Goal: Task Accomplishment & Management: Manage account settings

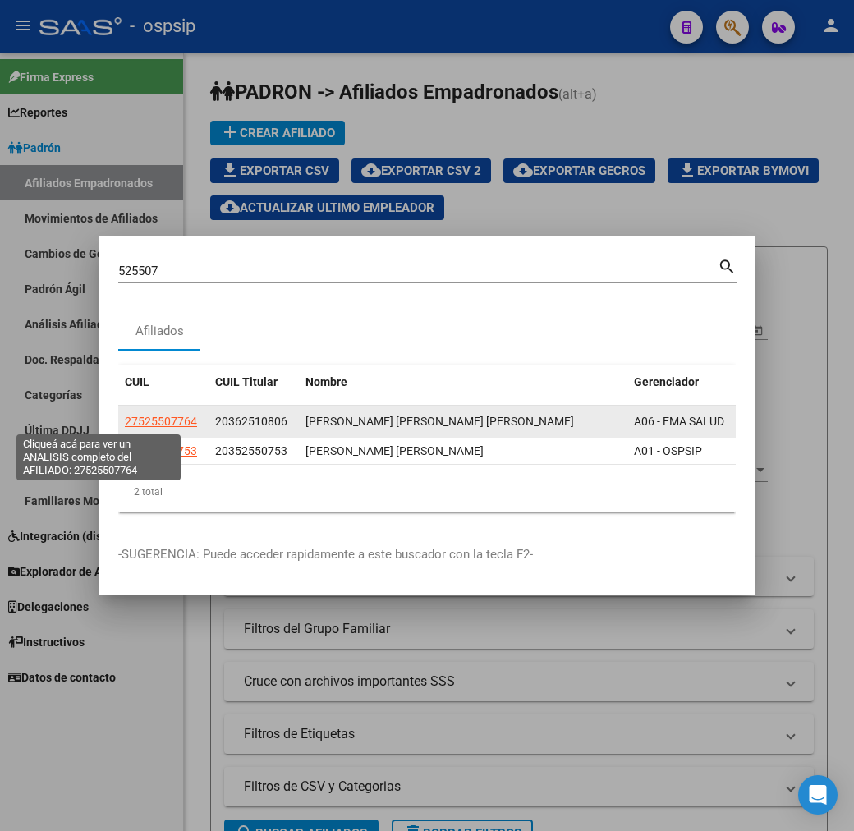
click at [125, 417] on span "27525507764" at bounding box center [161, 421] width 72 height 13
type textarea "27525507764"
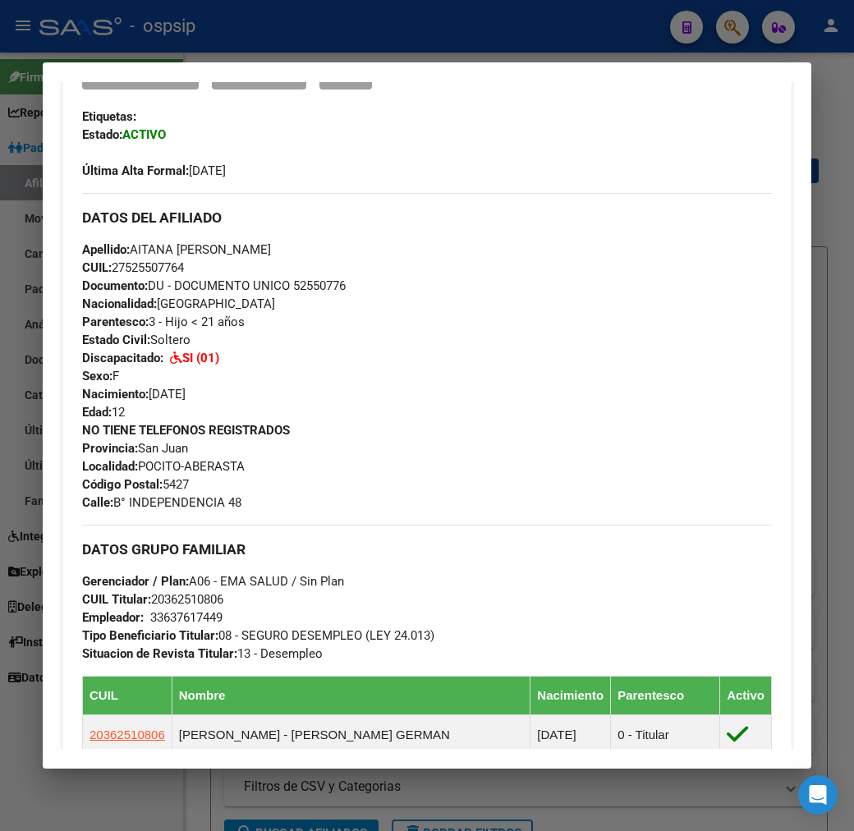
scroll to position [547, 0]
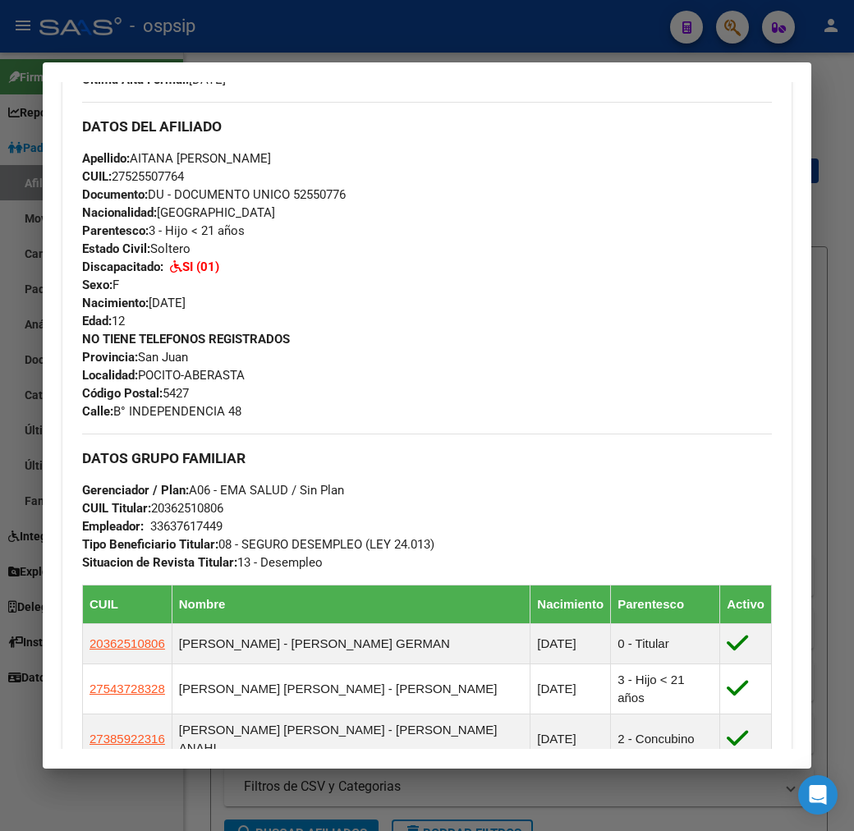
click at [463, 34] on div at bounding box center [427, 415] width 854 height 831
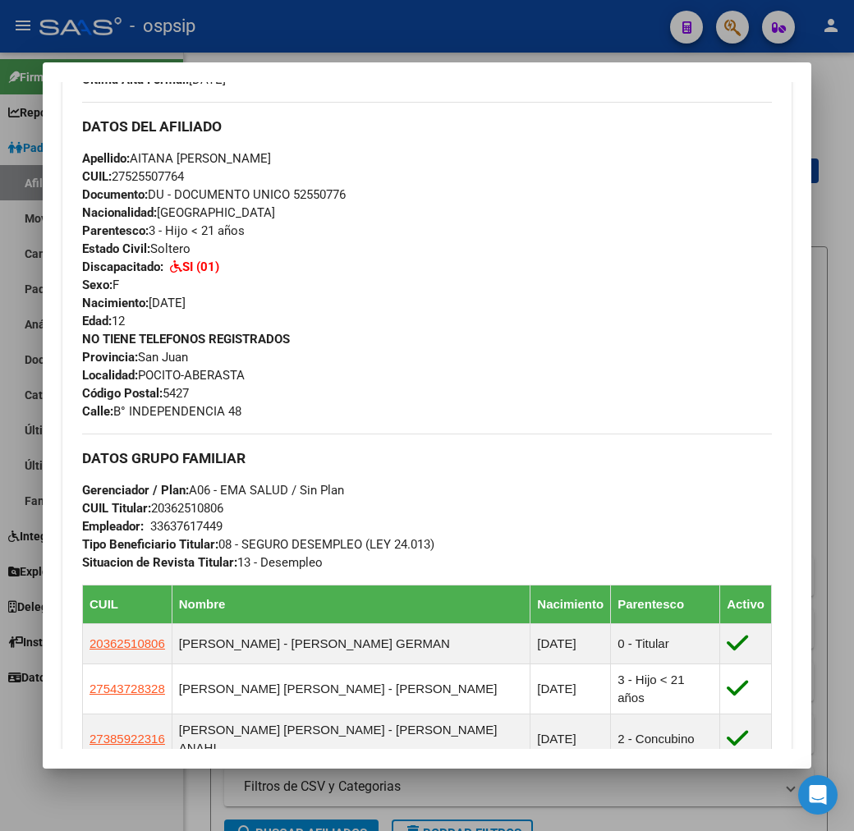
click at [463, 34] on div at bounding box center [427, 415] width 854 height 831
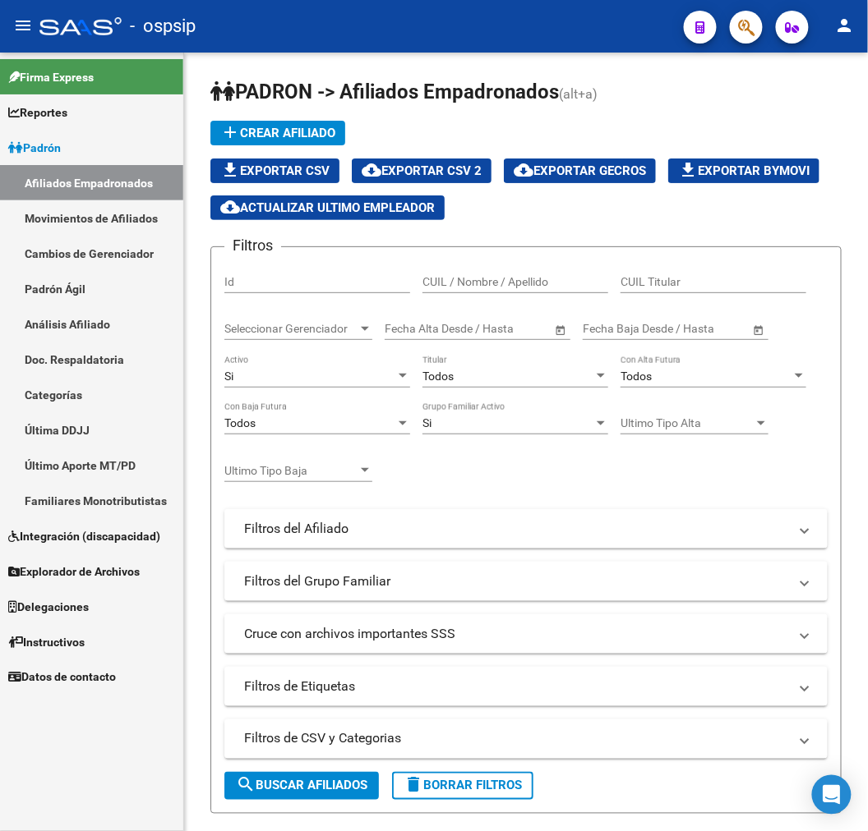
click at [757, 28] on button "button" at bounding box center [746, 27] width 33 height 33
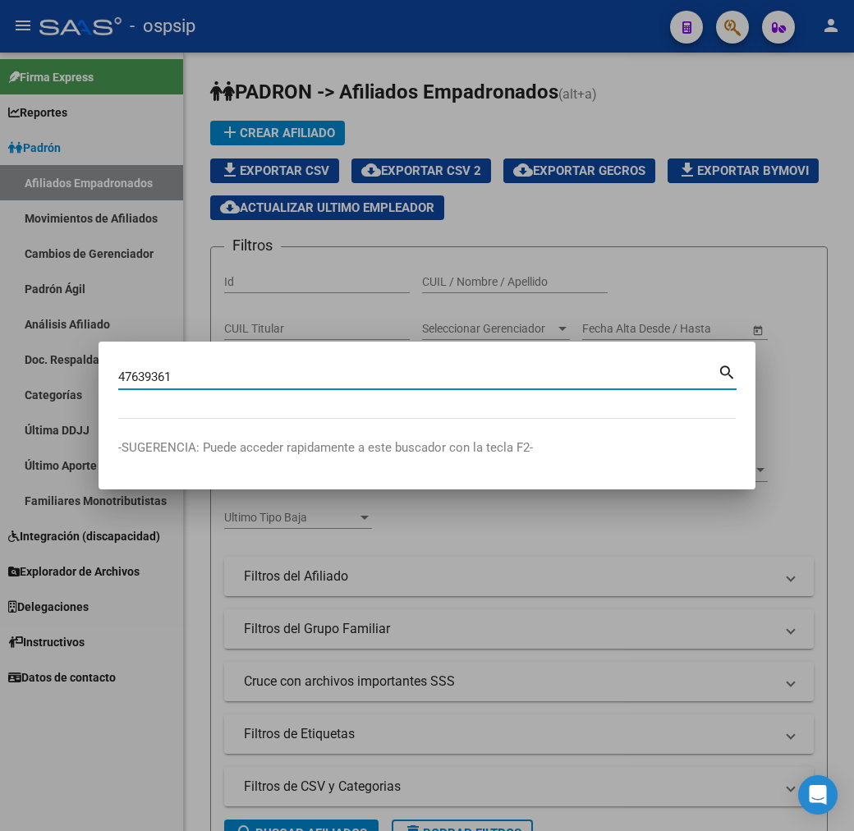
type input "47639361"
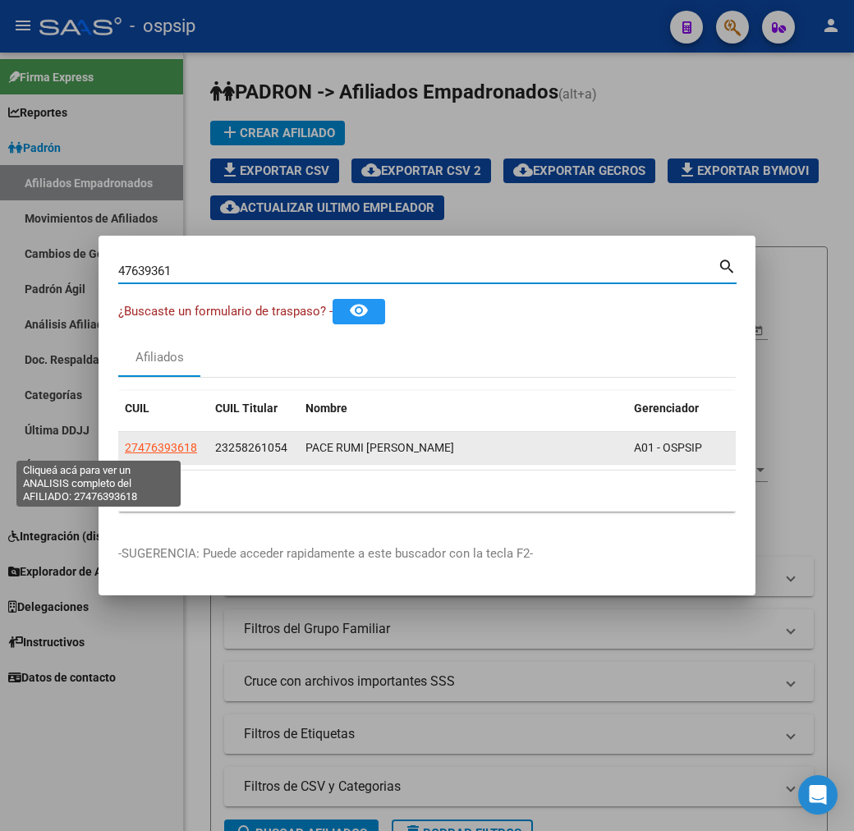
click at [125, 445] on span "27476393618" at bounding box center [161, 447] width 72 height 13
type textarea "27476393618"
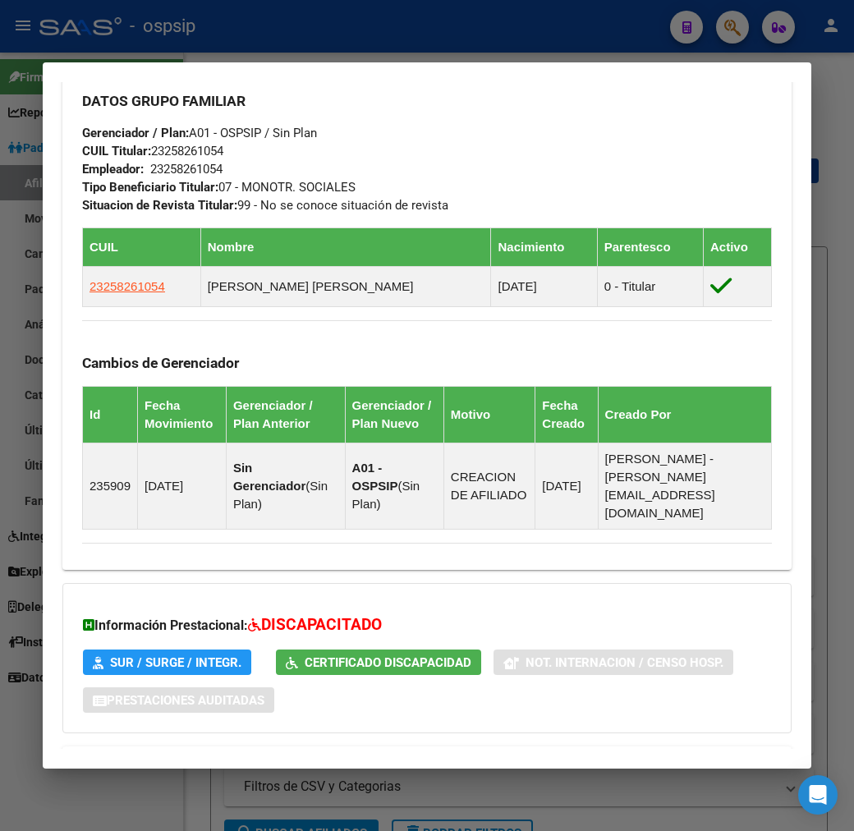
scroll to position [999, 0]
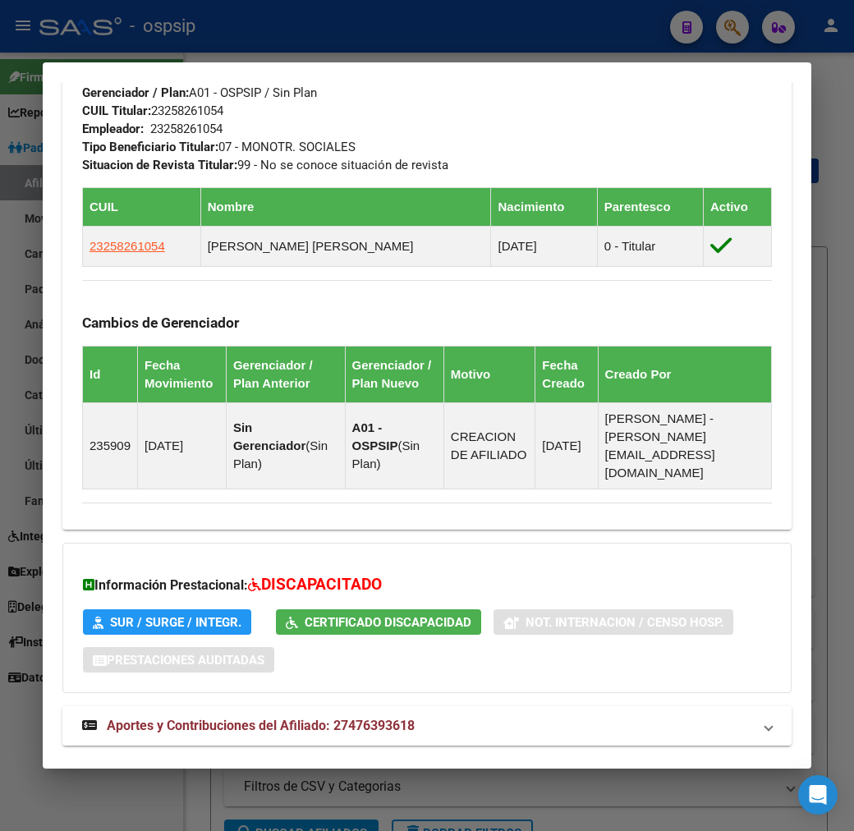
click at [463, 765] on mat-expansion-panel-header "Aportes y Contribuciones del Titular: 23258261054" at bounding box center [427, 784] width 730 height 39
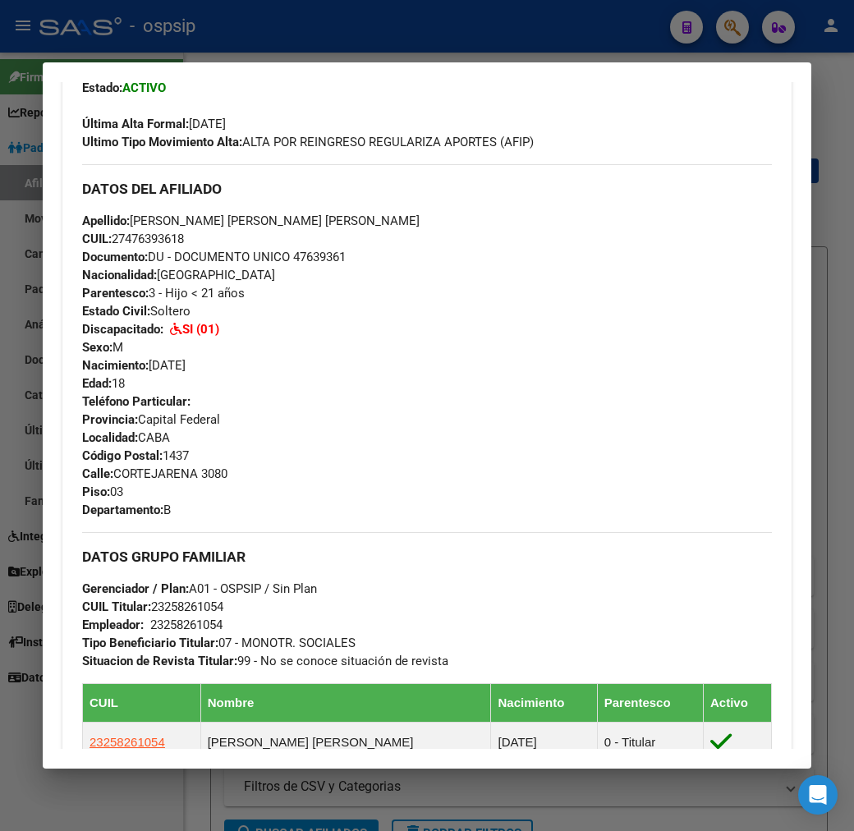
scroll to position [502, 0]
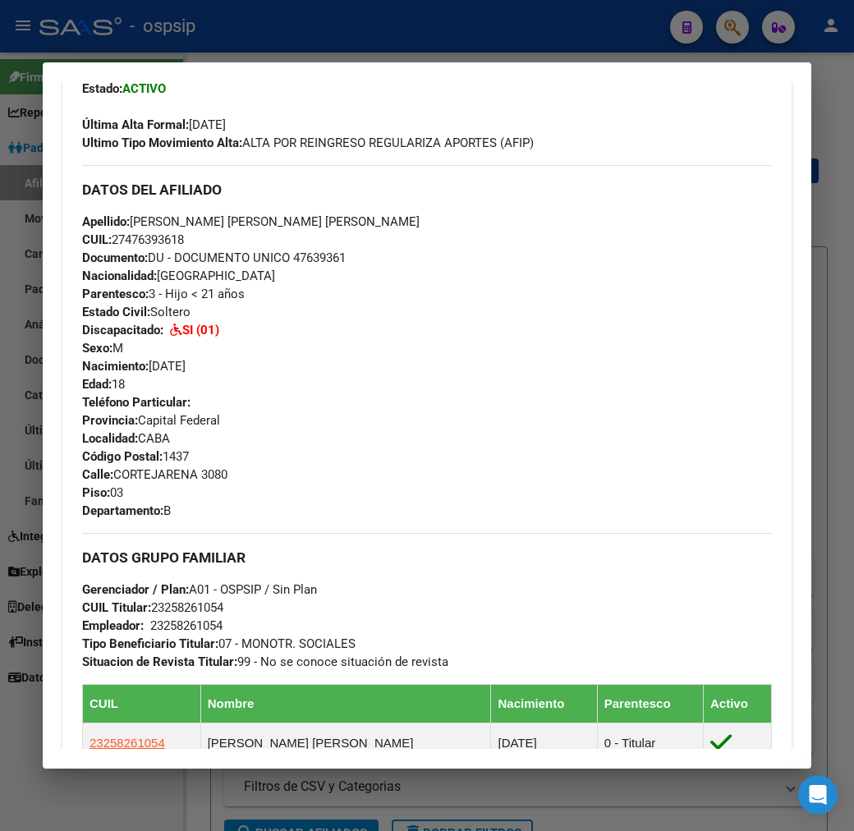
click at [413, 23] on div at bounding box center [427, 415] width 854 height 831
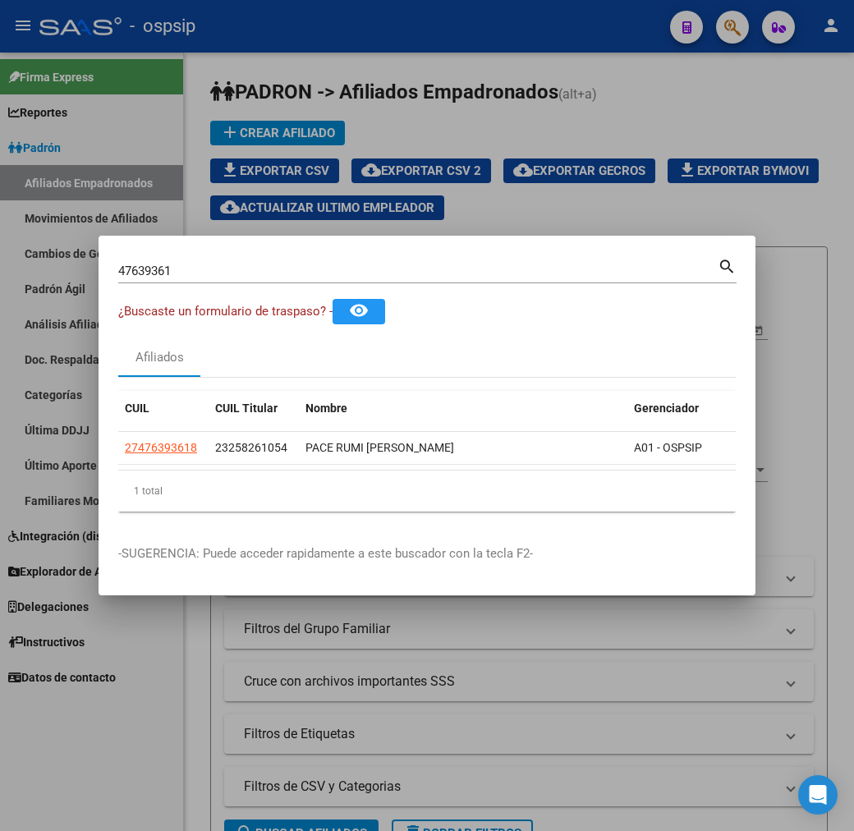
click at [415, 23] on div at bounding box center [427, 415] width 854 height 831
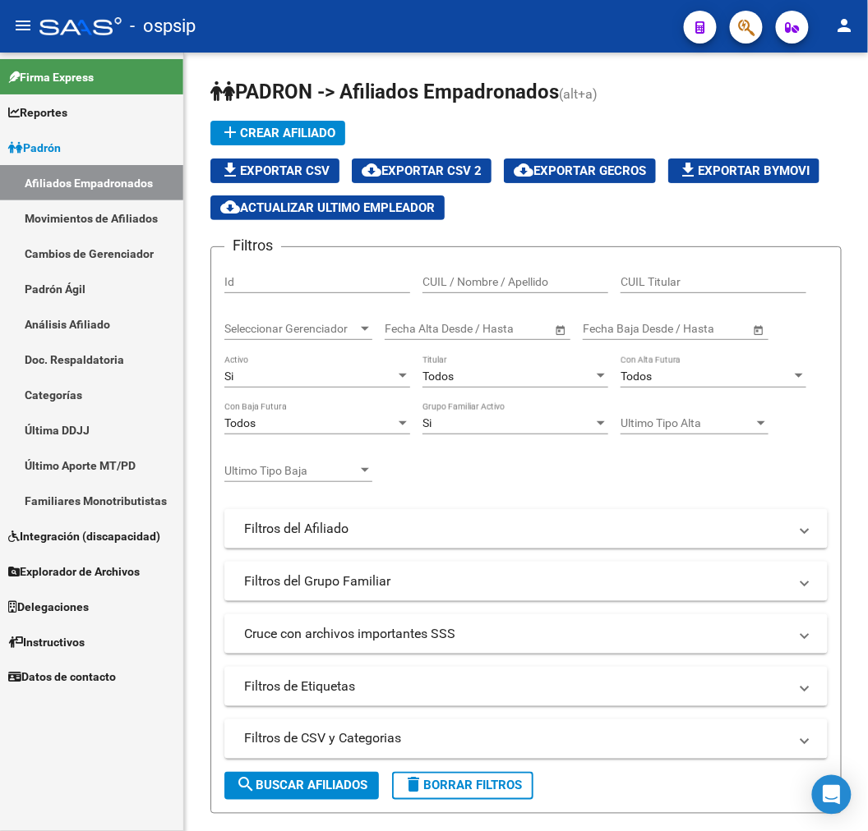
click at [736, 30] on button "button" at bounding box center [746, 27] width 33 height 33
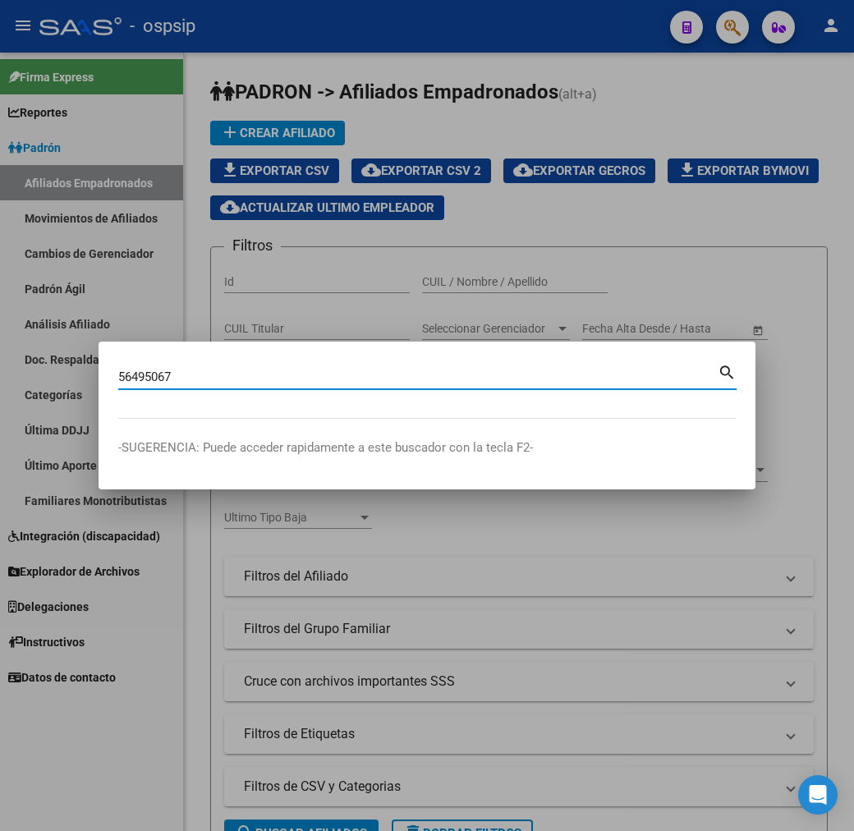
type input "56495067"
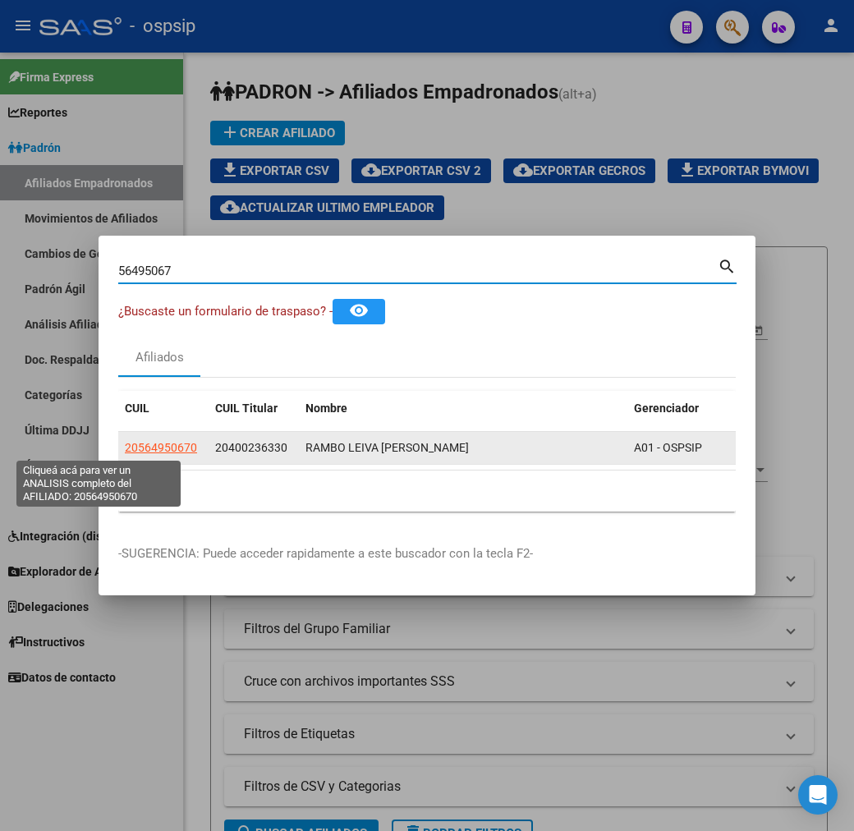
click at [125, 453] on span "20564950670" at bounding box center [161, 447] width 72 height 13
type textarea "20564950670"
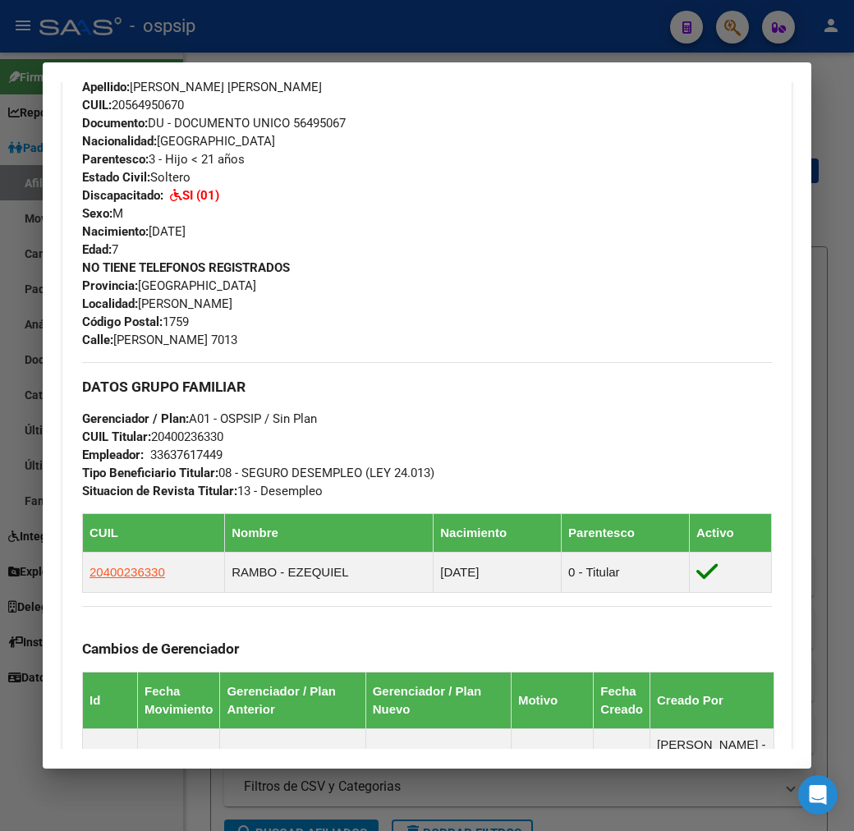
scroll to position [638, 0]
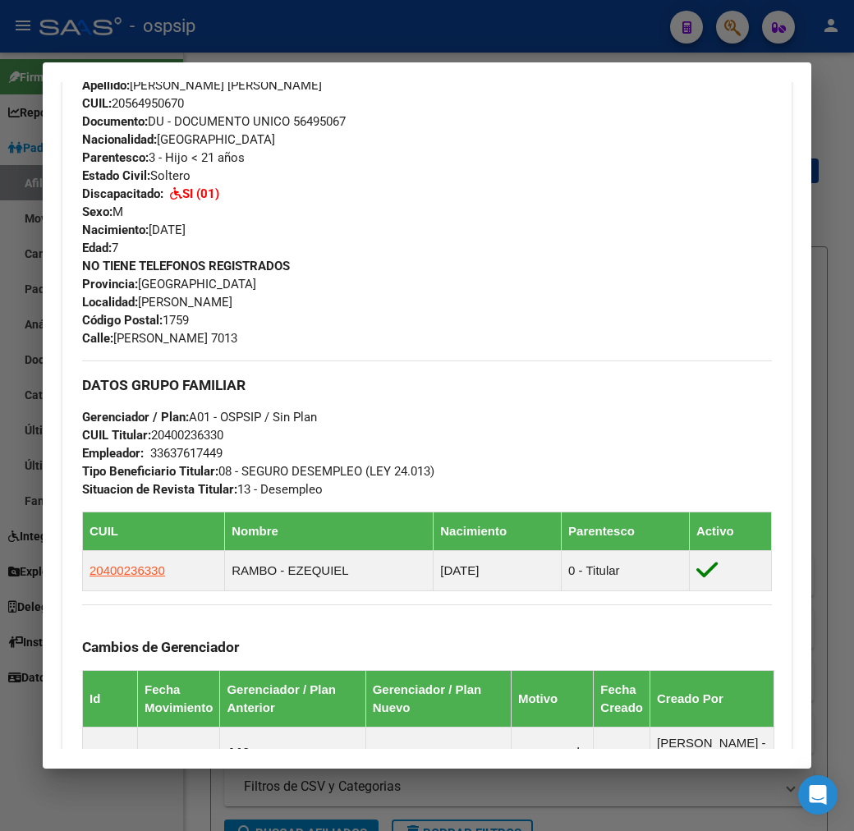
click at [380, 16] on div at bounding box center [427, 415] width 854 height 831
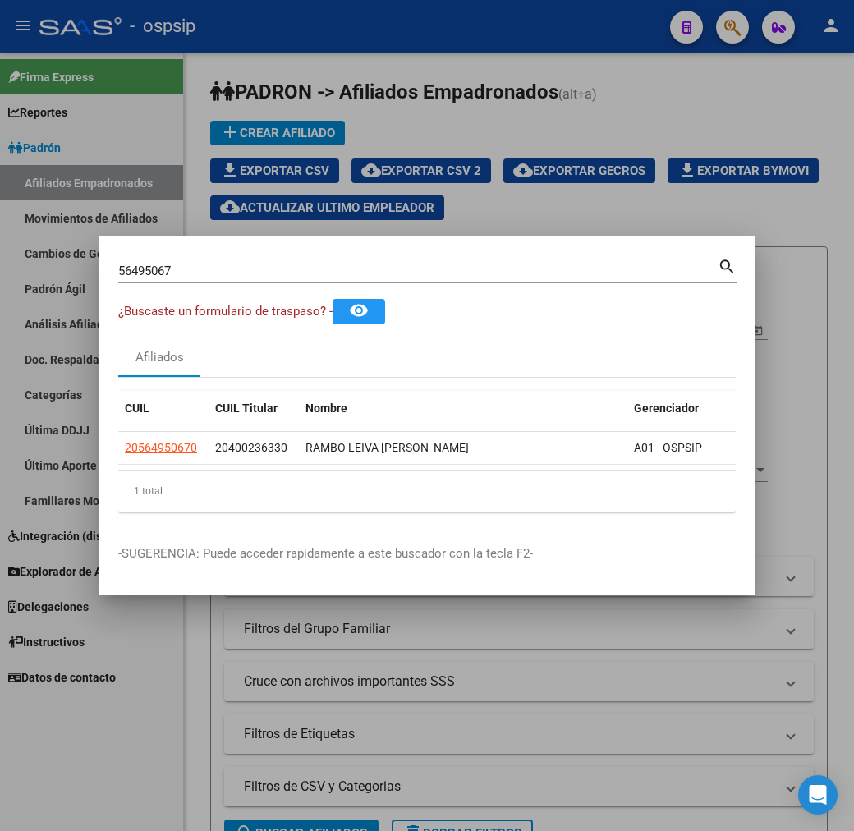
click at [380, 16] on div at bounding box center [427, 415] width 854 height 831
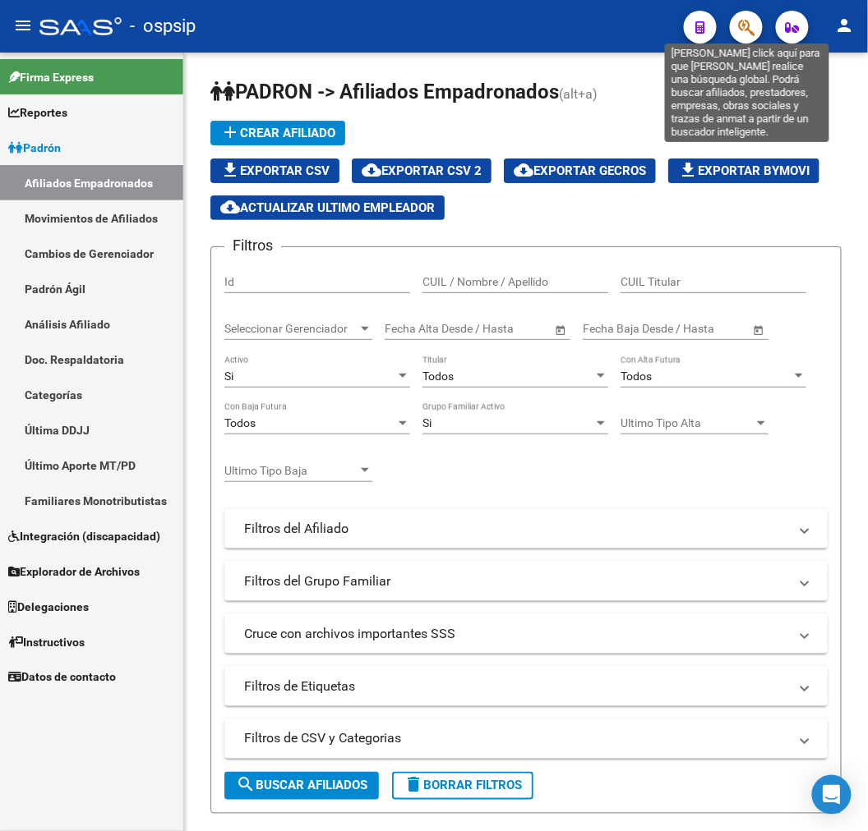
click at [746, 26] on icon "button" at bounding box center [746, 27] width 16 height 19
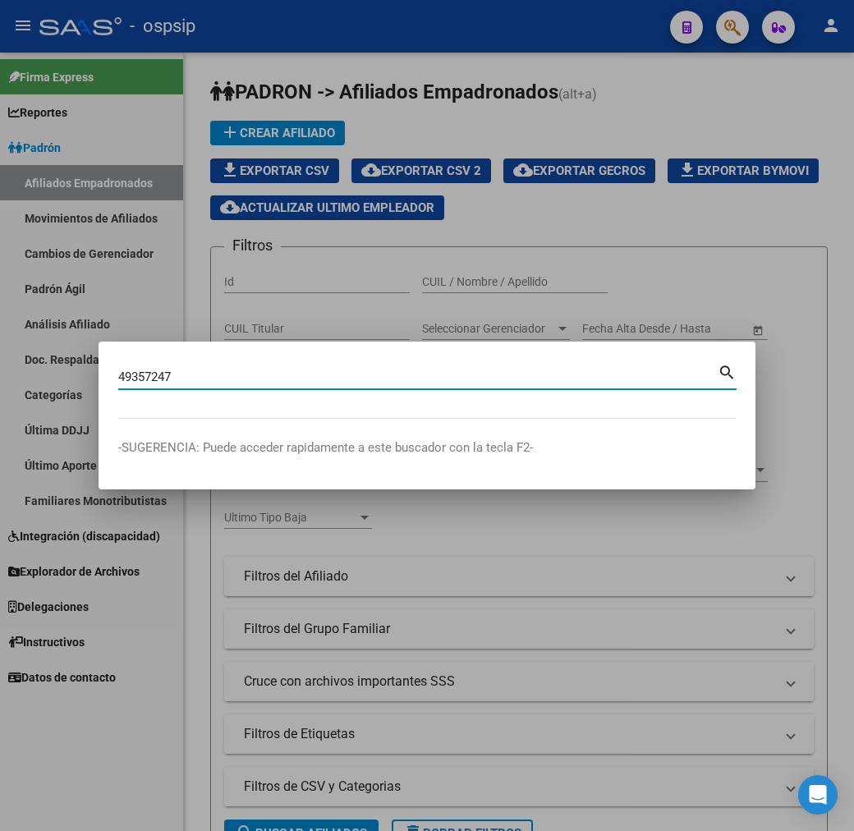
type input "49357247"
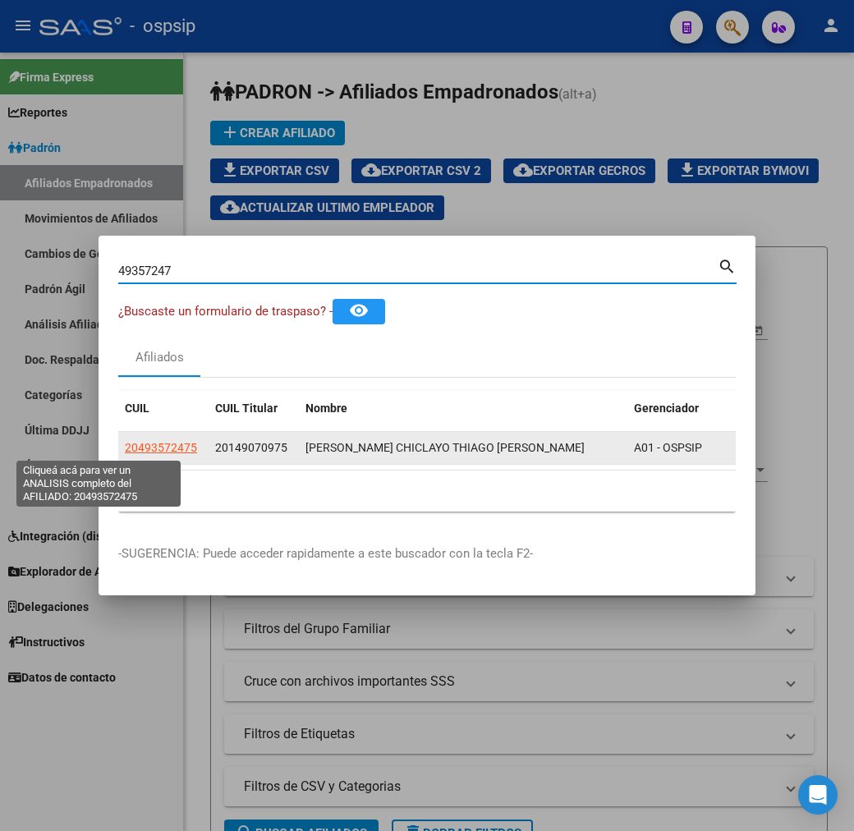
click at [125, 446] on span "20493572475" at bounding box center [161, 447] width 72 height 13
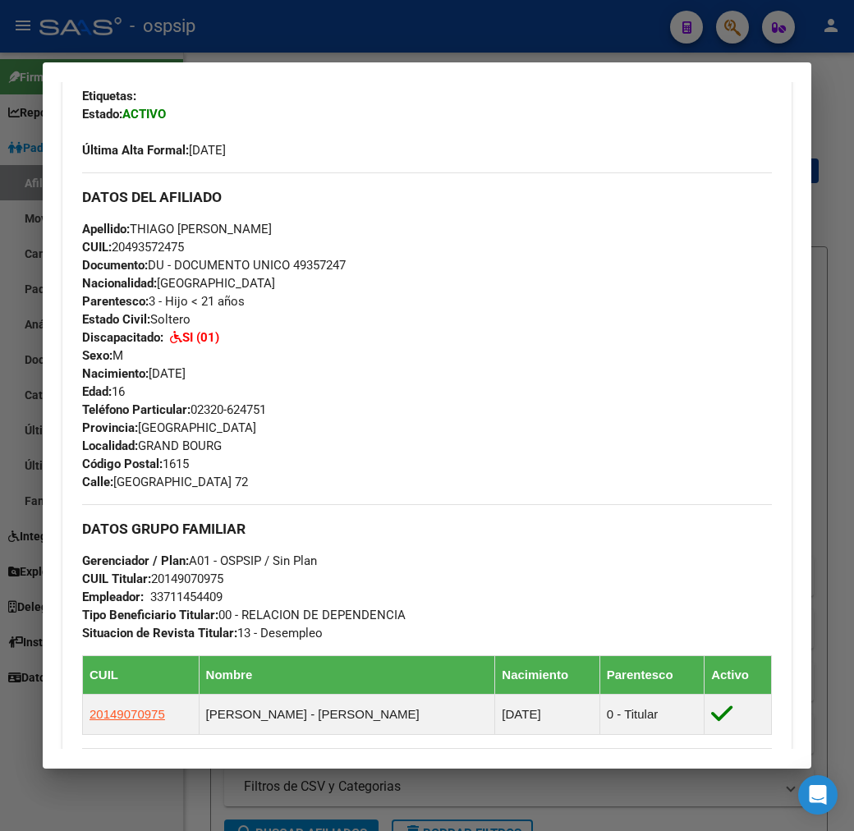
scroll to position [495, 0]
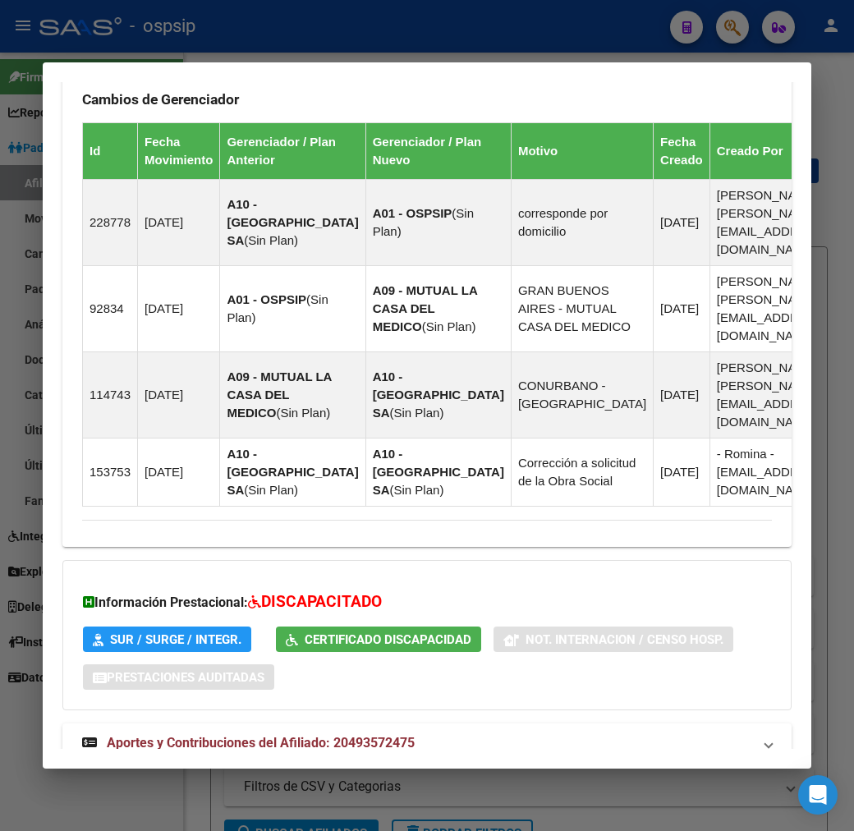
click at [503, 792] on mat-panel-title "Aportes y Contribuciones del Titular: 20149070975" at bounding box center [417, 802] width 670 height 20
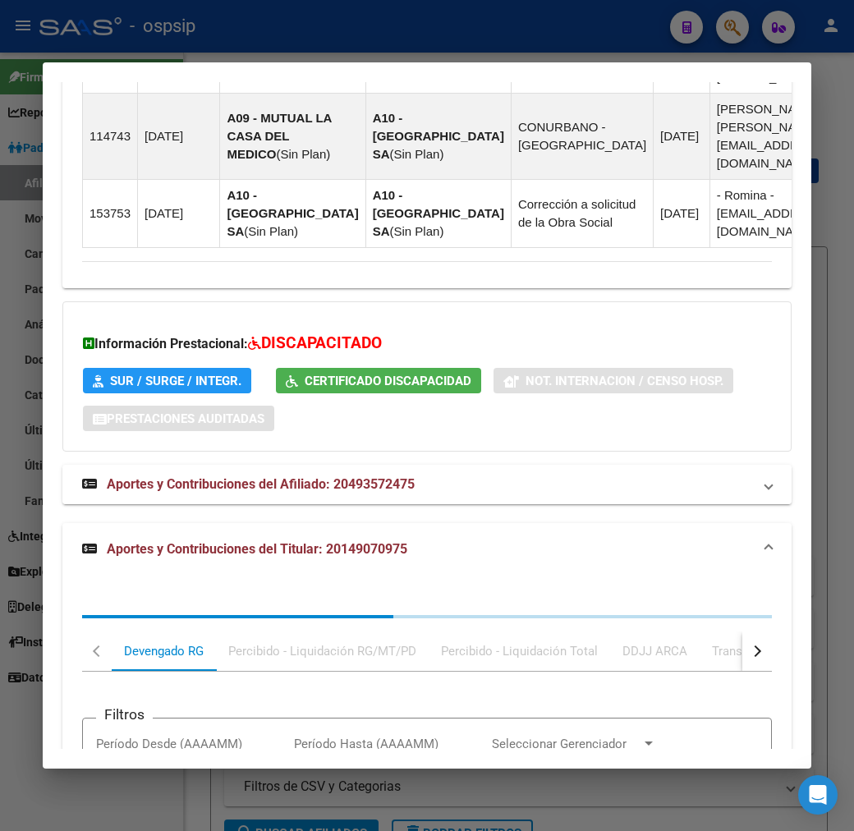
scroll to position [1613, 0]
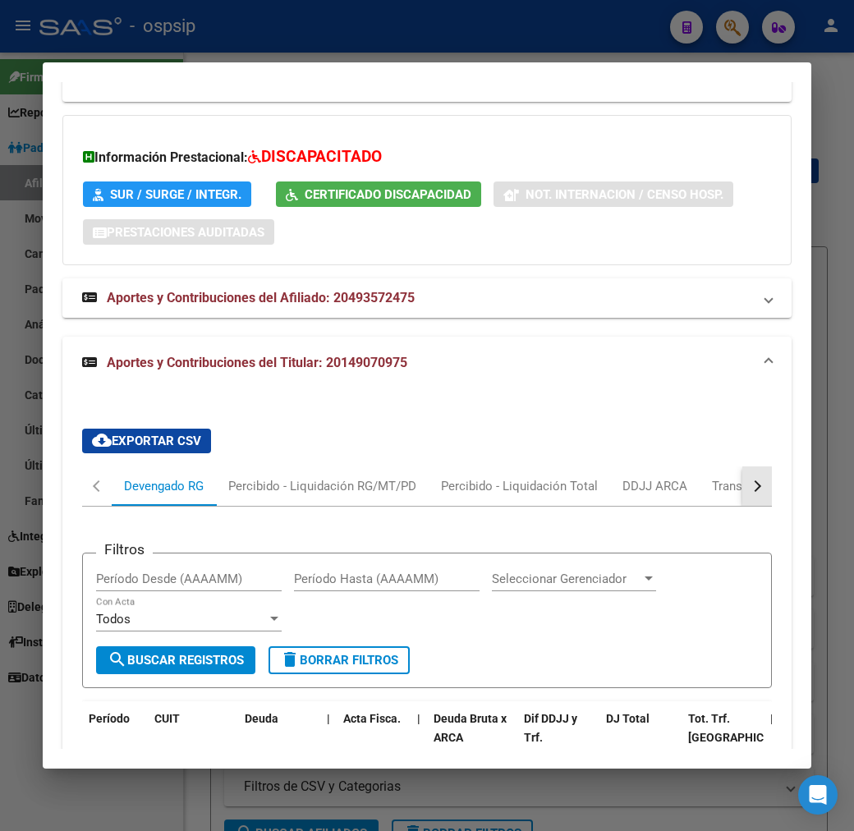
click at [762, 481] on div "button" at bounding box center [756, 487] width 12 height 12
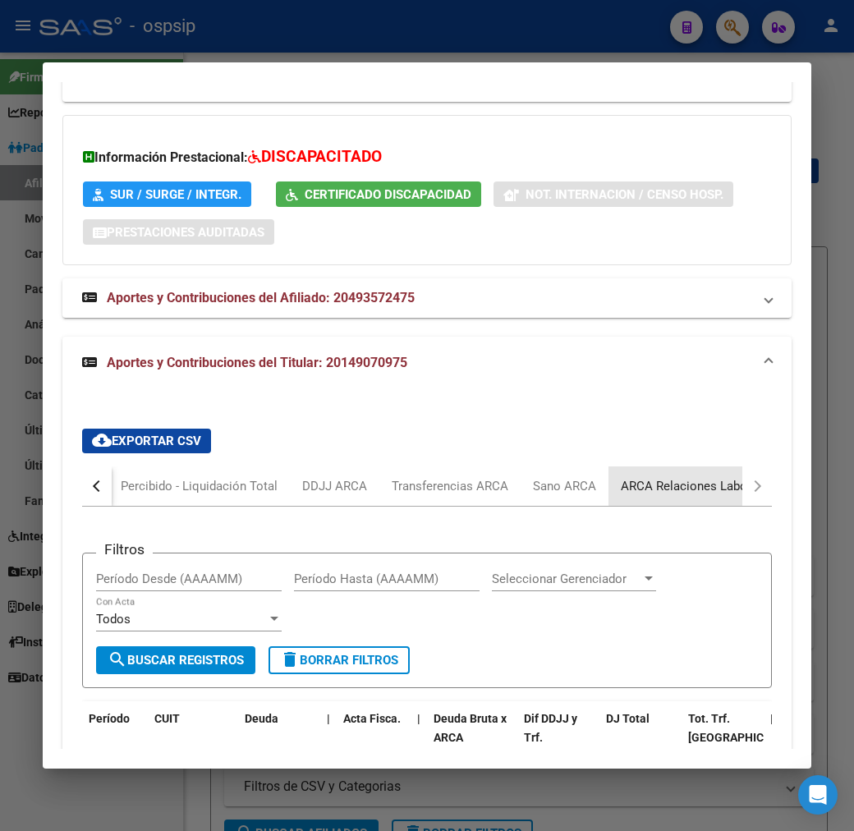
click at [682, 467] on div "ARCA Relaciones Laborales" at bounding box center [698, 486] width 178 height 39
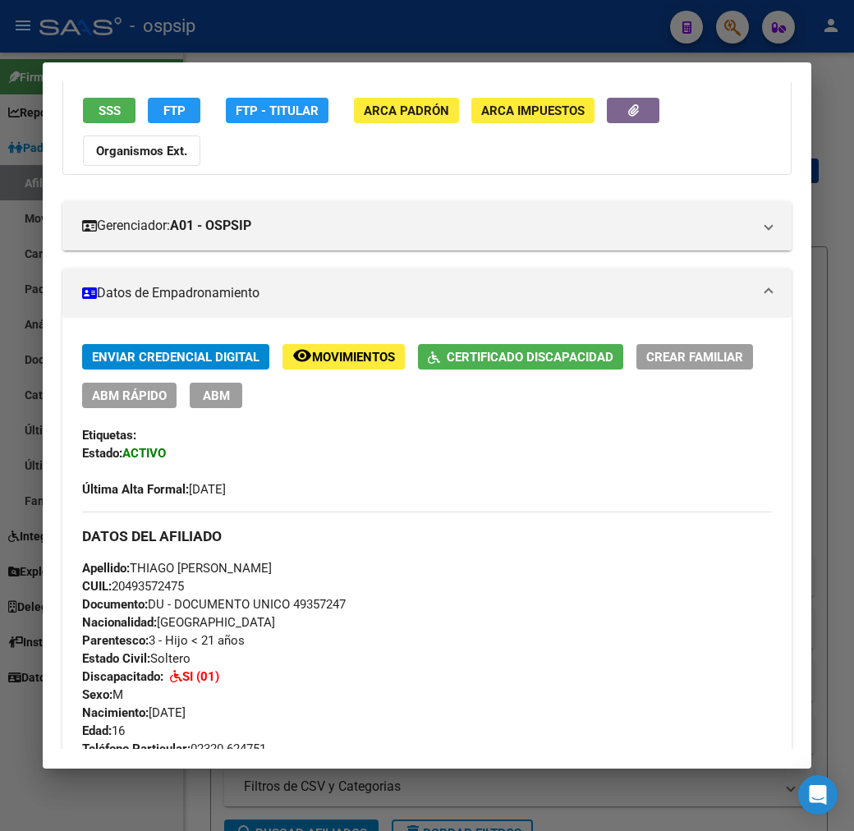
scroll to position [136, 0]
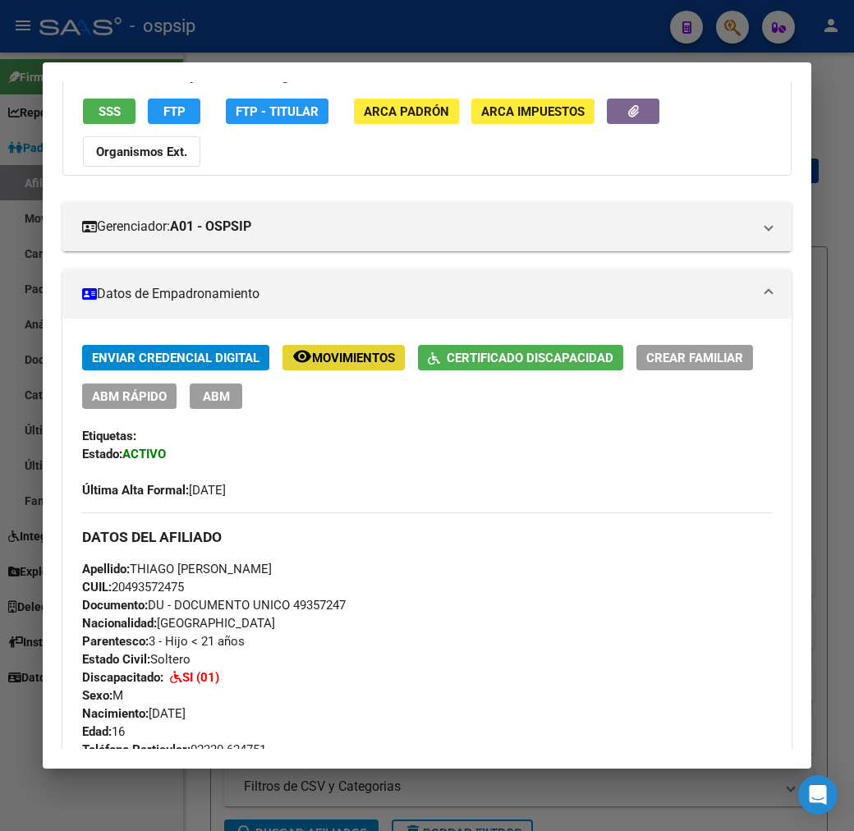
click at [355, 351] on span "Movimientos" at bounding box center [353, 358] width 83 height 15
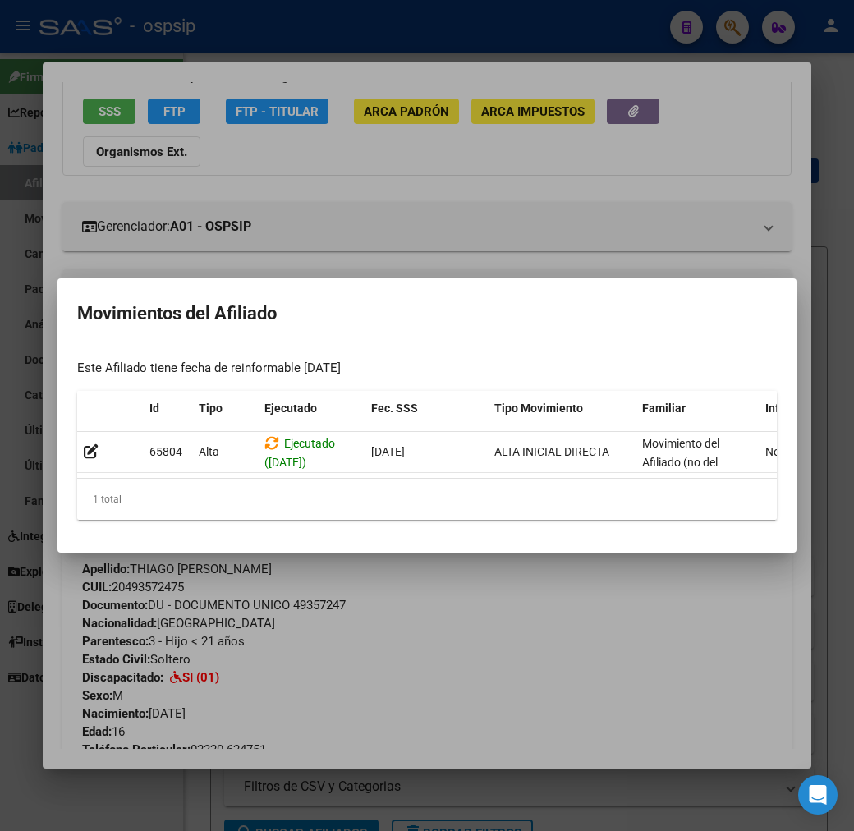
click at [539, 700] on div at bounding box center [427, 415] width 854 height 831
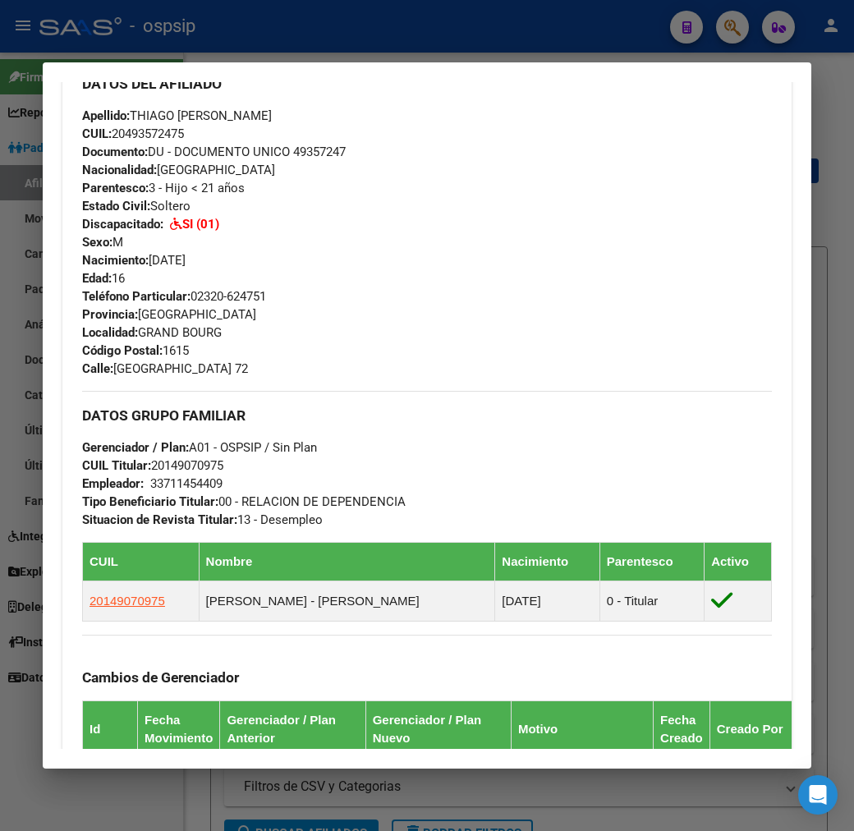
scroll to position [593, 0]
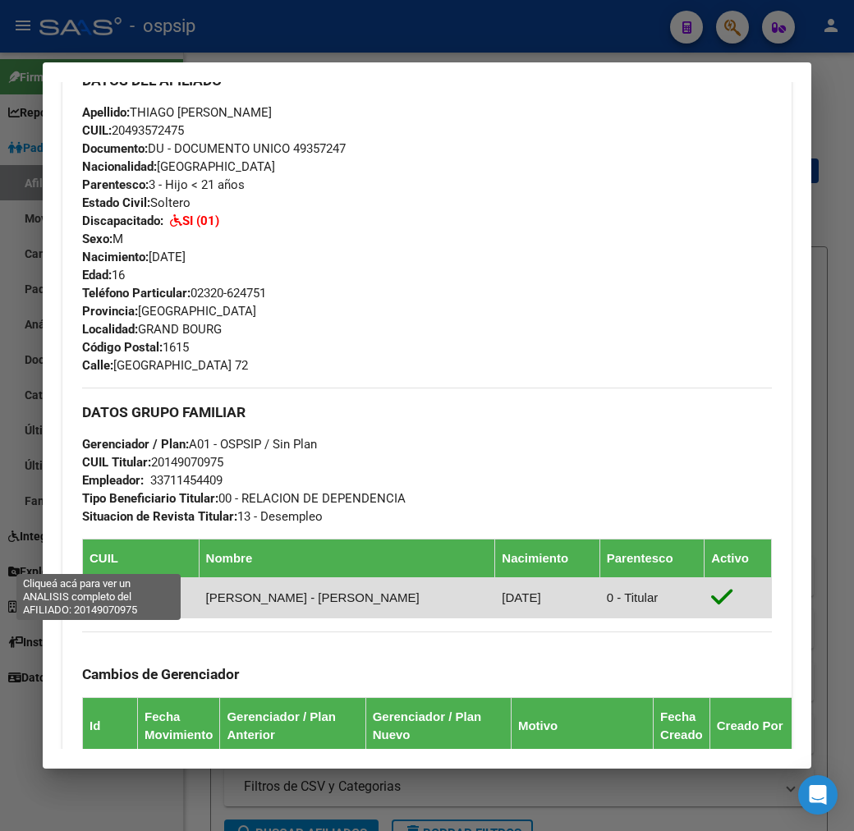
click at [99, 591] on span "20149070975" at bounding box center [128, 598] width 76 height 14
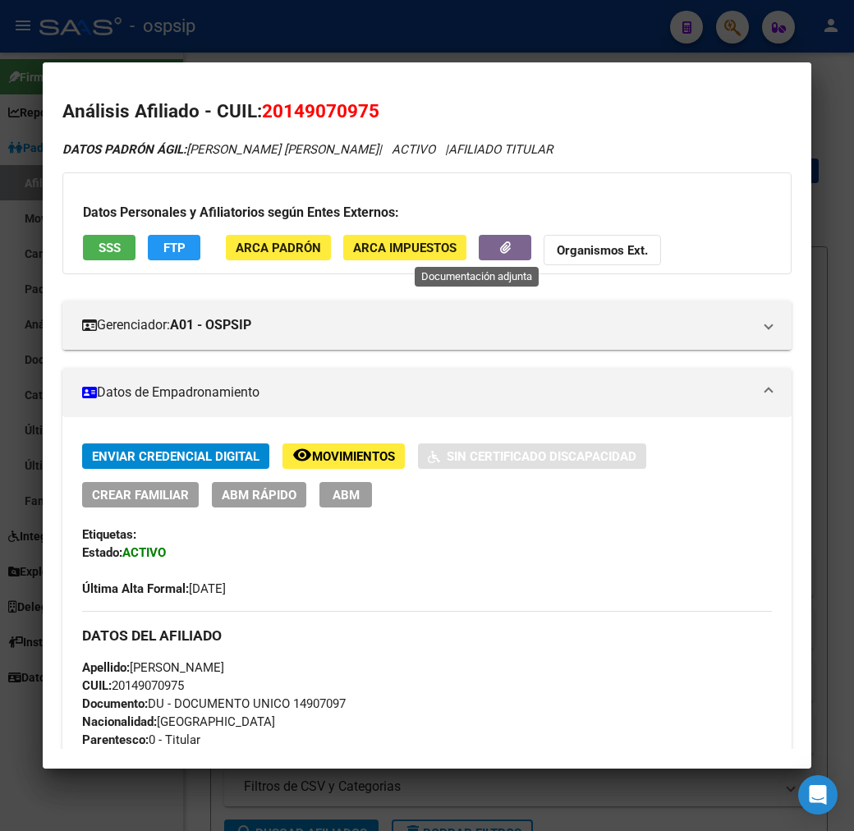
click at [500, 251] on icon "button" at bounding box center [505, 248] width 11 height 12
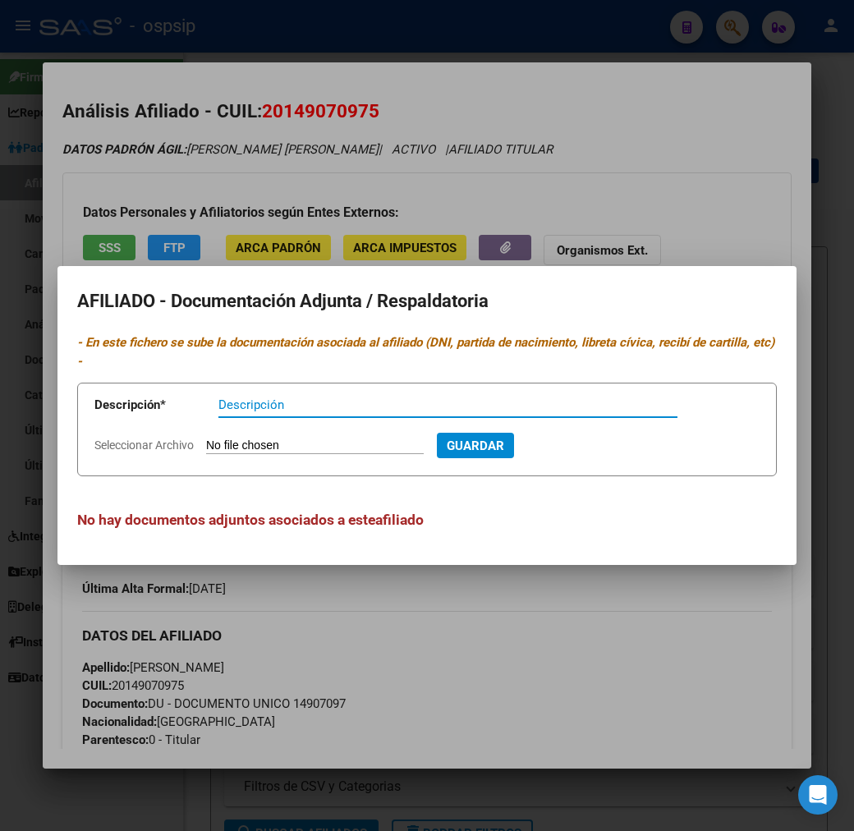
click at [527, 692] on div at bounding box center [427, 415] width 854 height 831
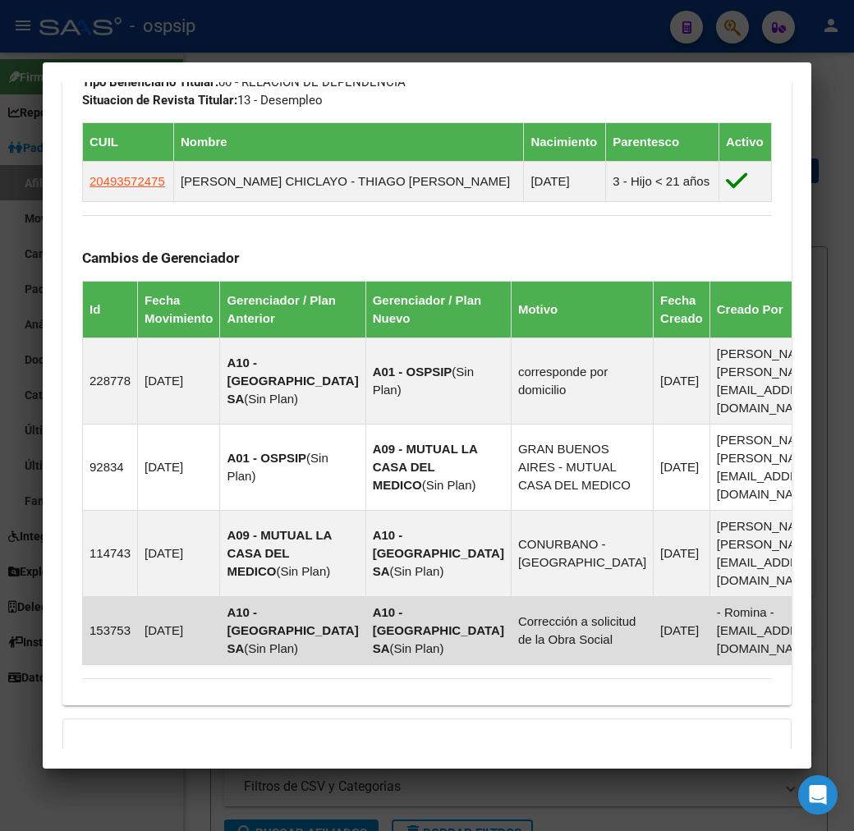
scroll to position [1106, 0]
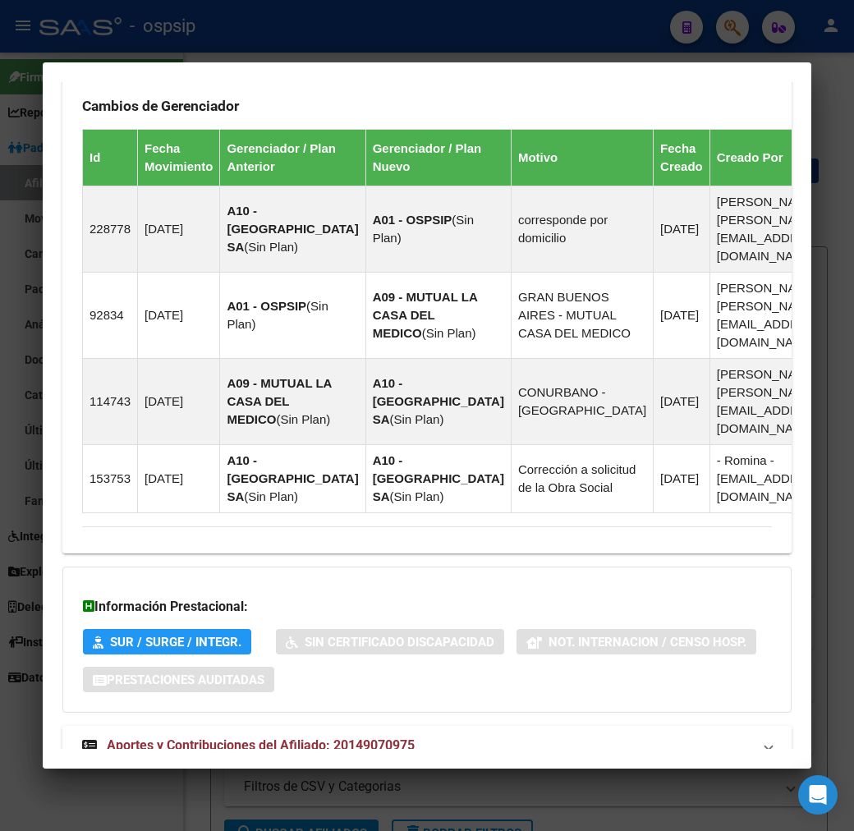
click at [584, 736] on mat-panel-title "Aportes y Contribuciones del Afiliado: 20149070975" at bounding box center [417, 746] width 670 height 20
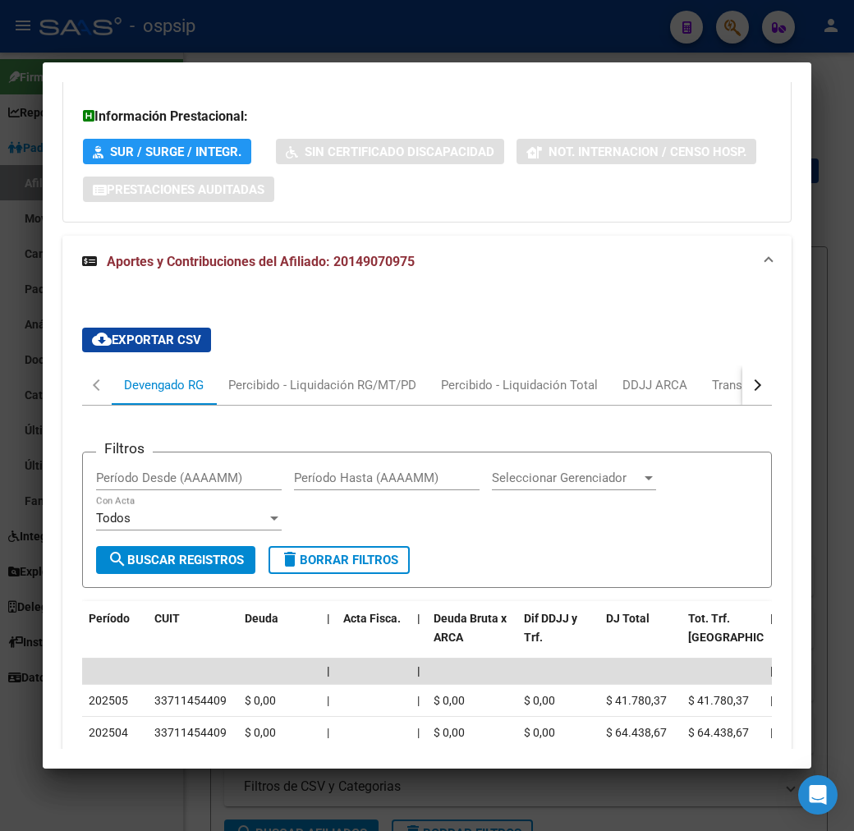
scroll to position [1584, 0]
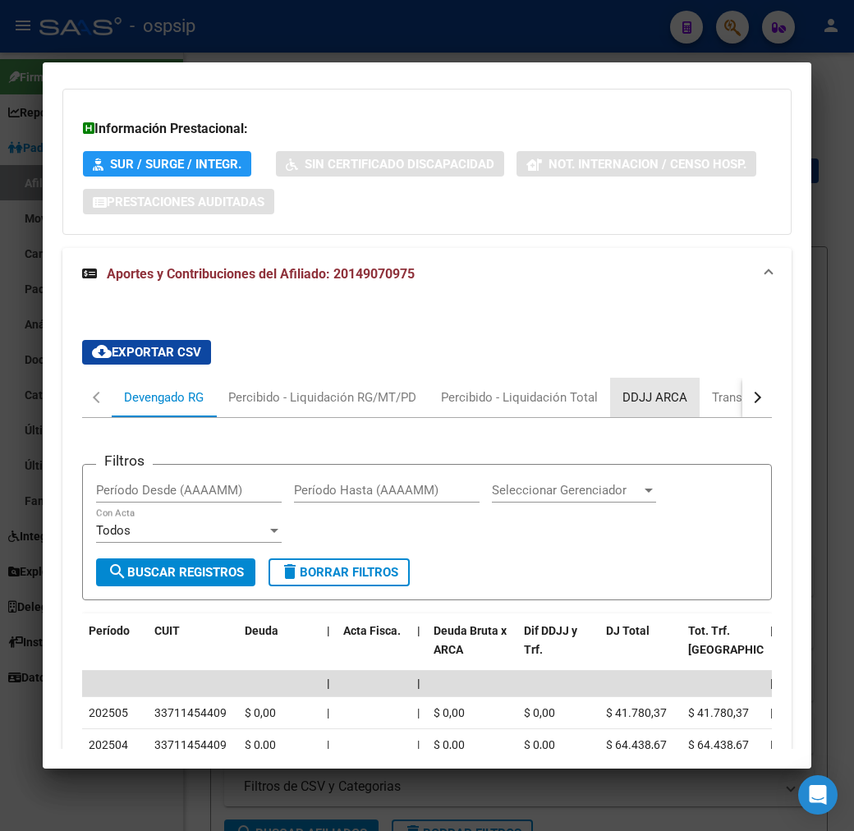
click at [623, 389] on div "DDJJ ARCA" at bounding box center [655, 398] width 65 height 18
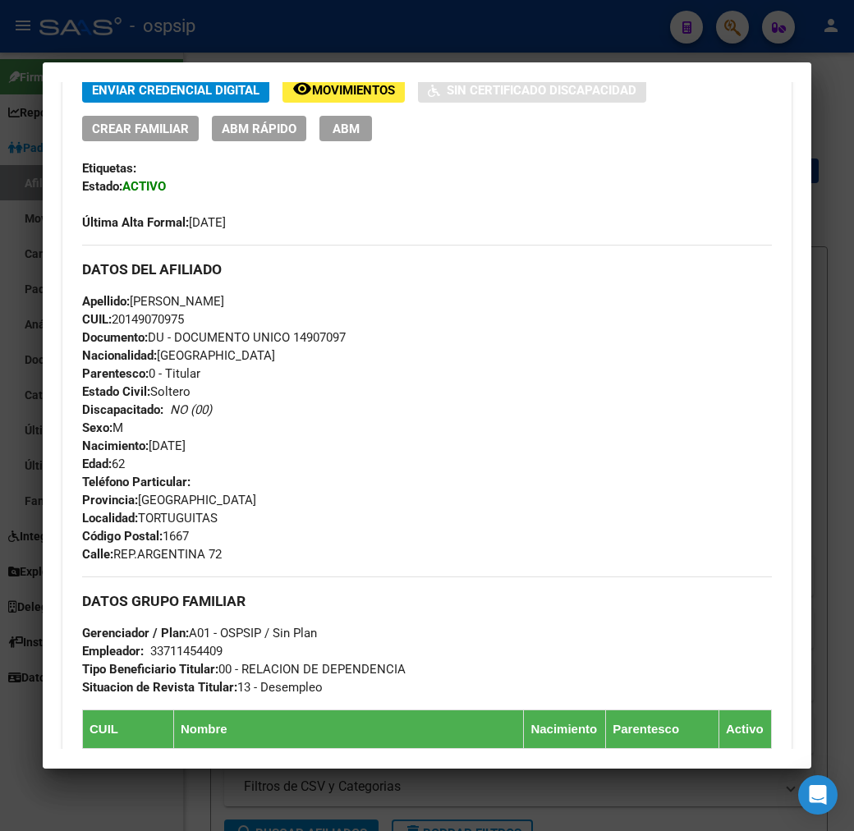
scroll to position [580, 0]
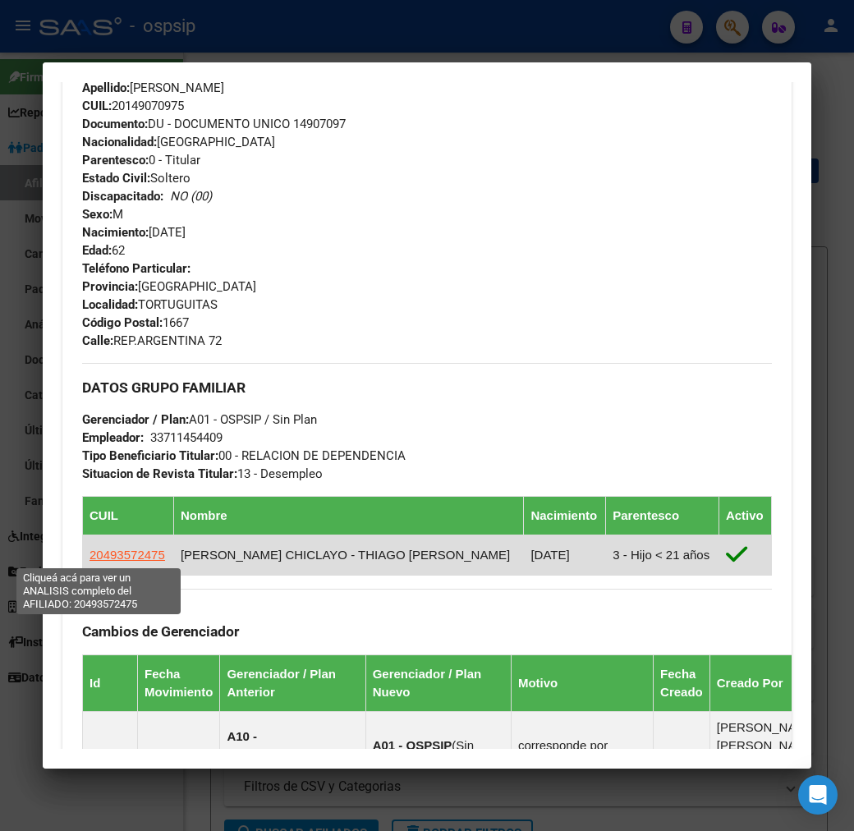
click at [118, 555] on span "20493572475" at bounding box center [128, 555] width 76 height 14
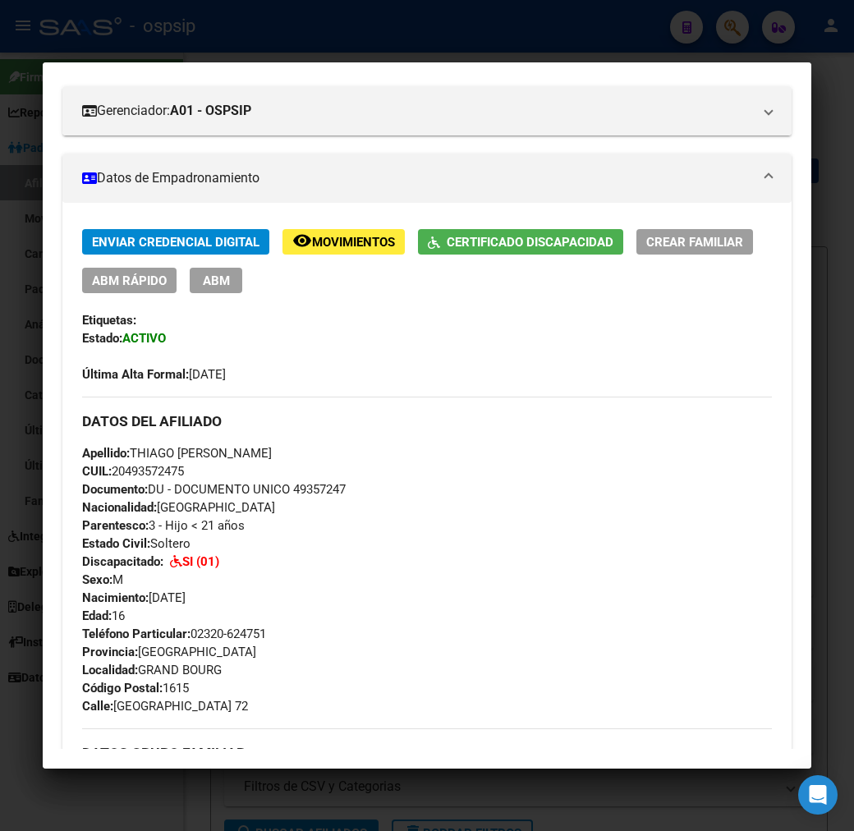
scroll to position [0, 0]
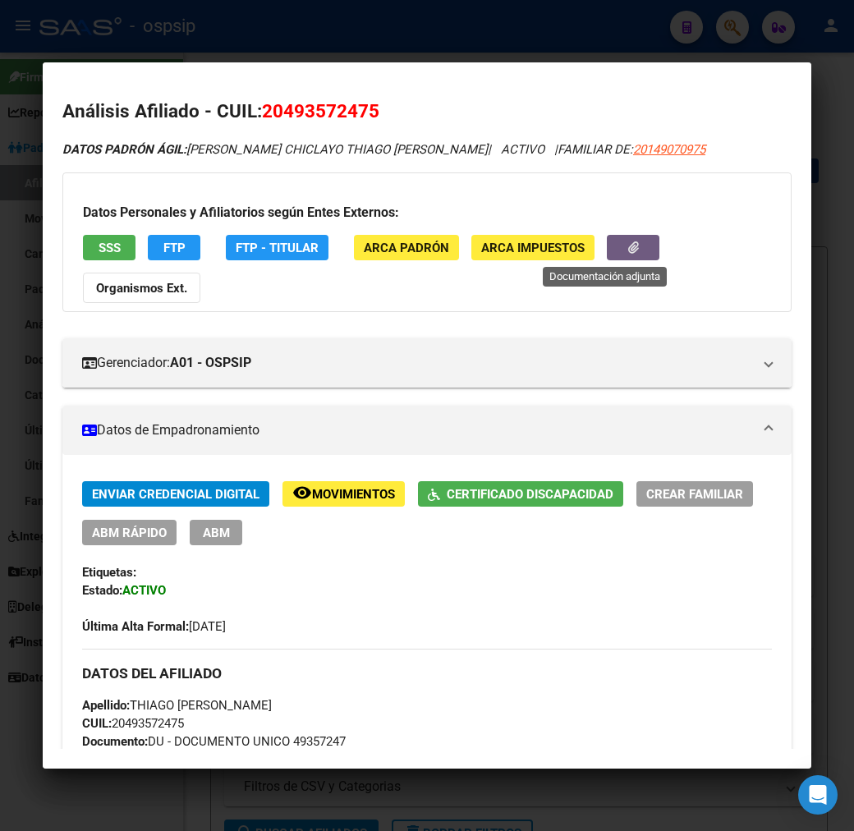
click at [628, 252] on icon "button" at bounding box center [633, 248] width 11 height 12
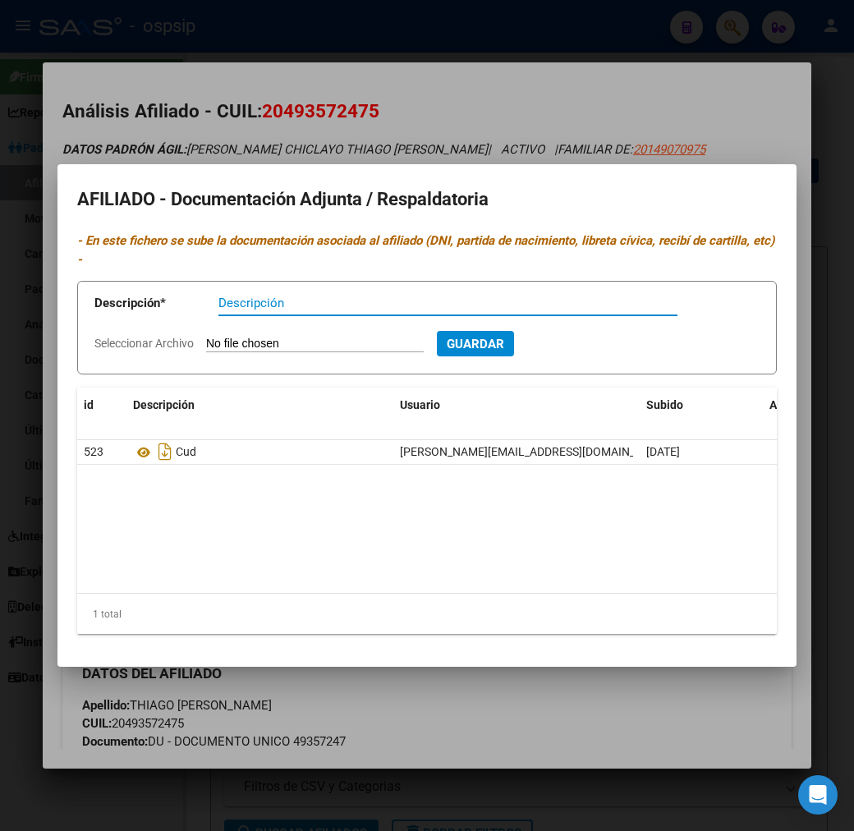
click at [556, 720] on div at bounding box center [427, 415] width 854 height 831
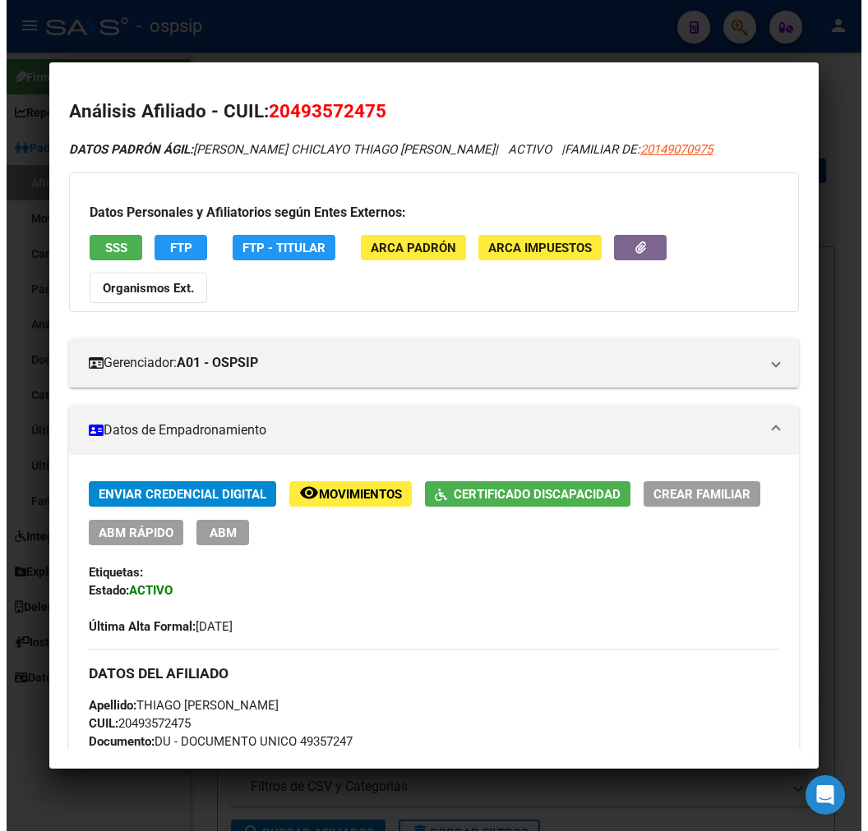
scroll to position [638, 0]
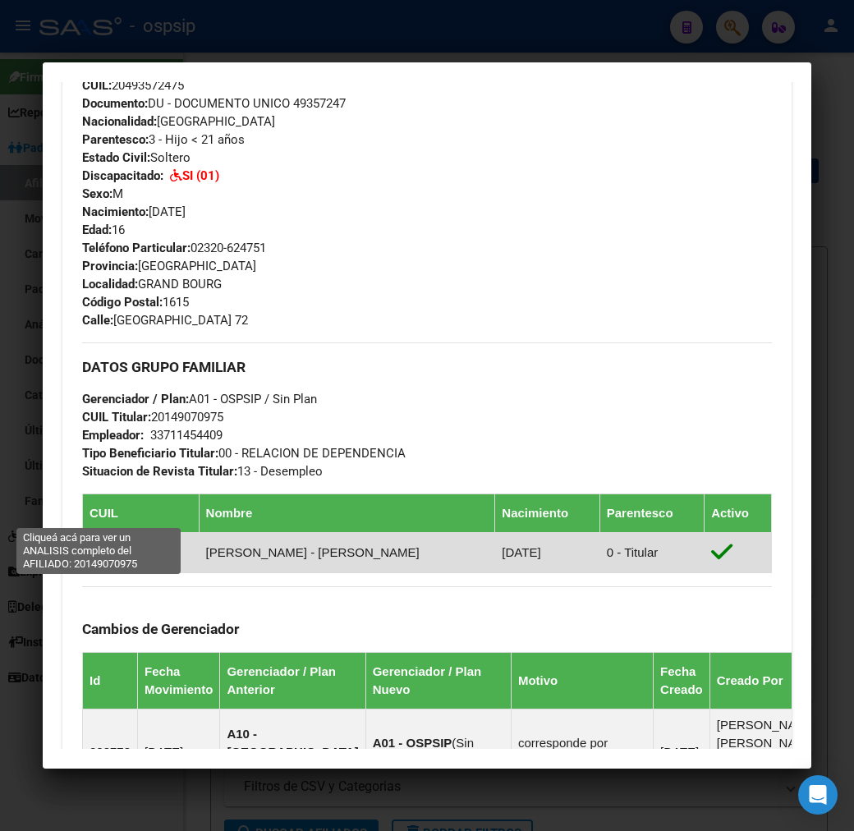
click at [104, 545] on span "20149070975" at bounding box center [128, 552] width 76 height 14
type textarea "20149070975"
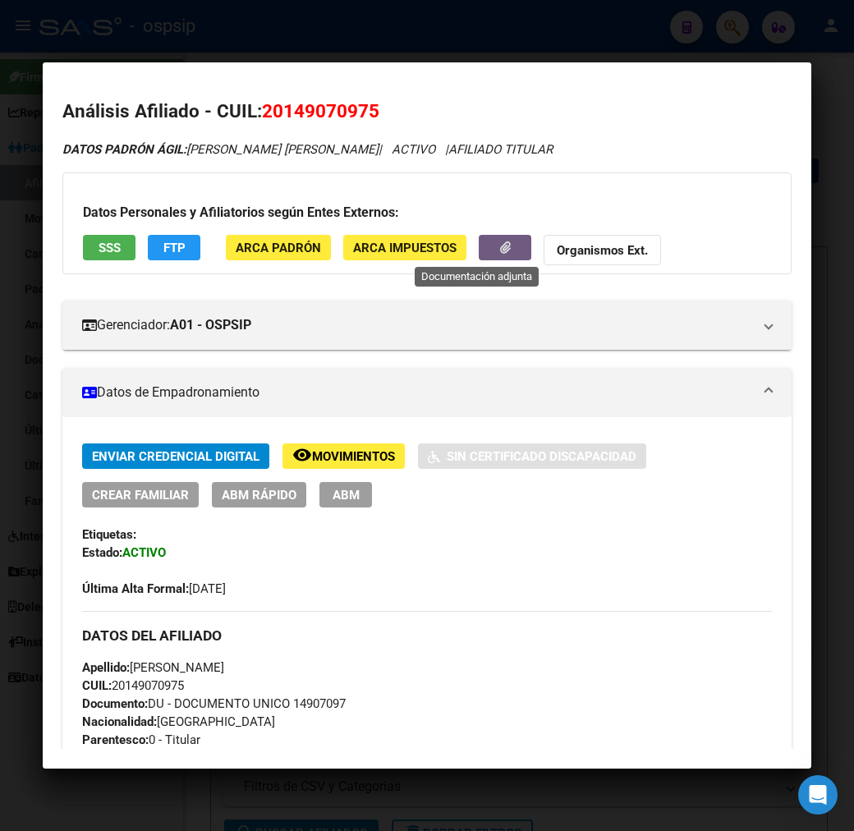
click at [479, 250] on button "button" at bounding box center [505, 247] width 53 height 25
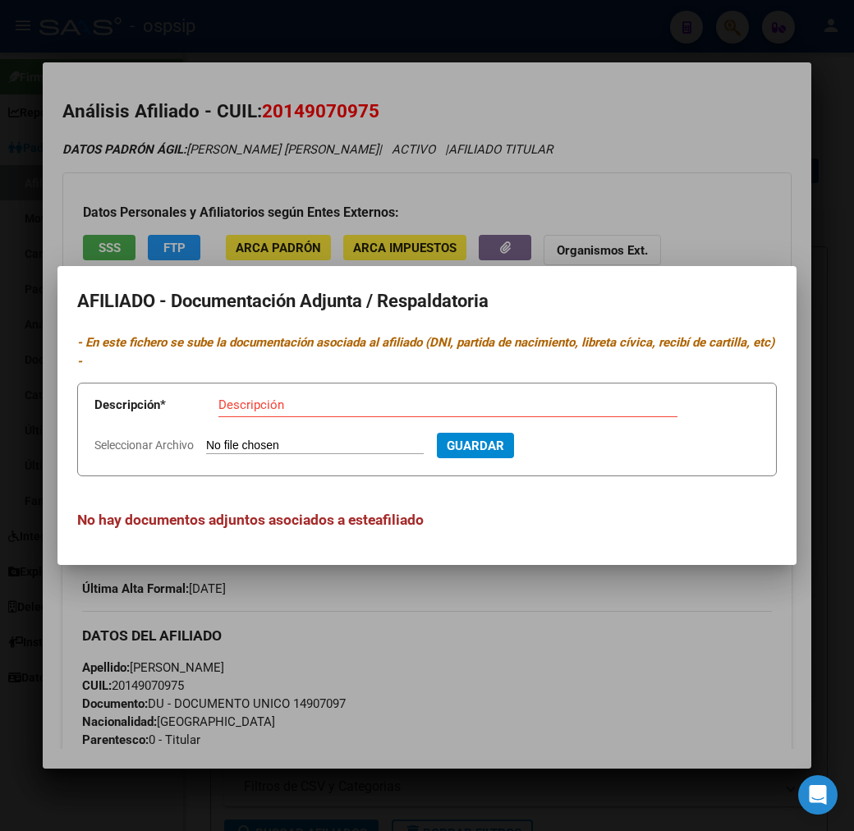
click at [518, 701] on div at bounding box center [427, 415] width 854 height 831
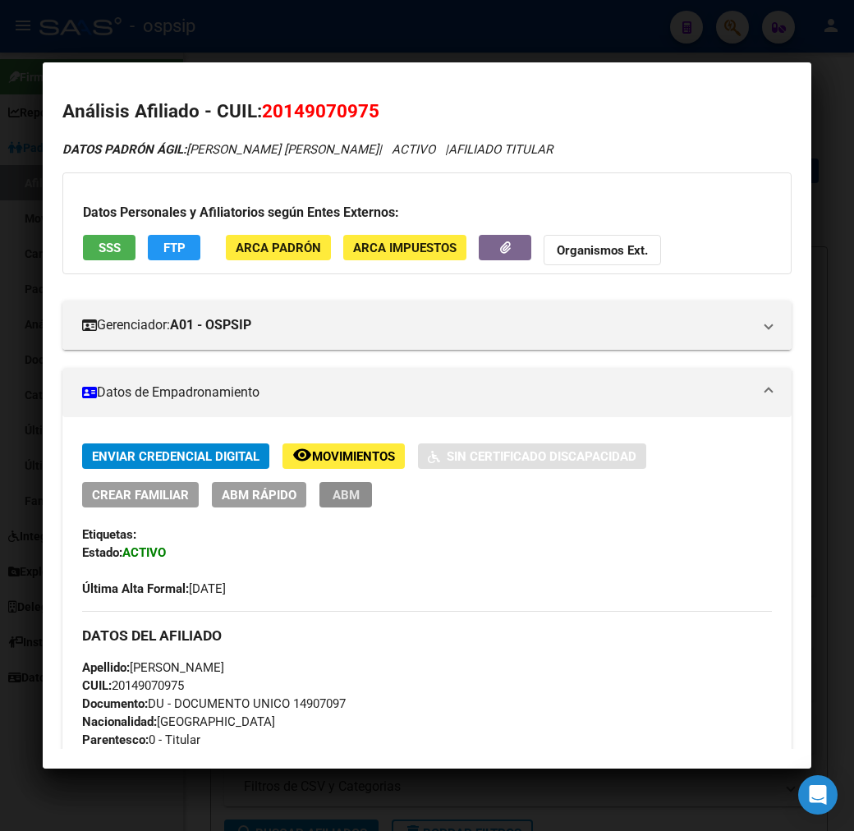
click at [333, 499] on span "ABM" at bounding box center [346, 495] width 27 height 15
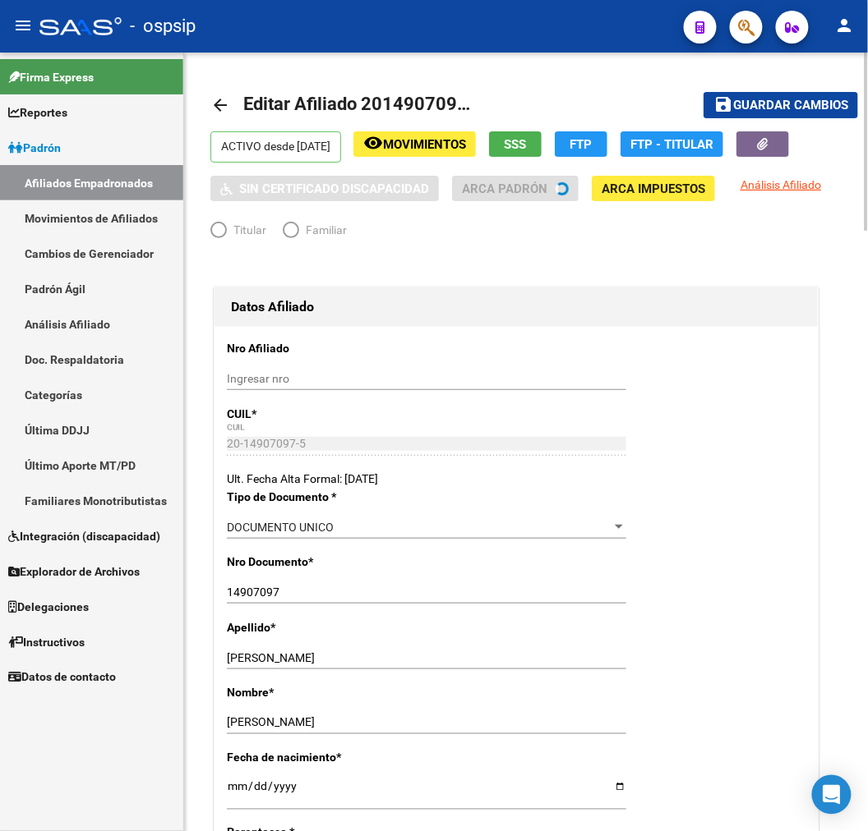
radio input "true"
type input "33-71145440-9"
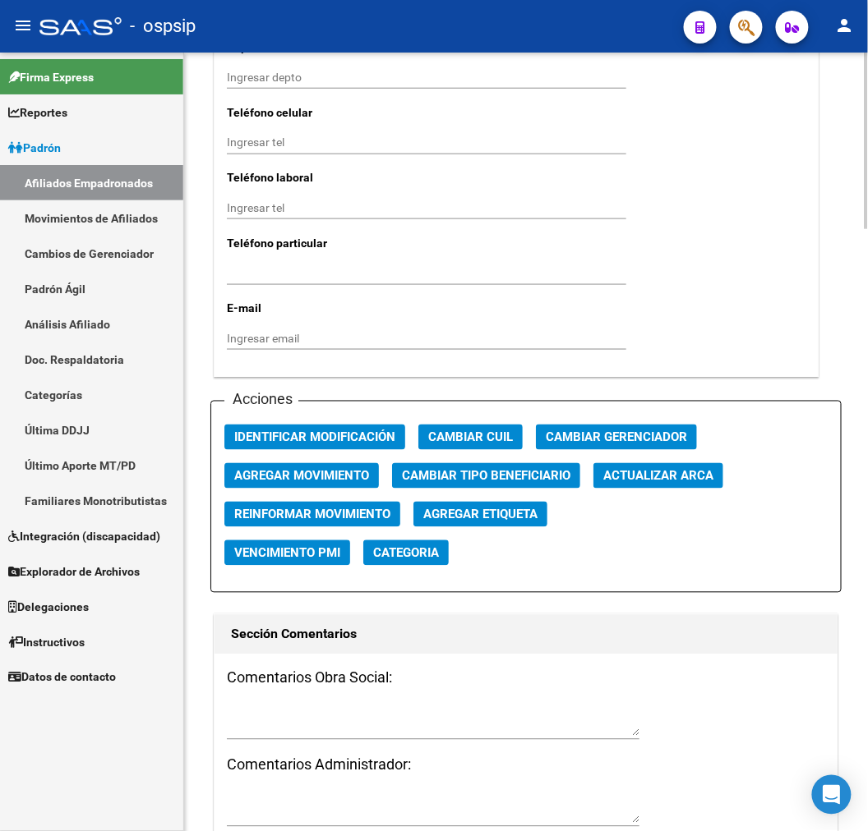
scroll to position [1825, 0]
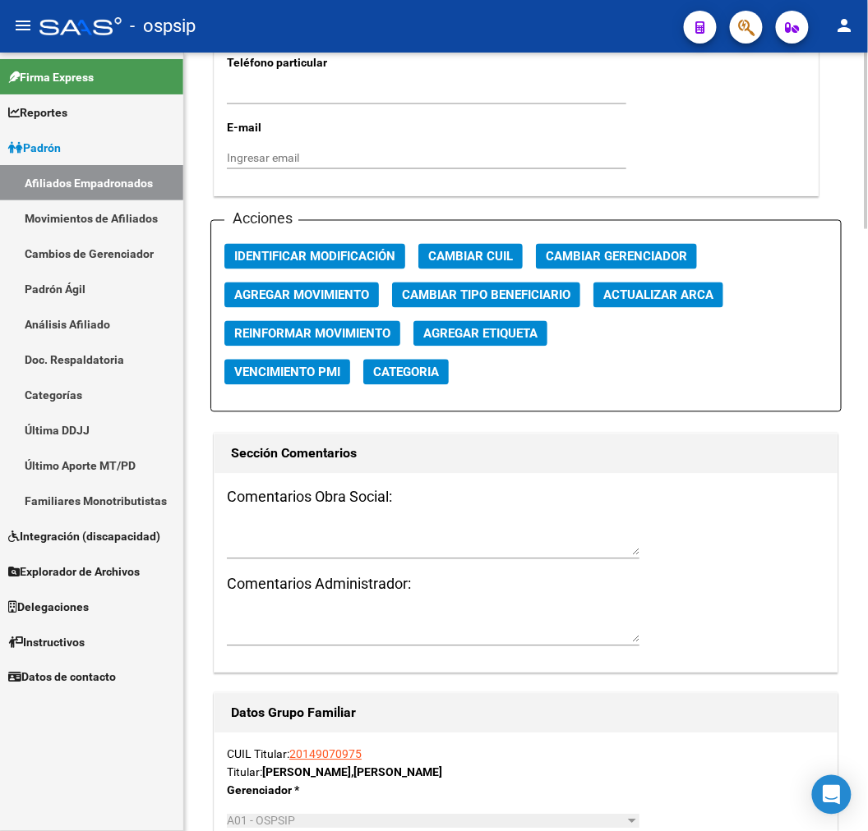
click at [347, 297] on span "Agregar Movimiento" at bounding box center [301, 295] width 135 height 15
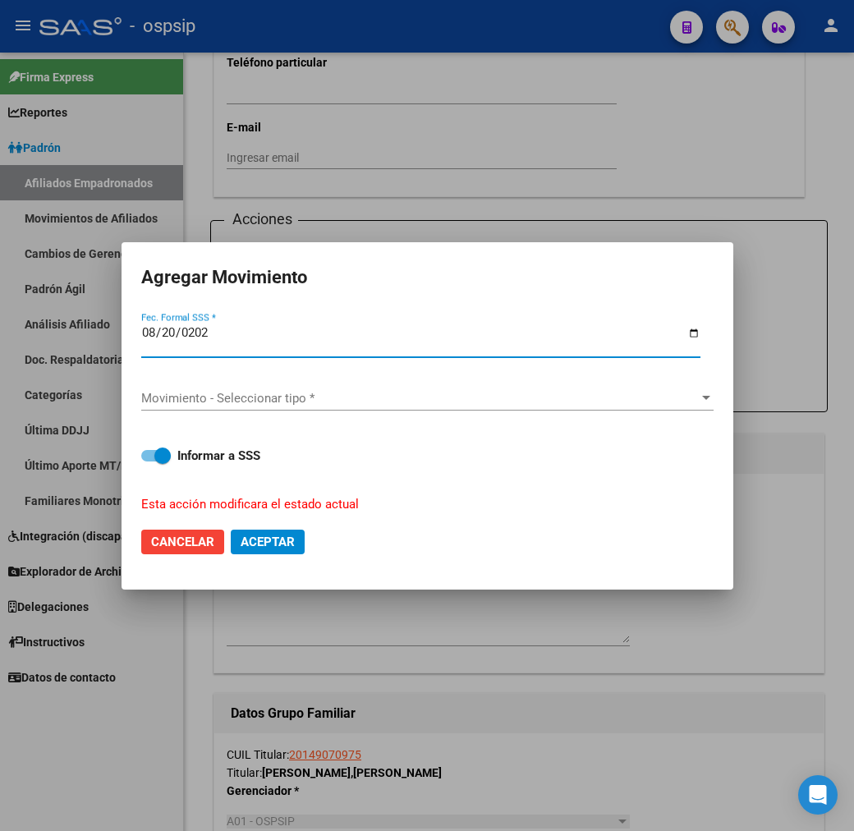
type input "2025-08-20"
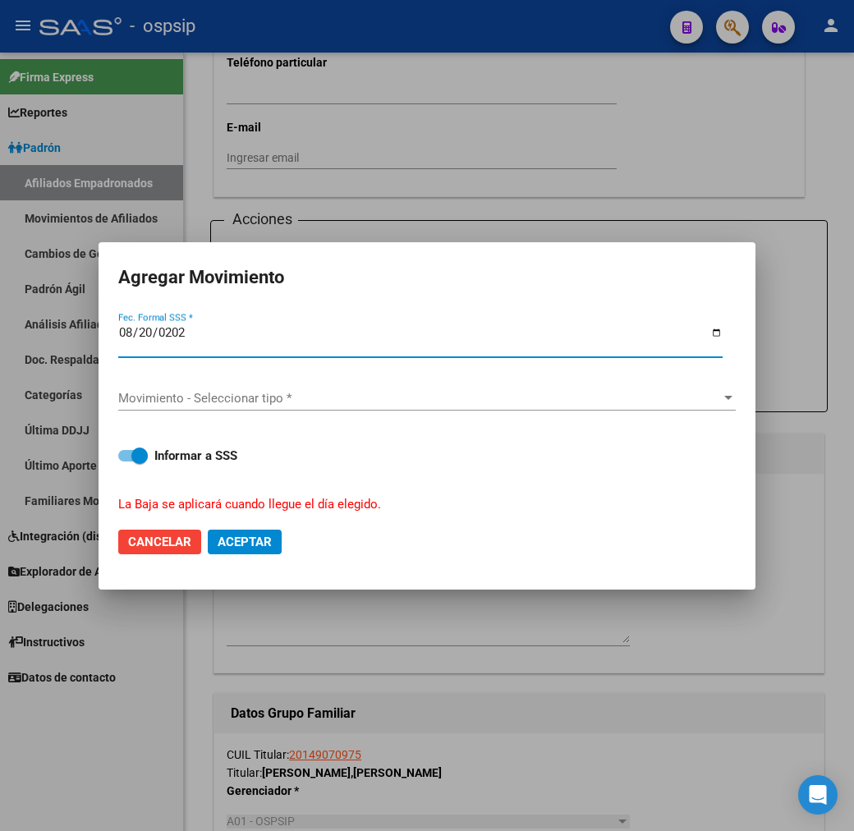
click at [313, 399] on span "Movimiento - Seleccionar tipo *" at bounding box center [419, 398] width 603 height 15
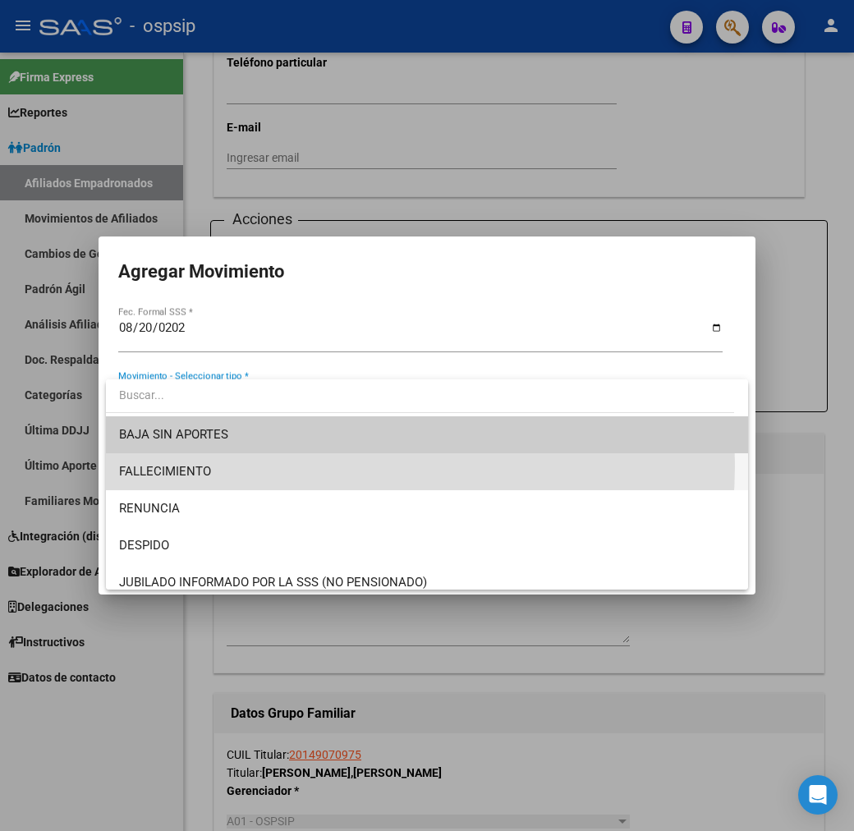
click at [315, 466] on span "FALLECIMIENTO" at bounding box center [427, 471] width 616 height 37
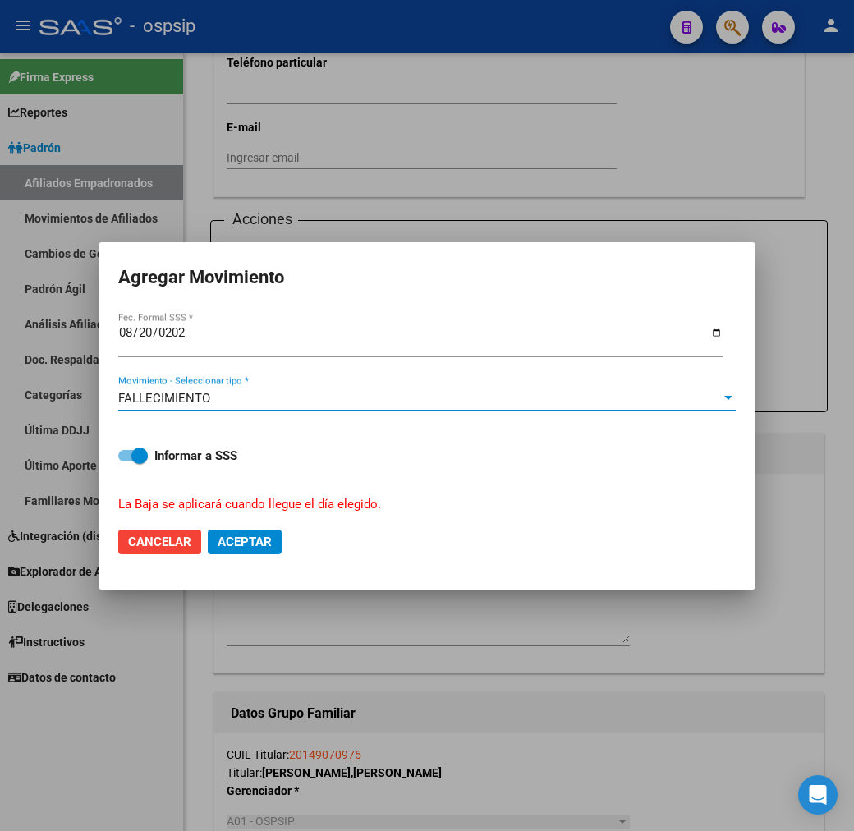
click at [265, 546] on span "Aceptar" at bounding box center [245, 542] width 54 height 15
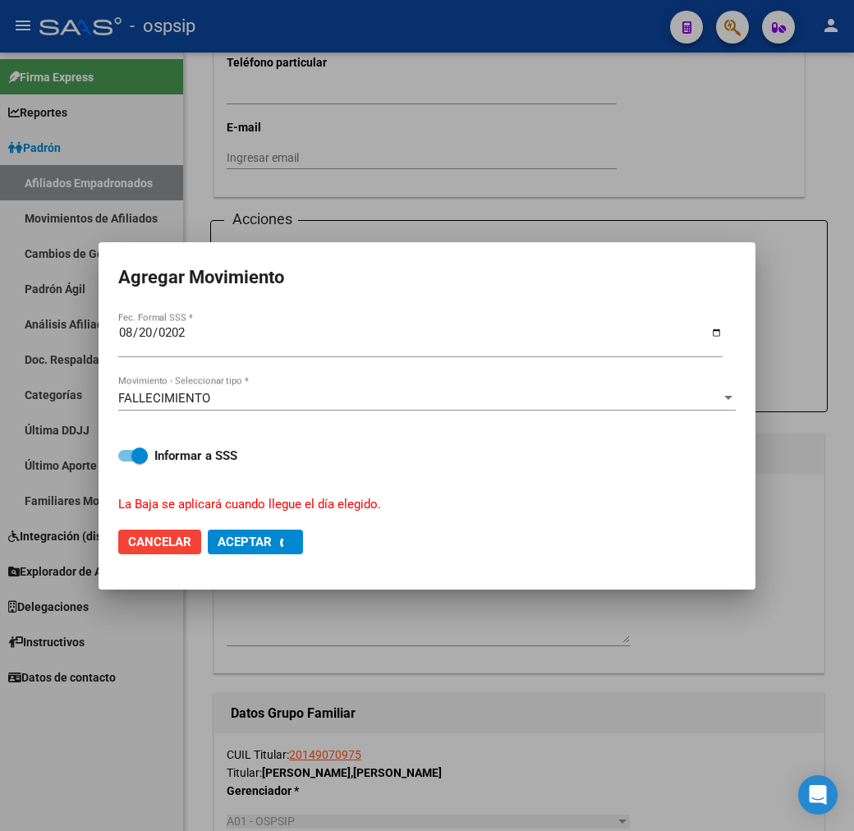
checkbox input "false"
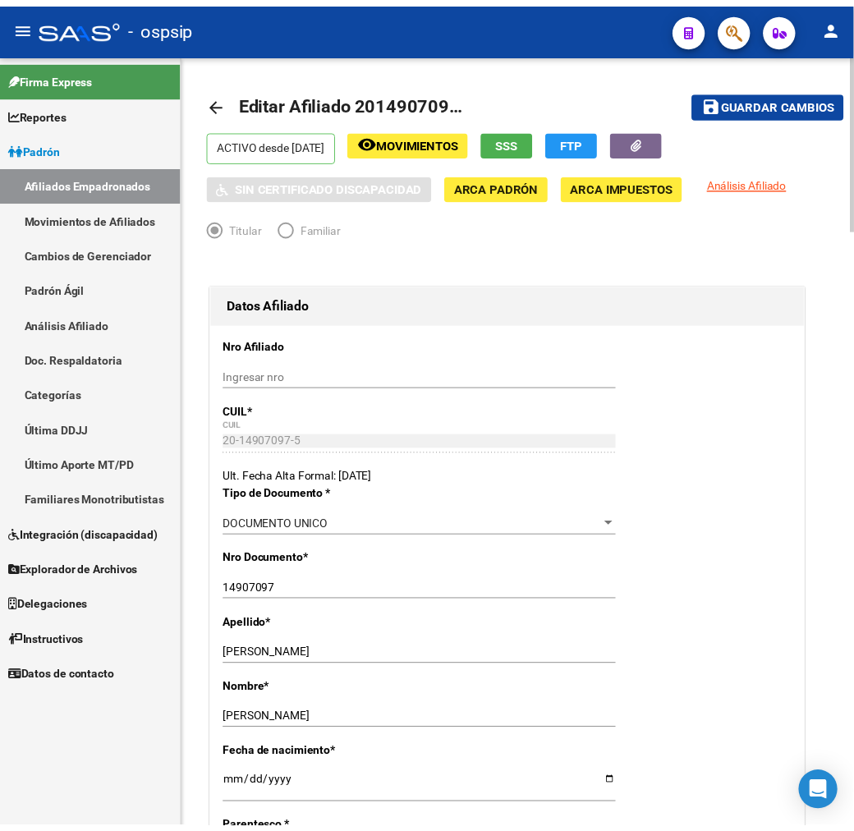
scroll to position [0, 0]
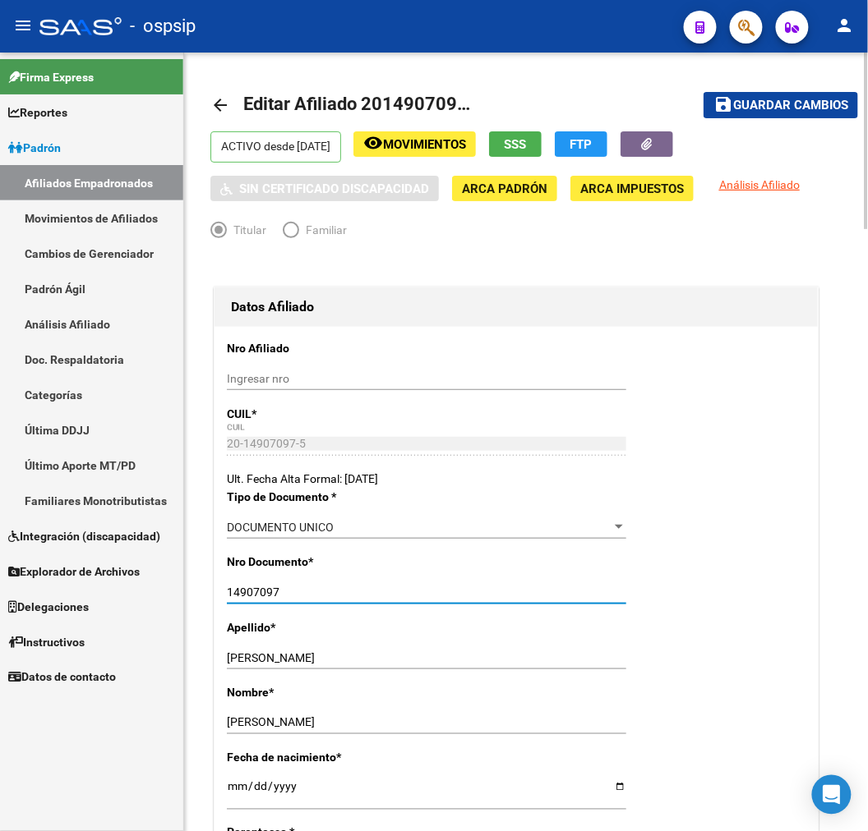
drag, startPoint x: 288, startPoint y: 596, endPoint x: 206, endPoint y: 597, distance: 81.3
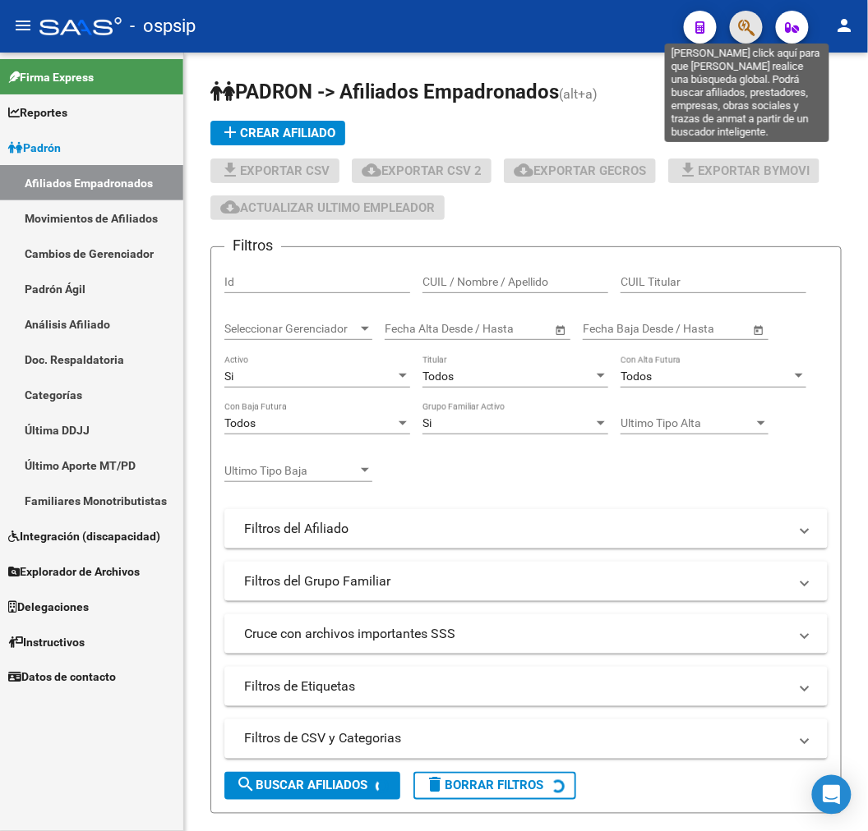
click at [743, 30] on icon "button" at bounding box center [746, 27] width 16 height 19
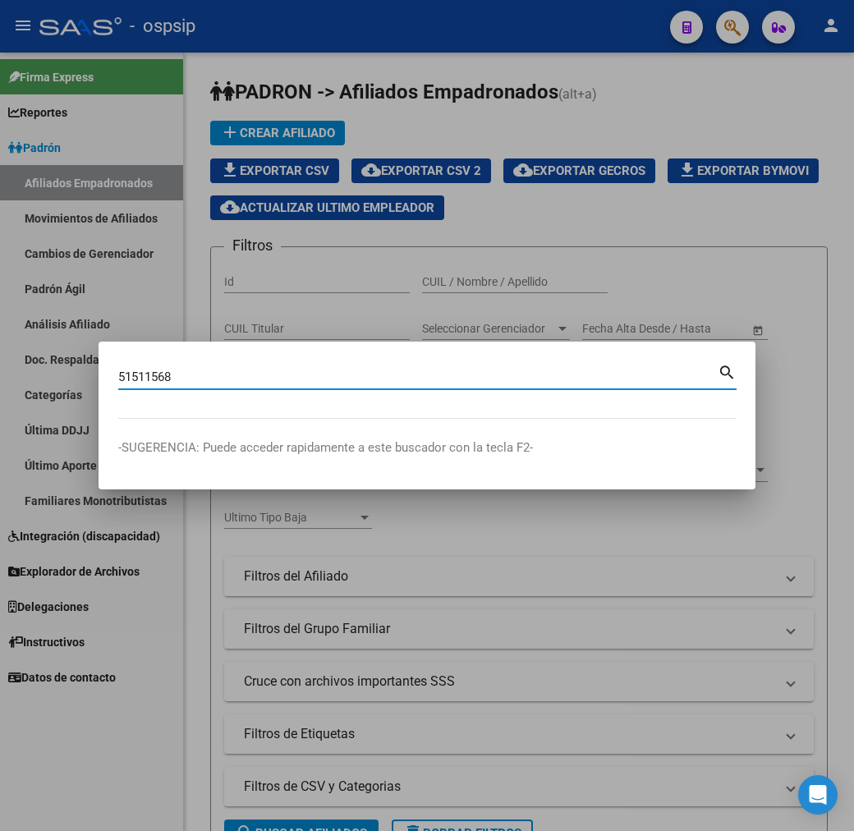
type input "51511568"
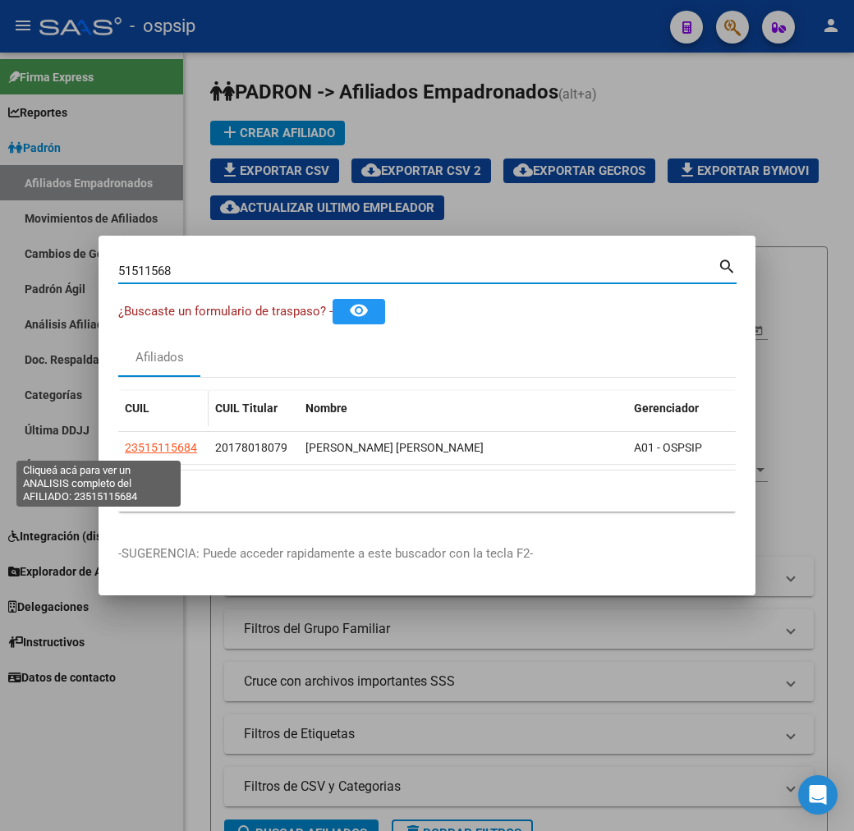
click at [125, 441] on span "23515115684" at bounding box center [161, 447] width 72 height 13
type textarea "23515115684"
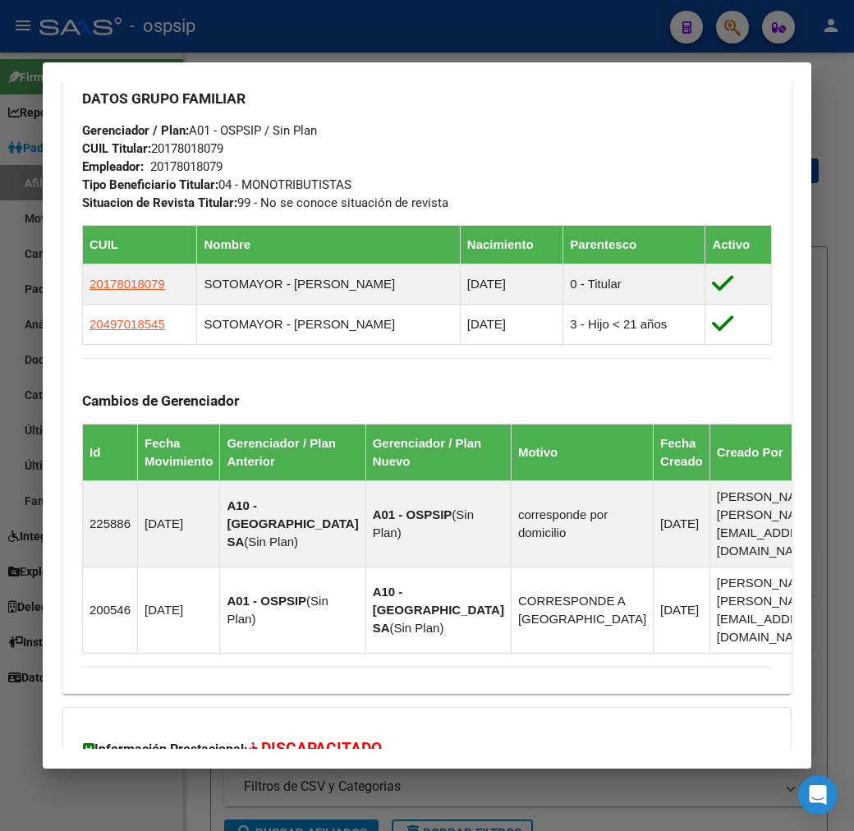
scroll to position [1139, 0]
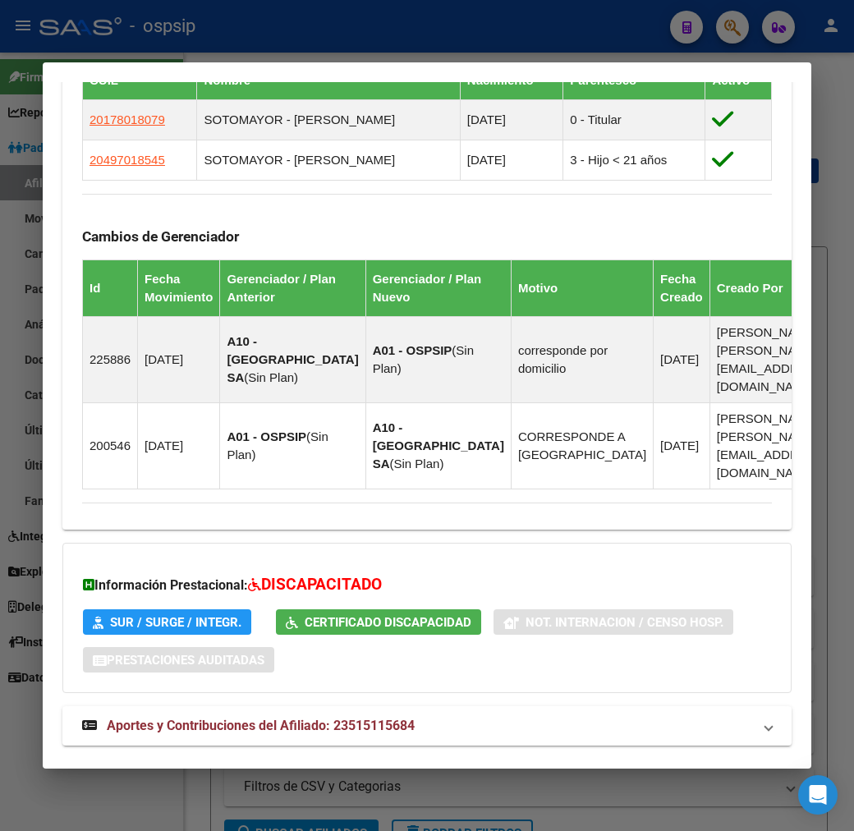
click at [465, 775] on mat-panel-title "Aportes y Contribuciones del Titular: 20178018079" at bounding box center [417, 785] width 670 height 20
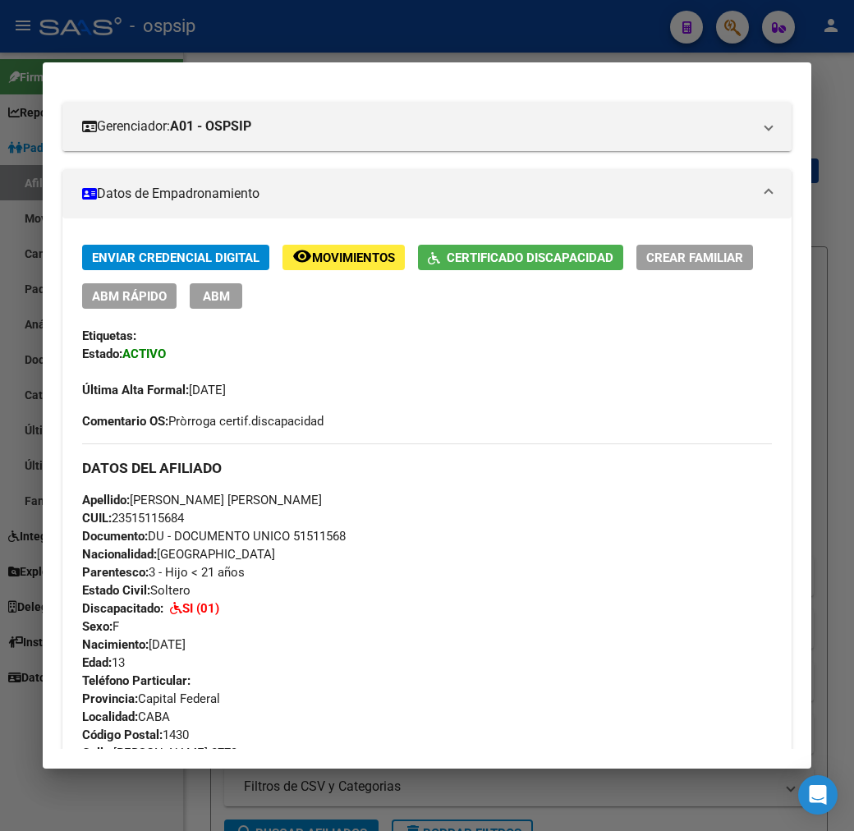
scroll to position [329, 0]
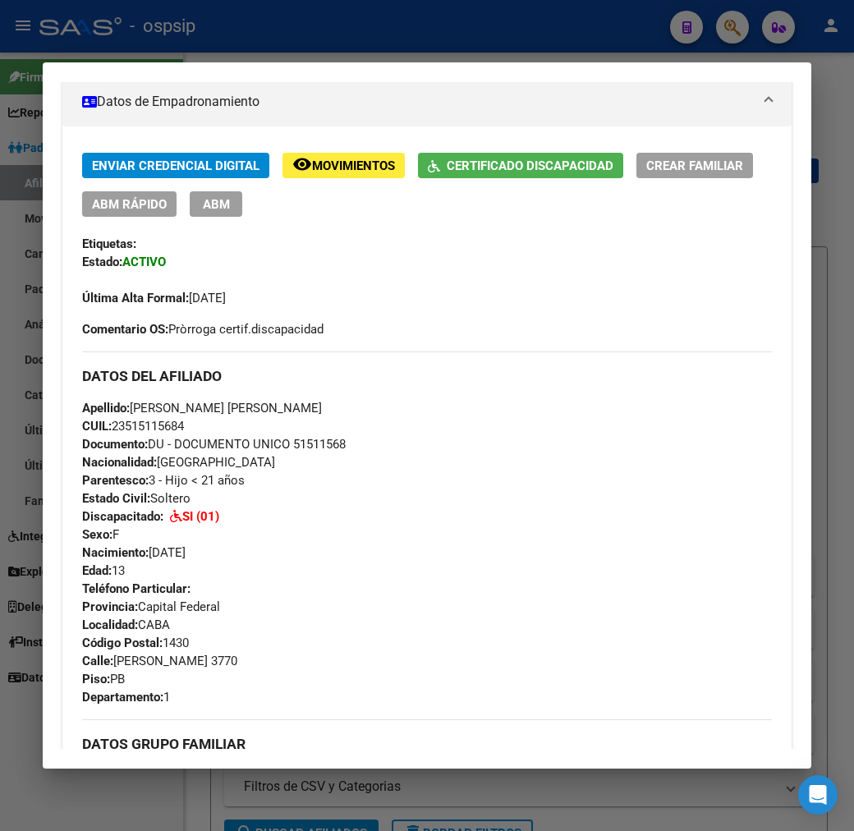
click at [246, 35] on div at bounding box center [427, 415] width 854 height 831
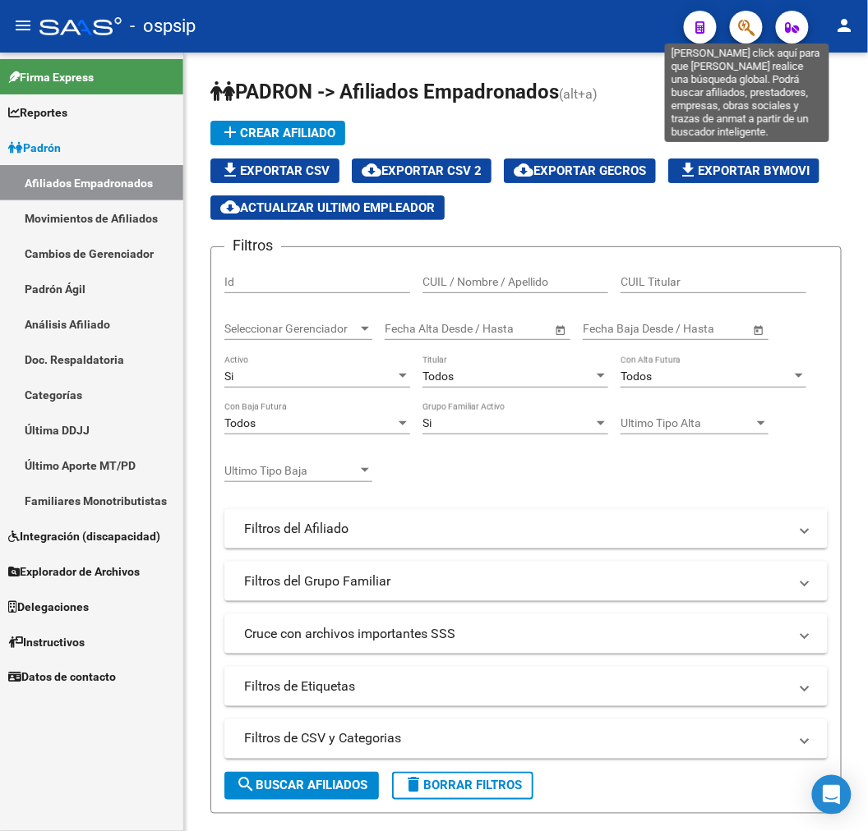
click at [745, 29] on icon "button" at bounding box center [746, 27] width 16 height 19
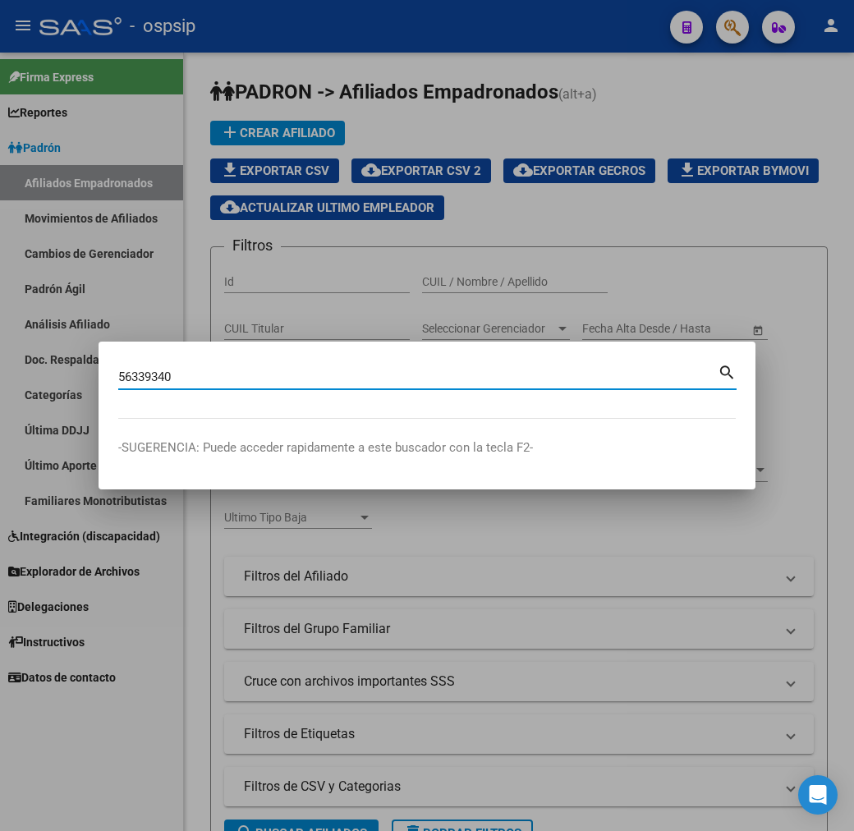
type input "56339340"
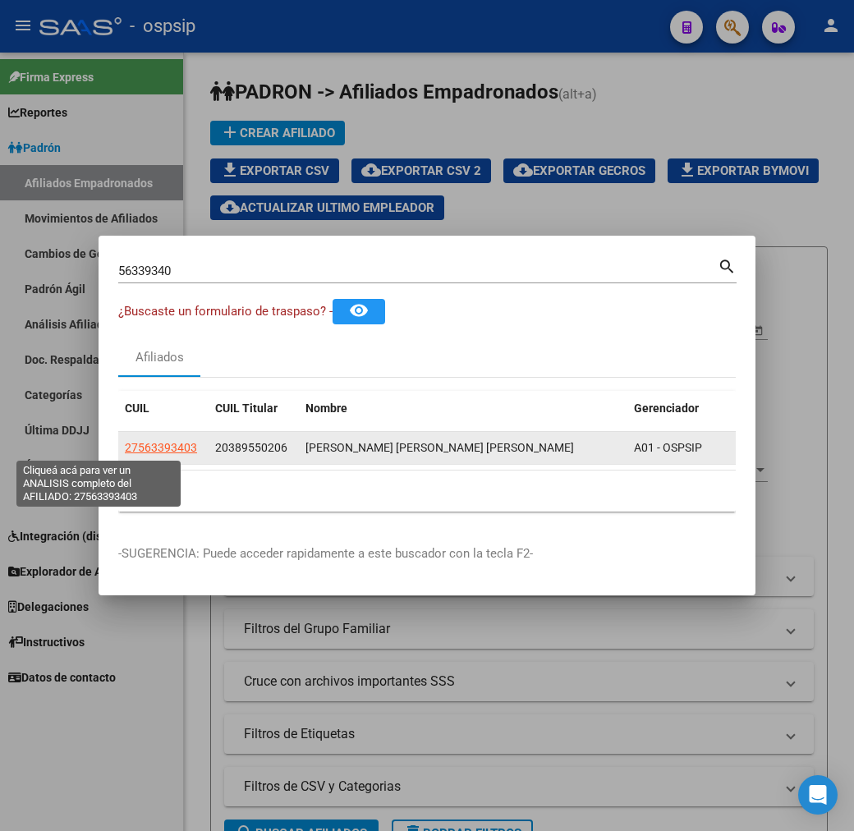
click at [125, 442] on span "27563393403" at bounding box center [161, 447] width 72 height 13
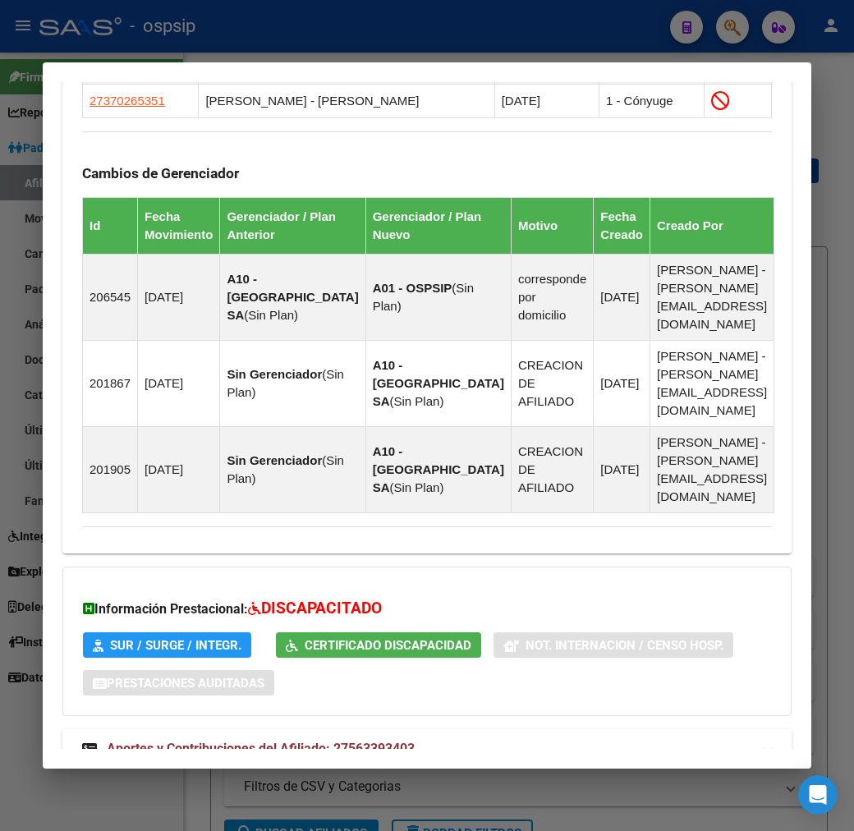
scroll to position [1169, 0]
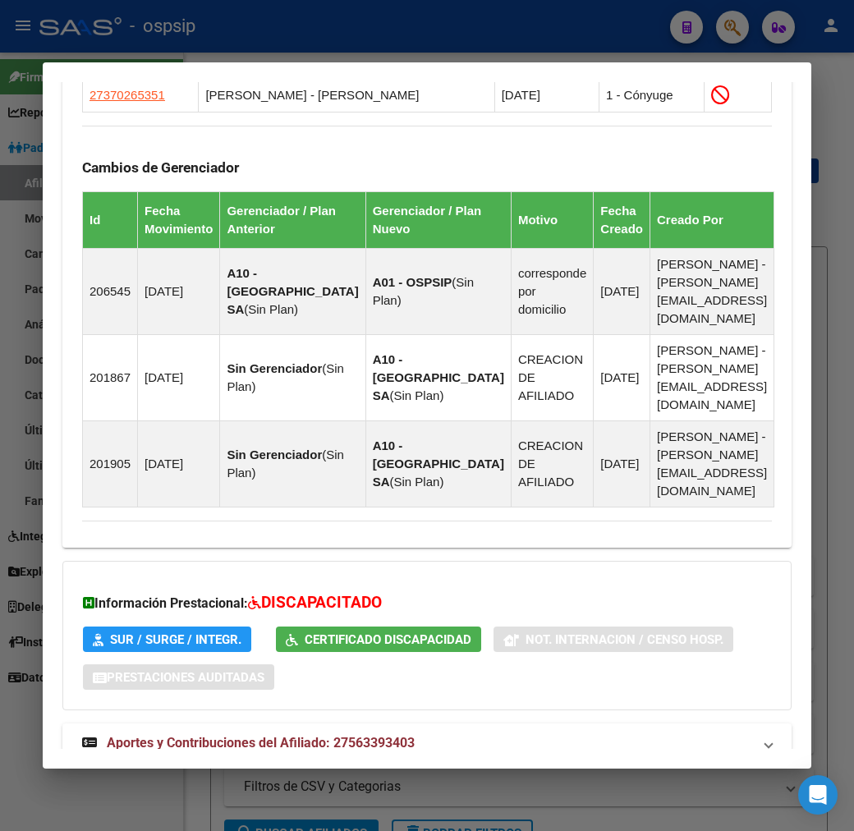
drag, startPoint x: 510, startPoint y: 711, endPoint x: 519, endPoint y: 699, distance: 15.3
click at [510, 792] on mat-panel-title "Aportes y Contribuciones del Titular: 20389550206" at bounding box center [417, 802] width 670 height 20
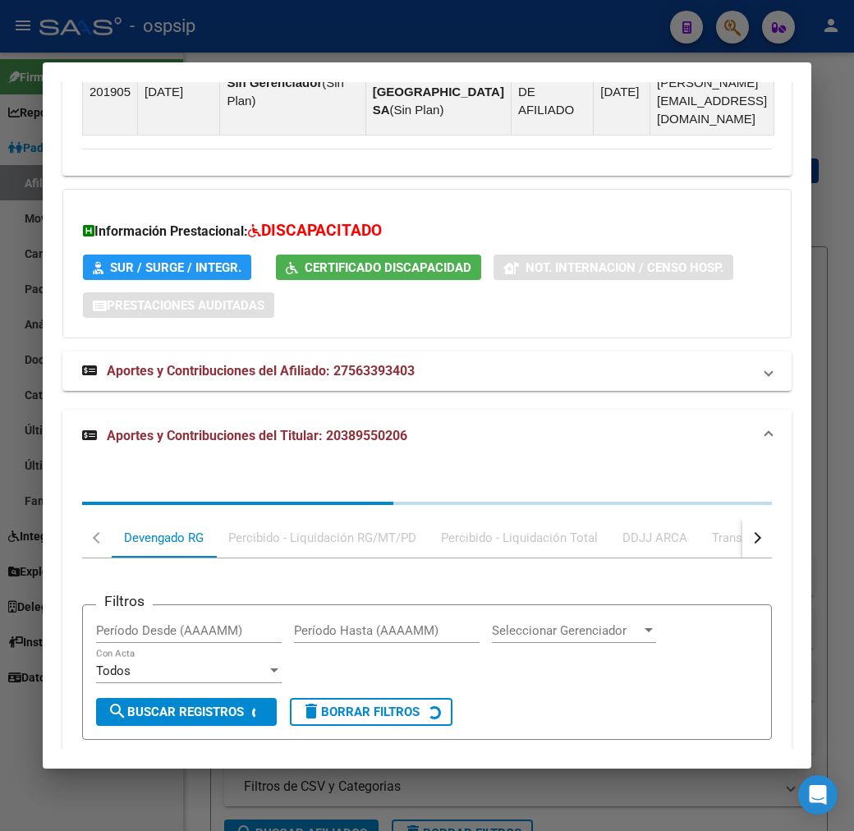
scroll to position [1615, 0]
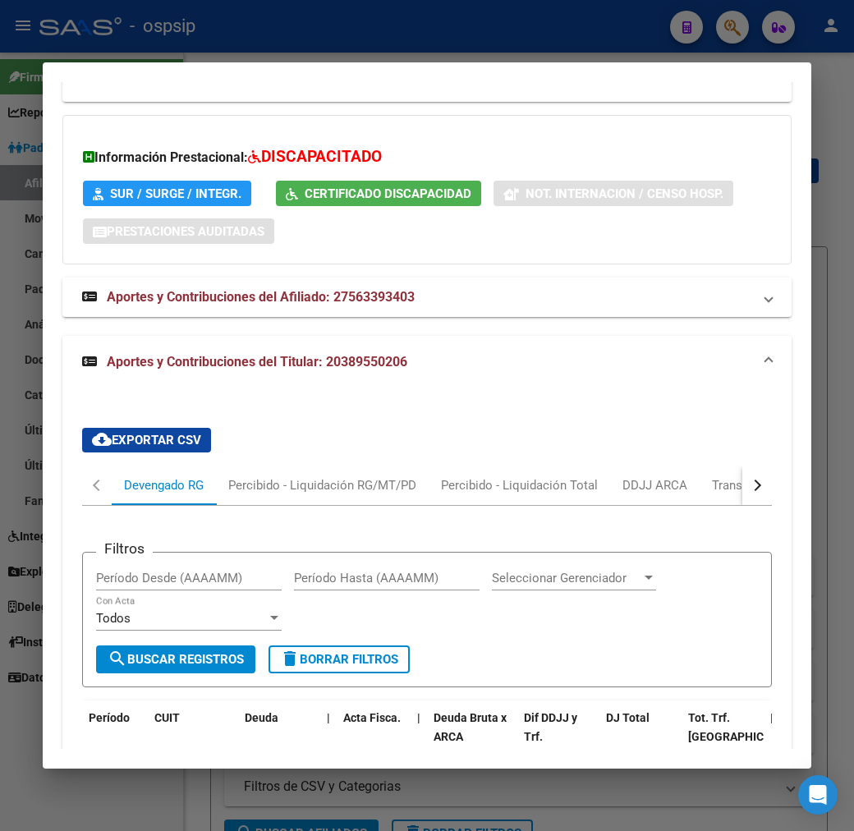
click at [789, 415] on div "cloud_download Exportar CSV Devengado RG Percibido - Liquidación RG/MT/PD Perci…" at bounding box center [427, 800] width 730 height 770
click at [785, 415] on div "cloud_download Exportar CSV Devengado RG Percibido - Liquidación RG/MT/PD Perci…" at bounding box center [427, 800] width 730 height 770
click at [772, 466] on button "button" at bounding box center [758, 485] width 30 height 39
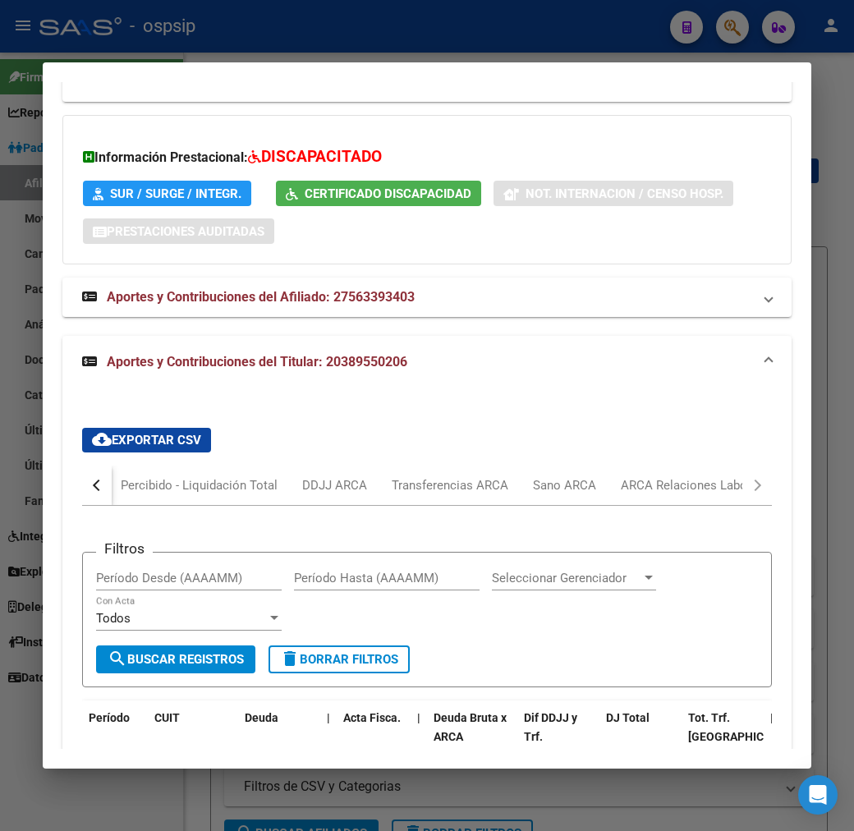
click at [670, 506] on div "Filtros Período Desde (AAAAMM) Período Hasta (AAAAMM) Seleccionar Gerenciador S…" at bounding box center [427, 838] width 690 height 665
click at [675, 476] on div "ARCA Relaciones Laborales" at bounding box center [698, 485] width 154 height 18
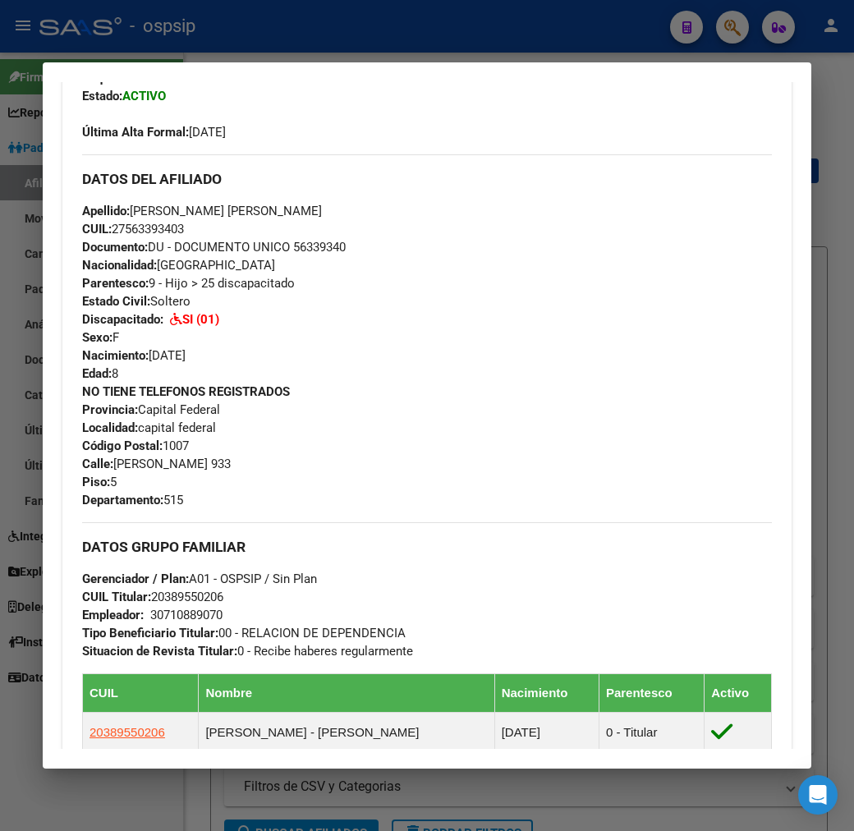
scroll to position [702, 0]
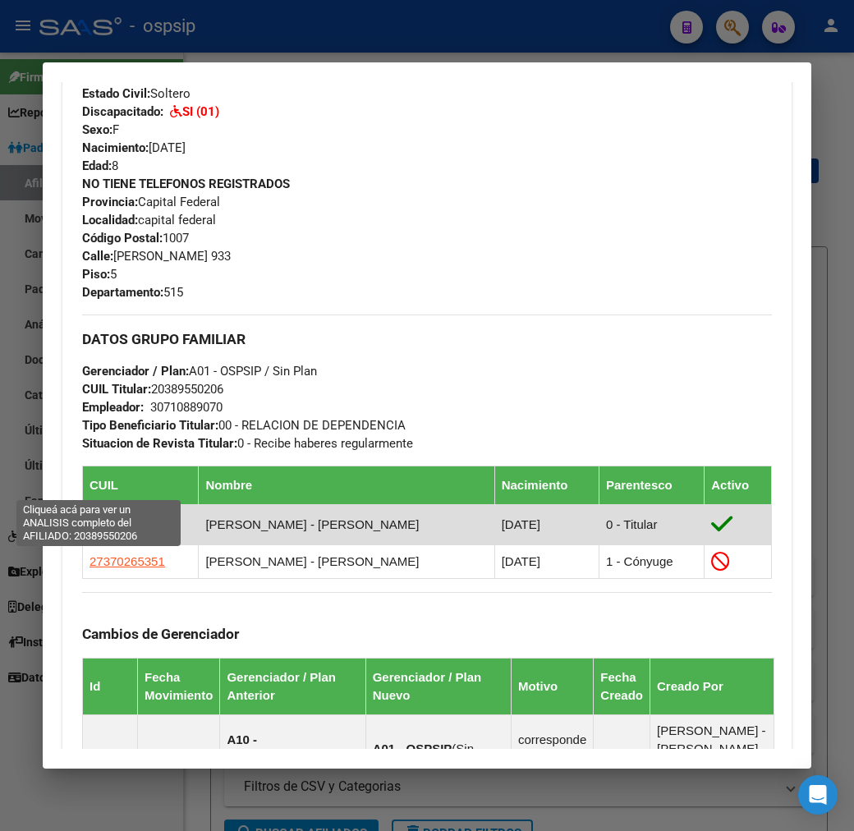
click at [116, 518] on span "20389550206" at bounding box center [128, 525] width 76 height 14
type textarea "20389550206"
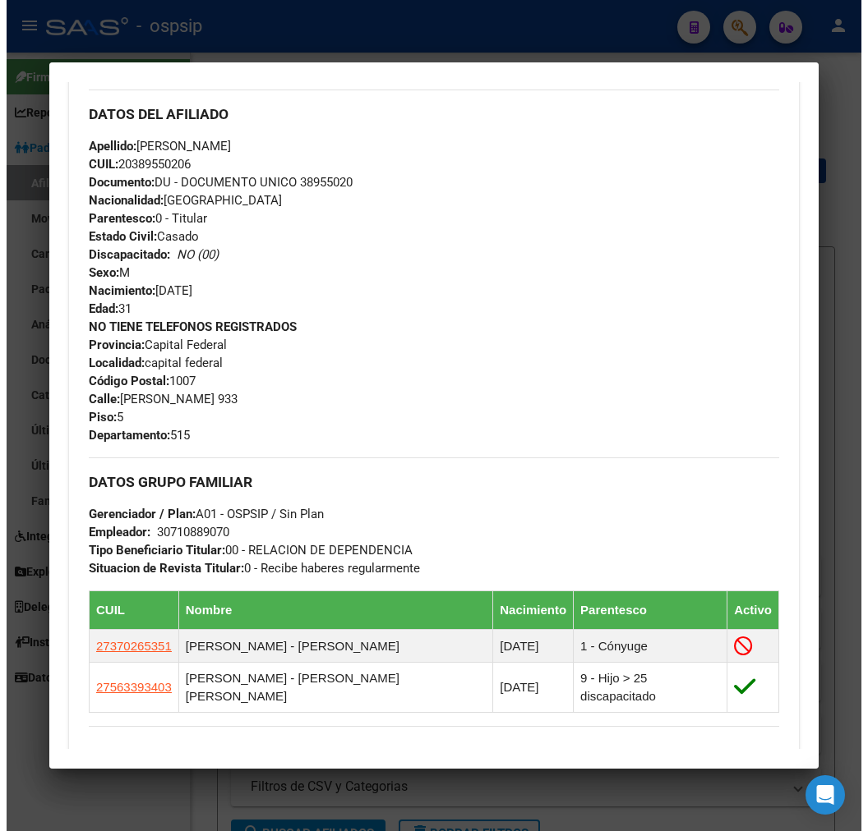
scroll to position [274, 0]
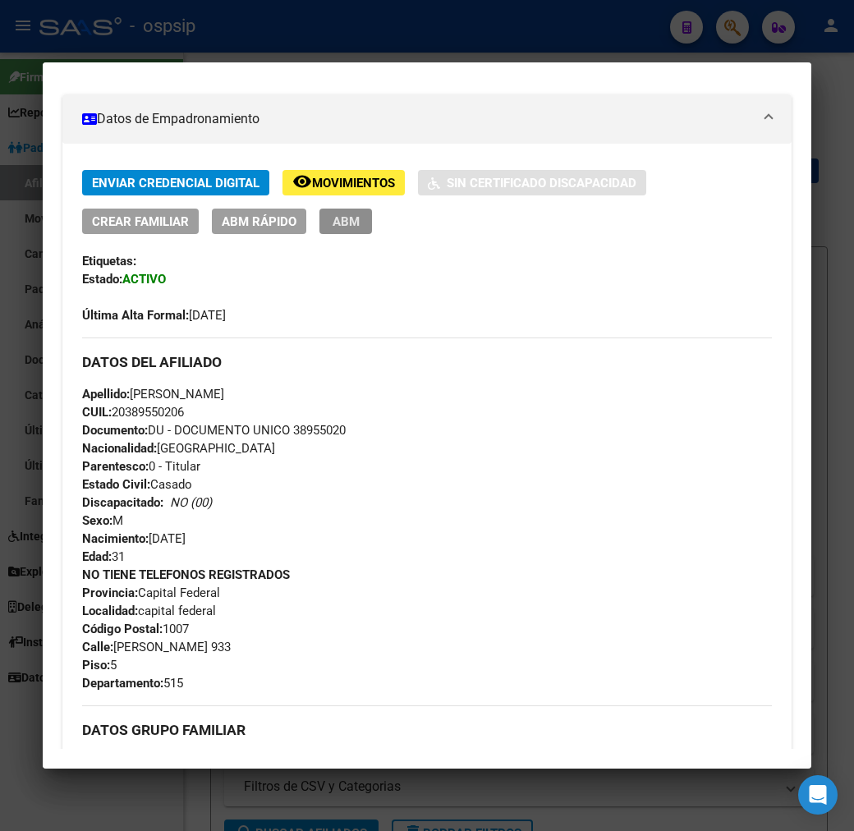
click at [333, 228] on span "ABM" at bounding box center [346, 221] width 27 height 15
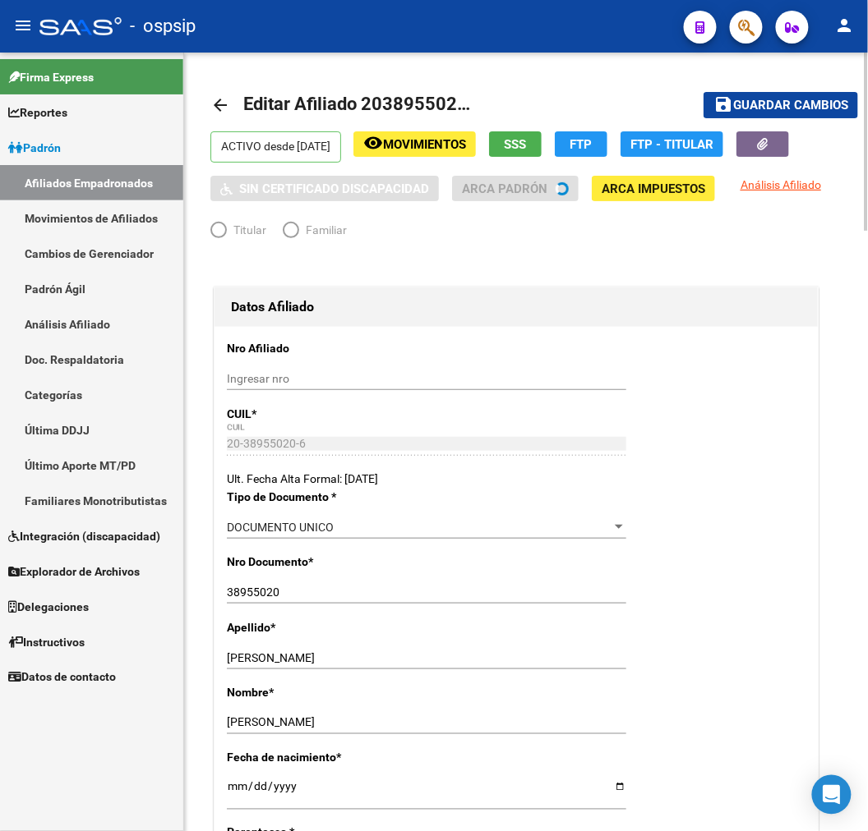
radio input "true"
type input "30-71088907-0"
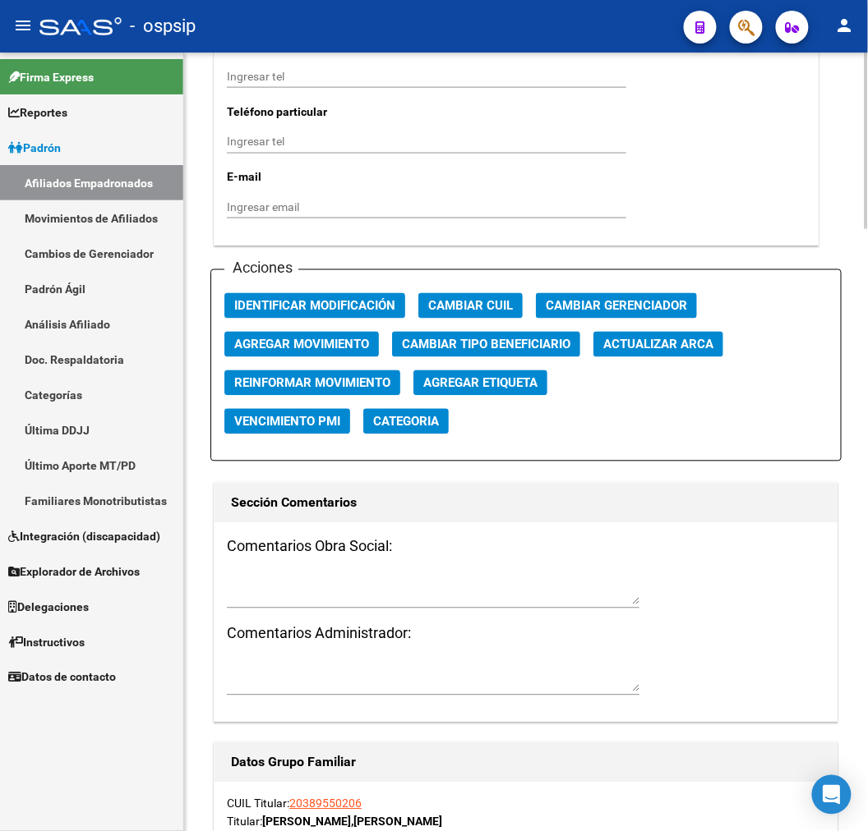
scroll to position [1825, 0]
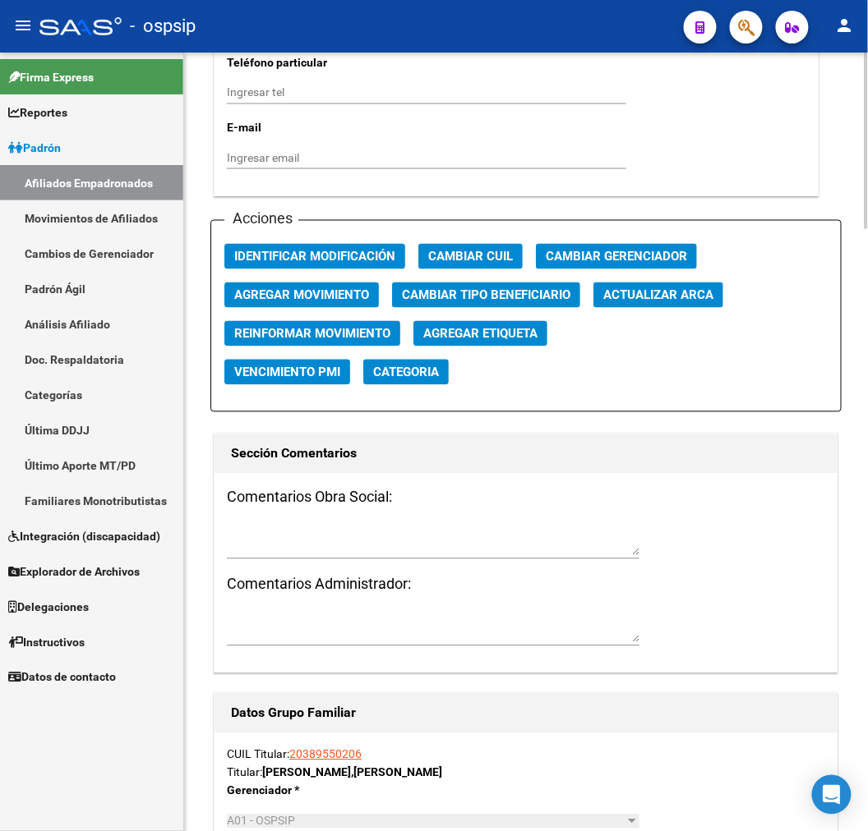
click at [313, 302] on span "Agregar Movimiento" at bounding box center [301, 295] width 135 height 15
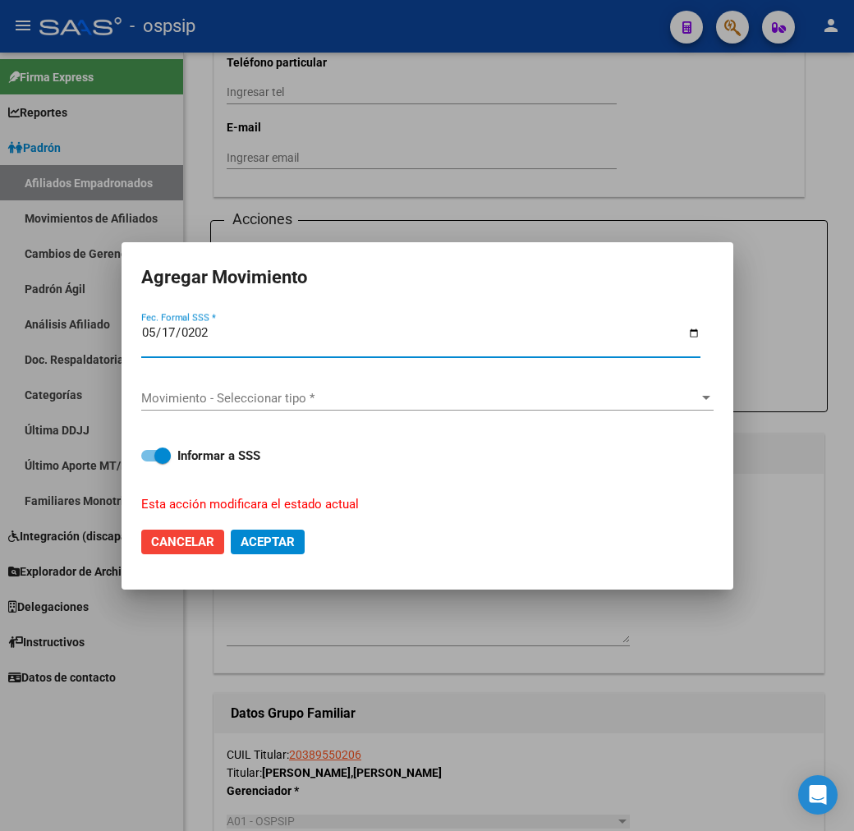
type input "2025-05-17"
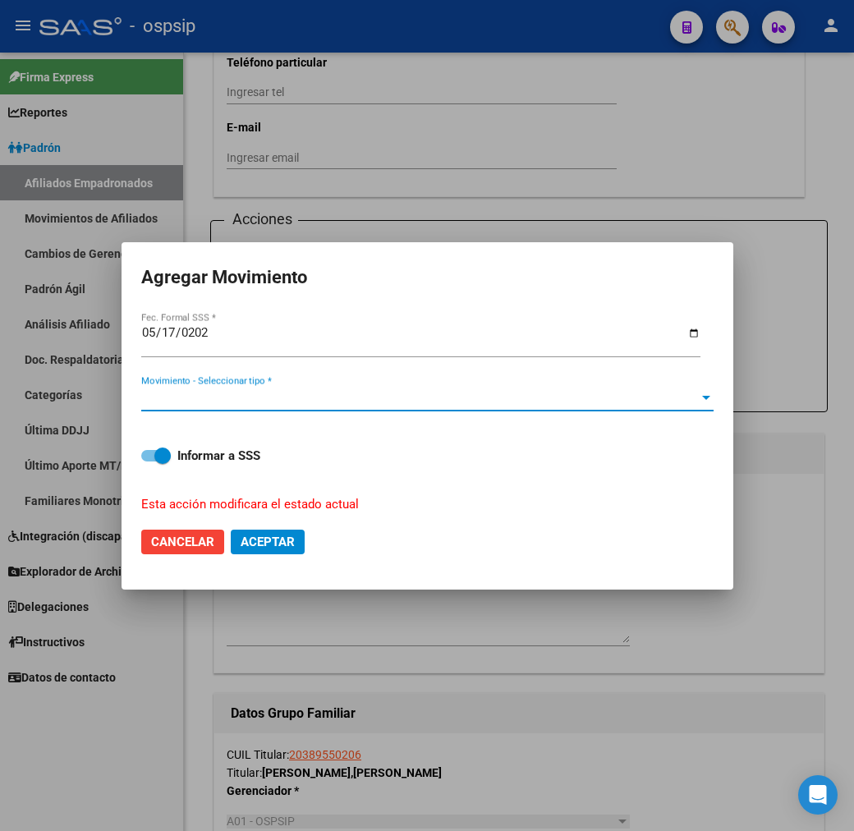
click at [343, 392] on span "Movimiento - Seleccionar tipo *" at bounding box center [420, 398] width 558 height 15
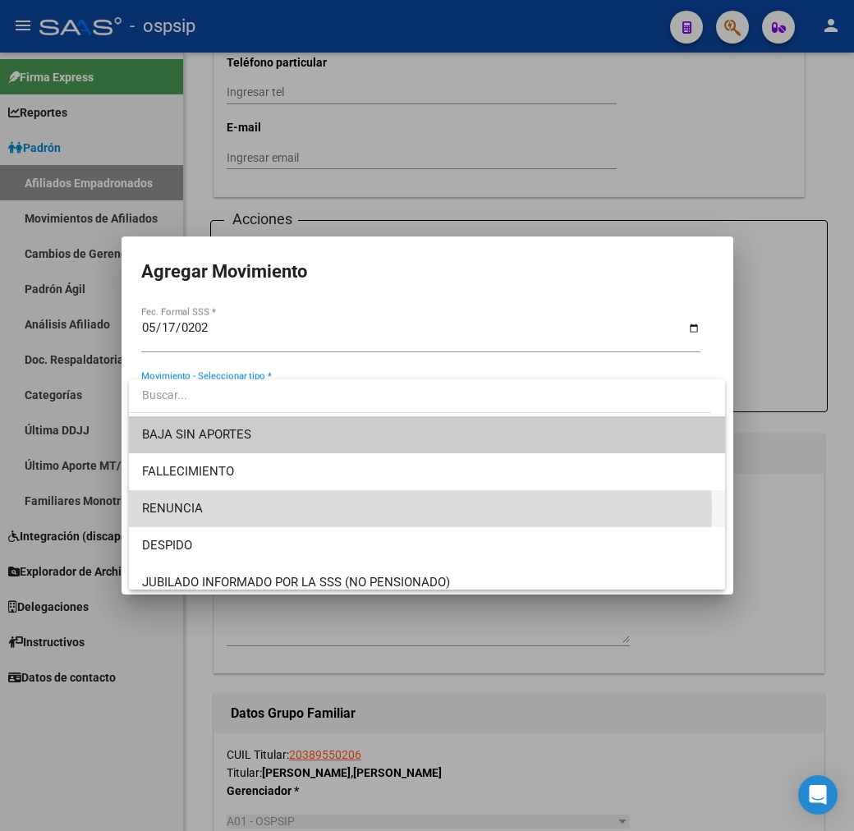
click at [356, 511] on span "RENUNCIA" at bounding box center [427, 508] width 570 height 37
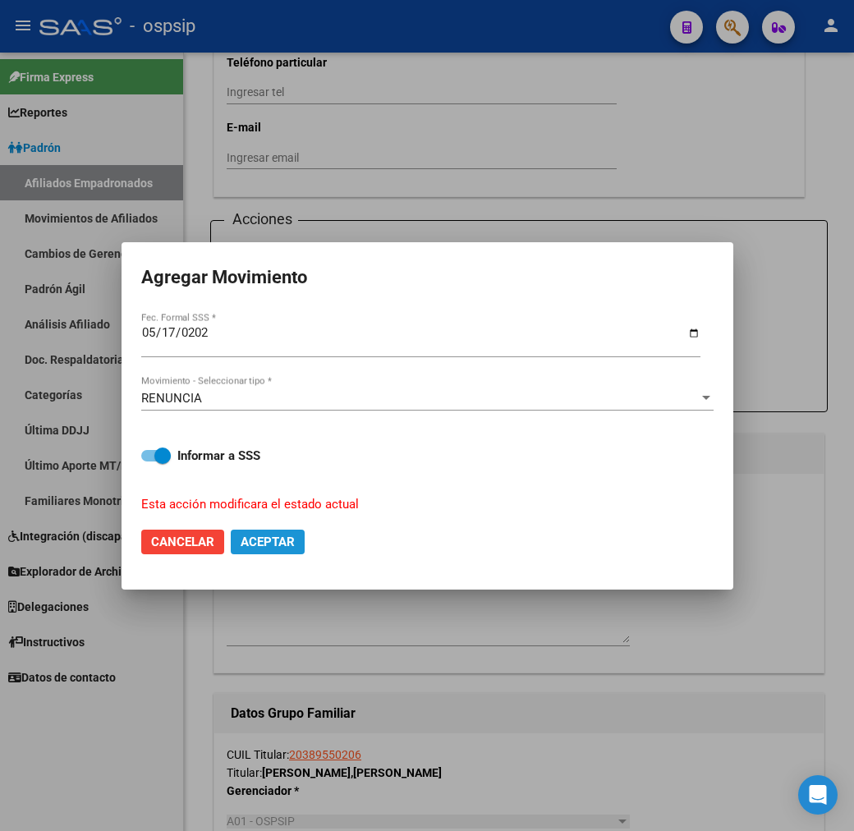
click at [283, 542] on span "Aceptar" at bounding box center [268, 542] width 54 height 15
checkbox input "false"
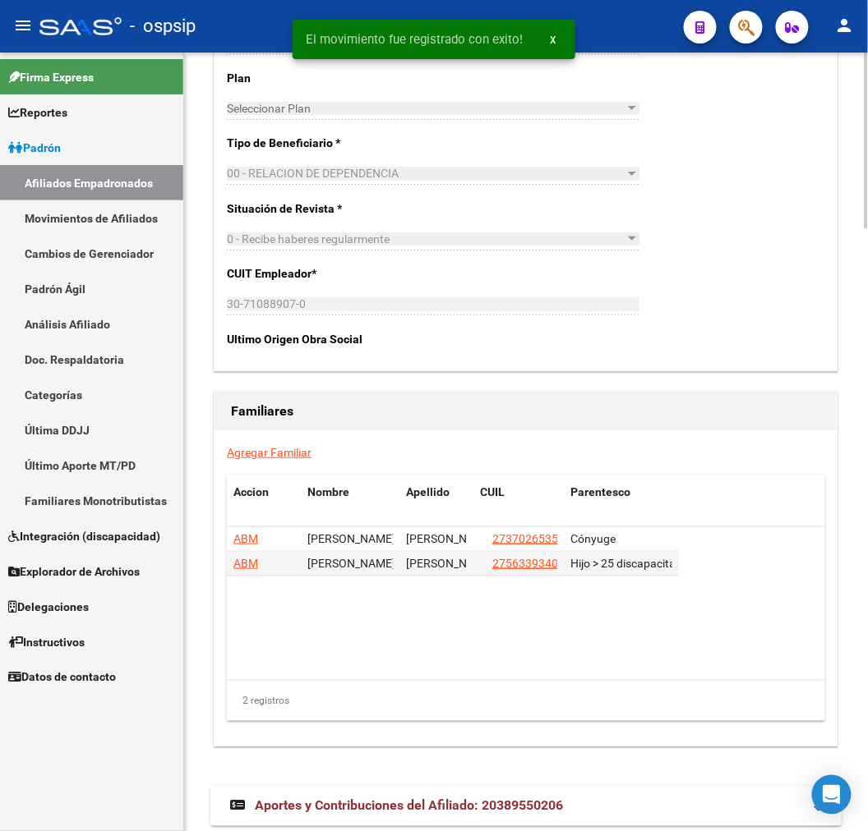
scroll to position [2676, 0]
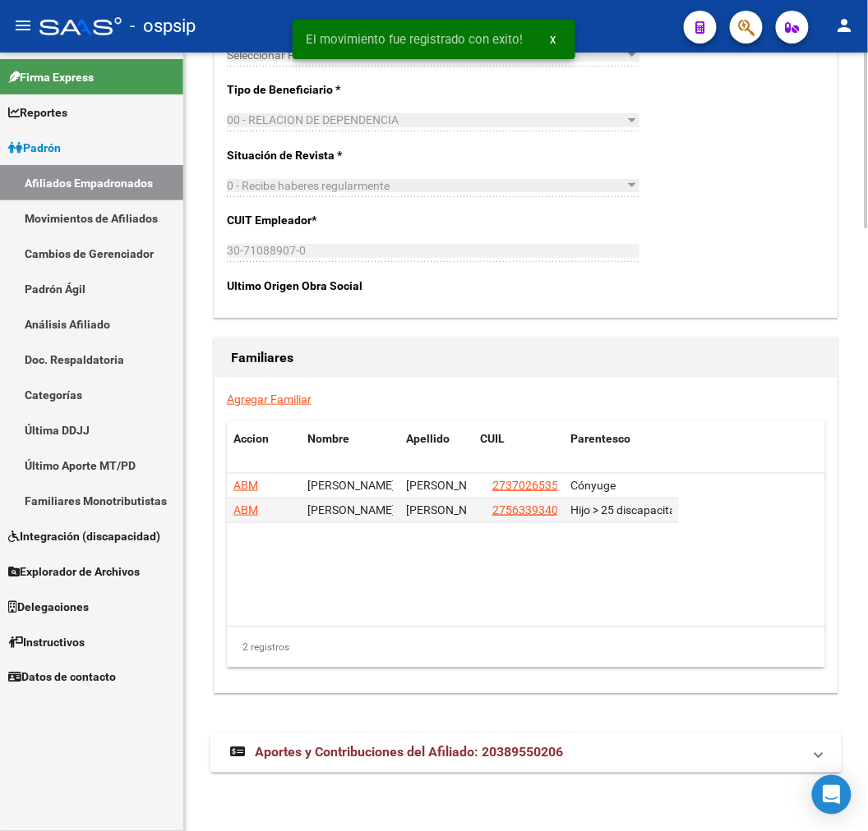
click at [563, 759] on span "Aportes y Contribuciones del Afiliado: 20389550206" at bounding box center [409, 753] width 308 height 16
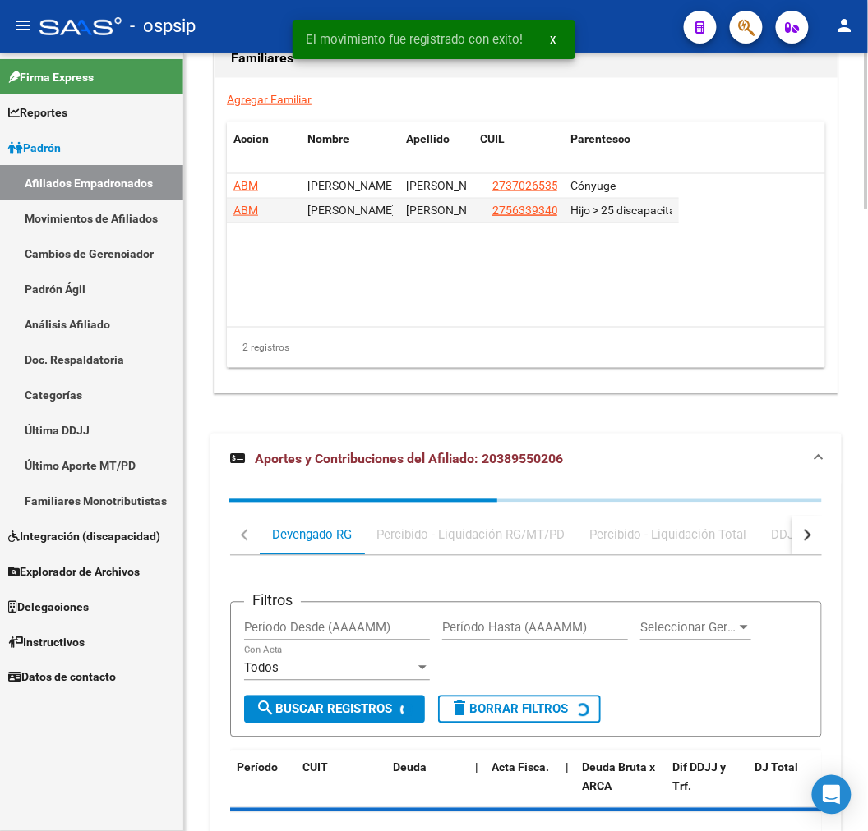
scroll to position [3082, 0]
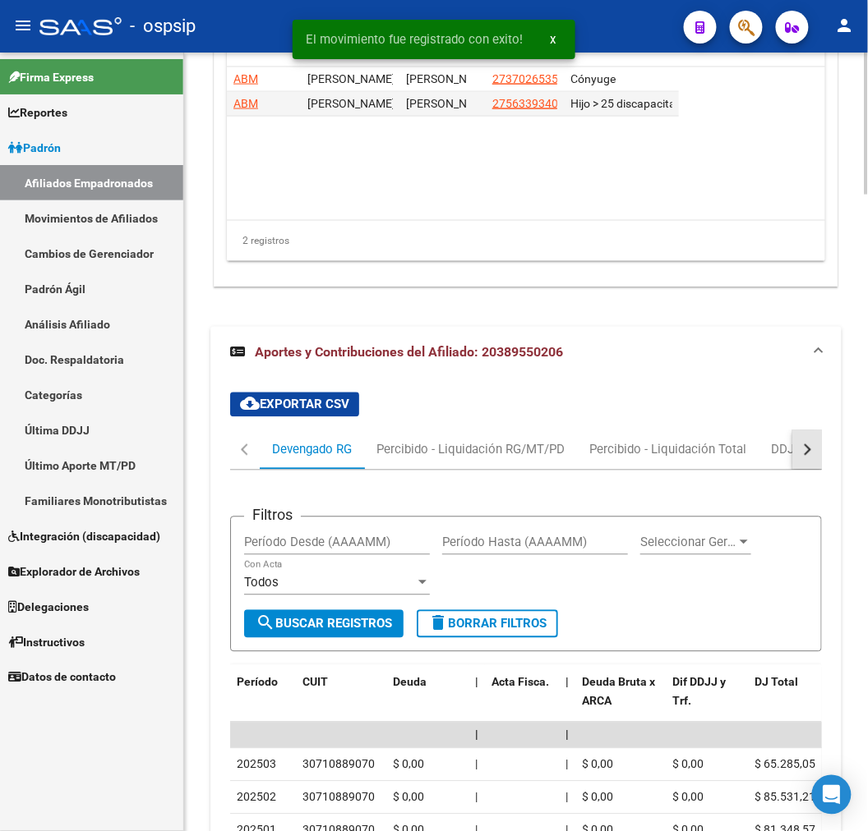
click at [807, 453] on div "button" at bounding box center [805, 450] width 12 height 12
click at [736, 432] on div "ARCA Relaciones Laborales" at bounding box center [709, 449] width 178 height 39
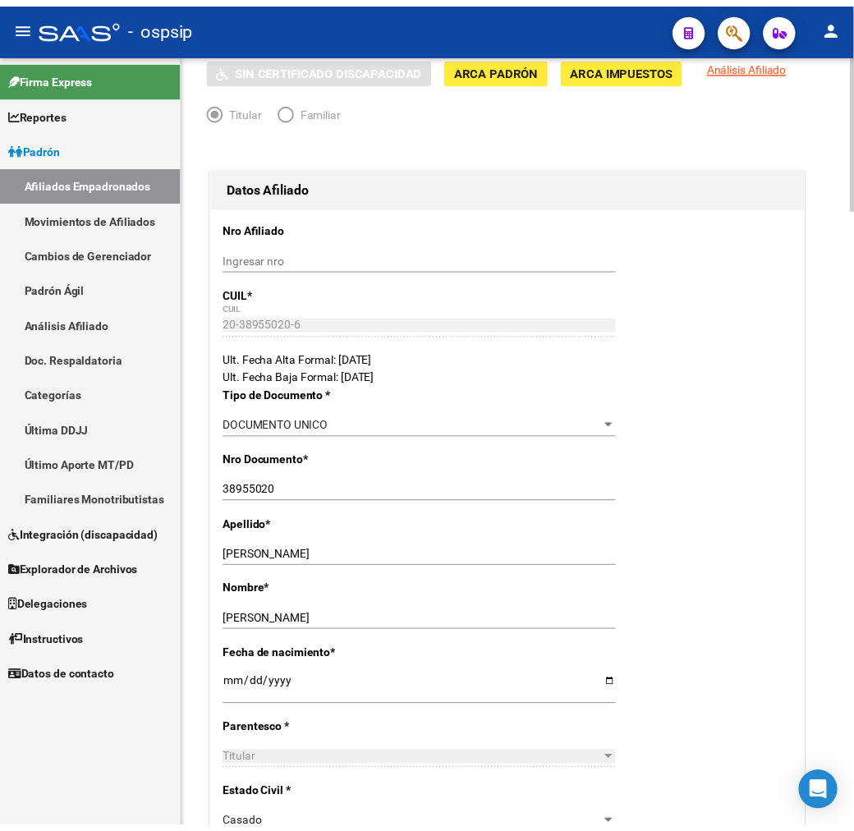
scroll to position [0, 0]
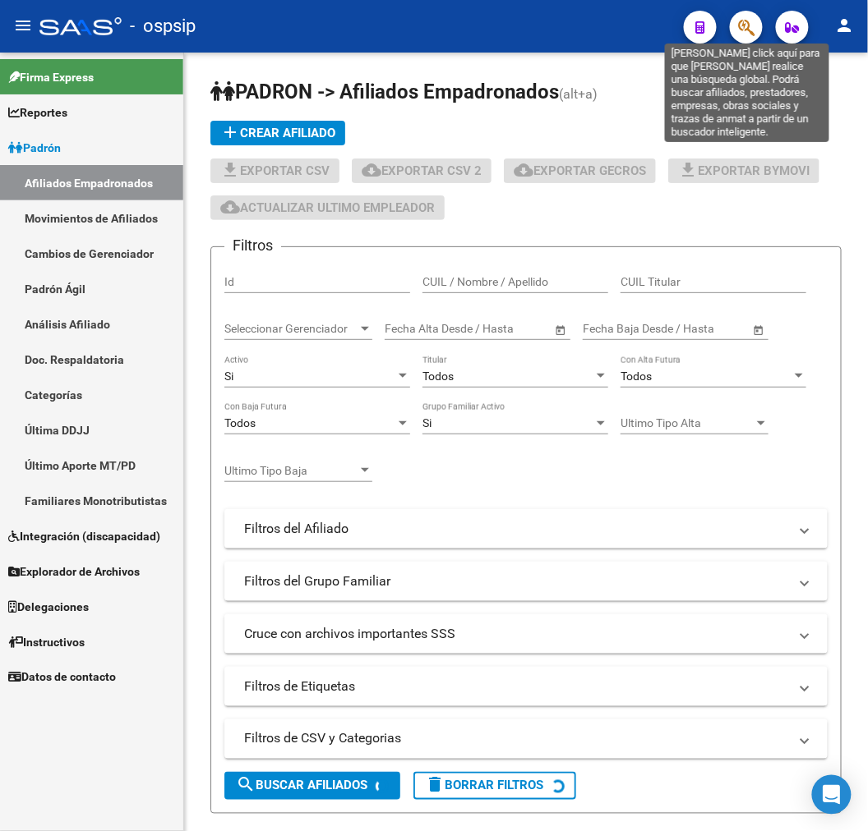
click at [738, 27] on icon "button" at bounding box center [746, 27] width 16 height 19
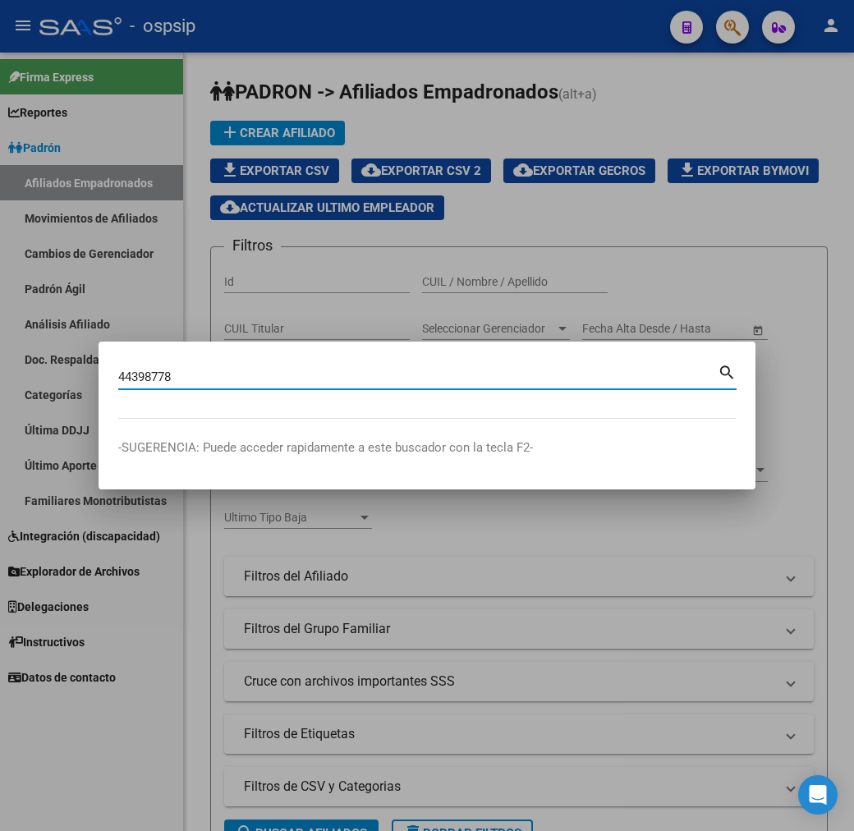
type input "44398778"
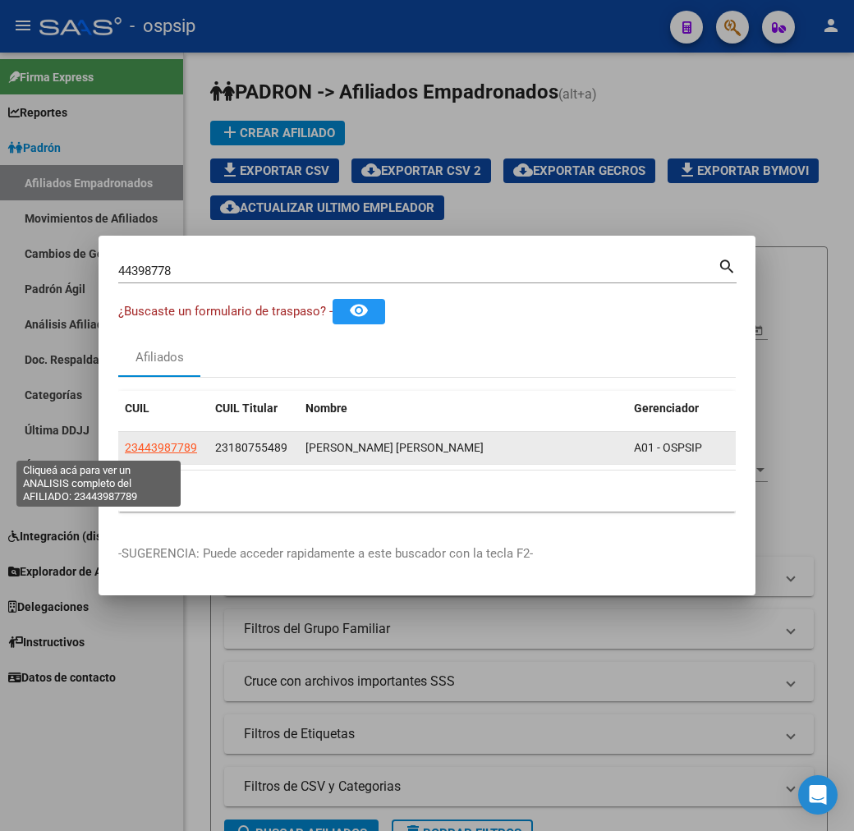
click at [125, 442] on span "23443987789" at bounding box center [161, 447] width 72 height 13
type textarea "23443987789"
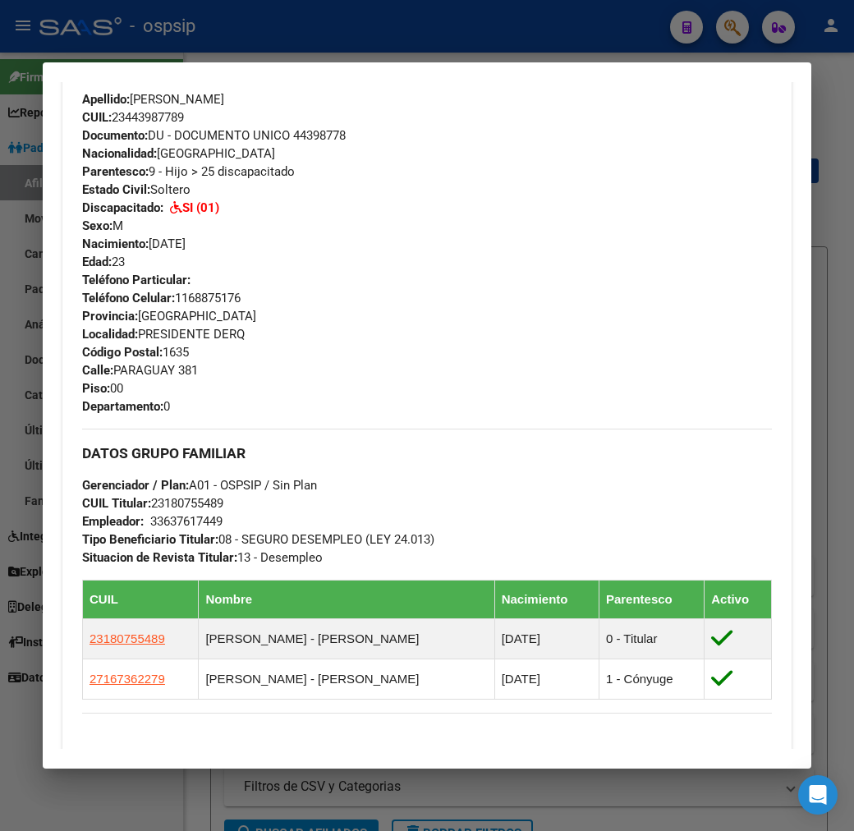
scroll to position [730, 0]
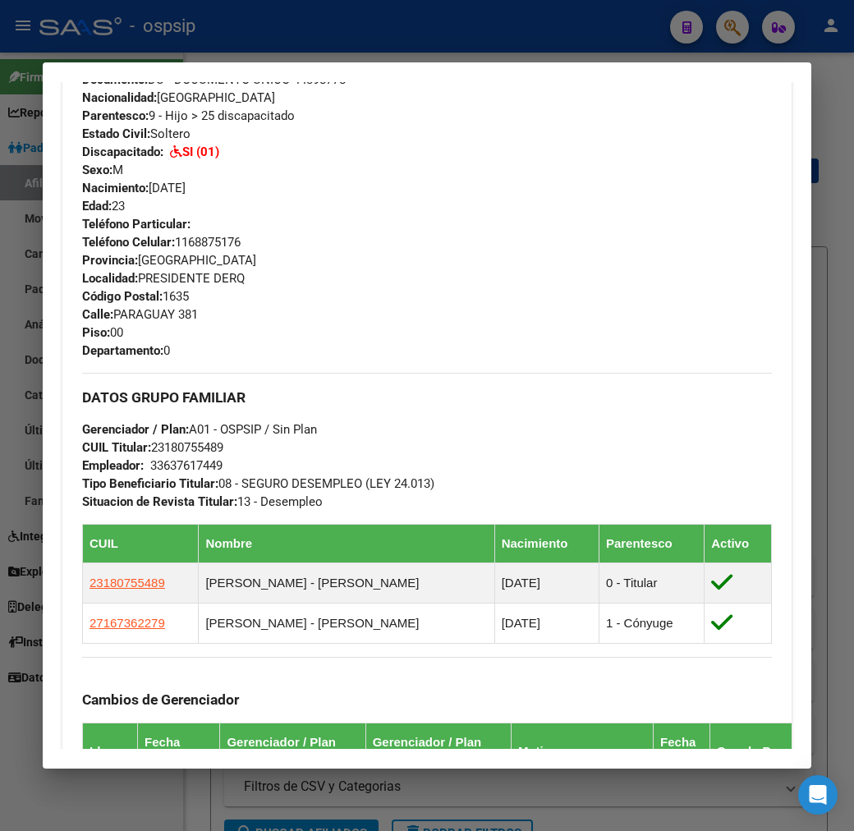
click at [401, 62] on mat-dialog-container "Análisis Afiliado - CUIL: 23443987789 DATOS PADRÓN ÁGIL: QUISPE ANTONIO EMANUEL…" at bounding box center [427, 415] width 769 height 707
click at [409, 45] on div at bounding box center [427, 415] width 854 height 831
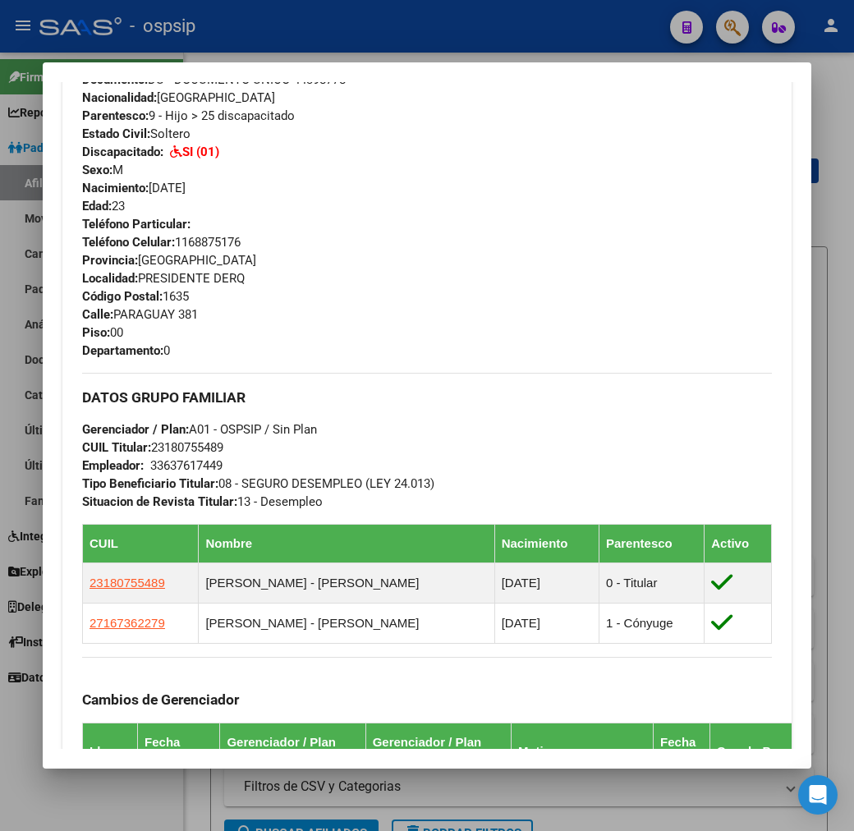
click at [409, 45] on div at bounding box center [427, 415] width 854 height 831
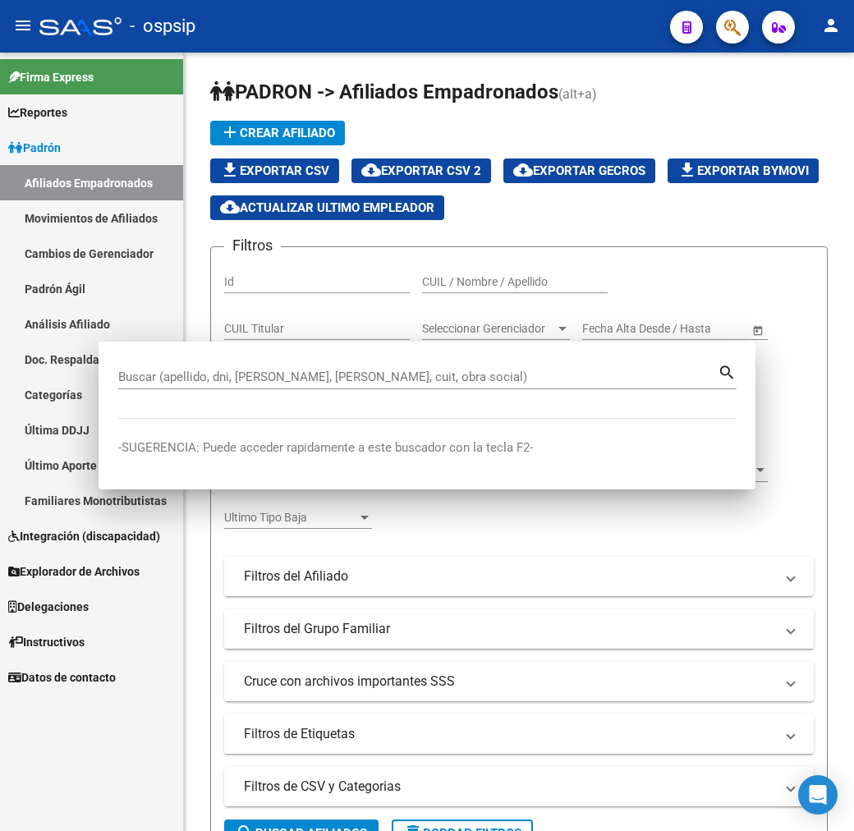
click at [409, 45] on mat-toolbar "menu - ospsip person" at bounding box center [427, 26] width 854 height 53
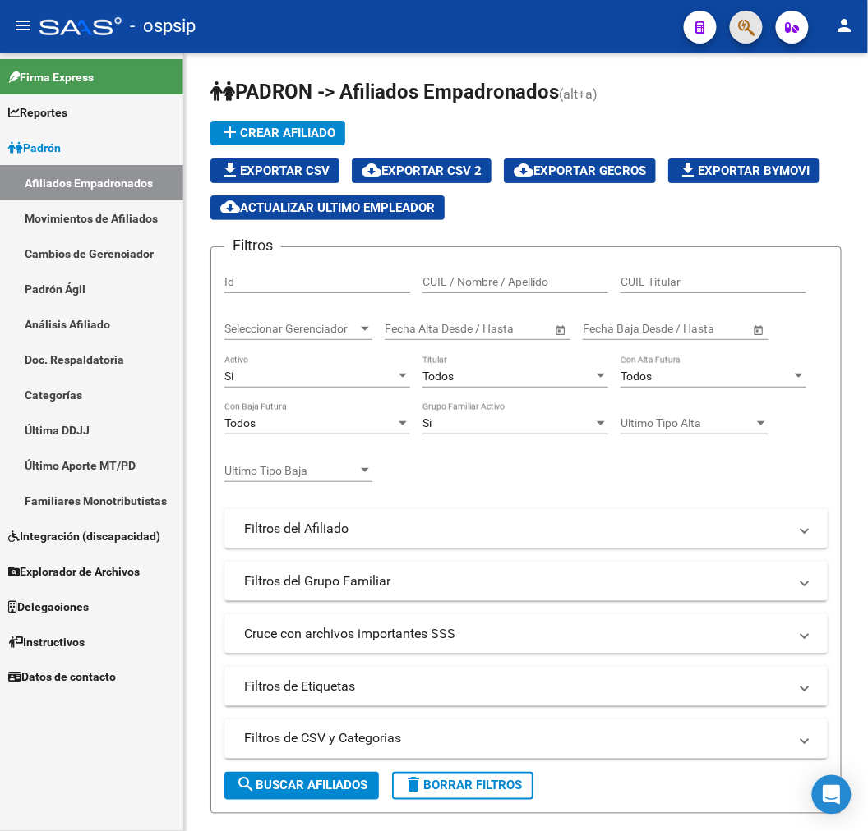
click at [735, 27] on button "button" at bounding box center [746, 27] width 33 height 33
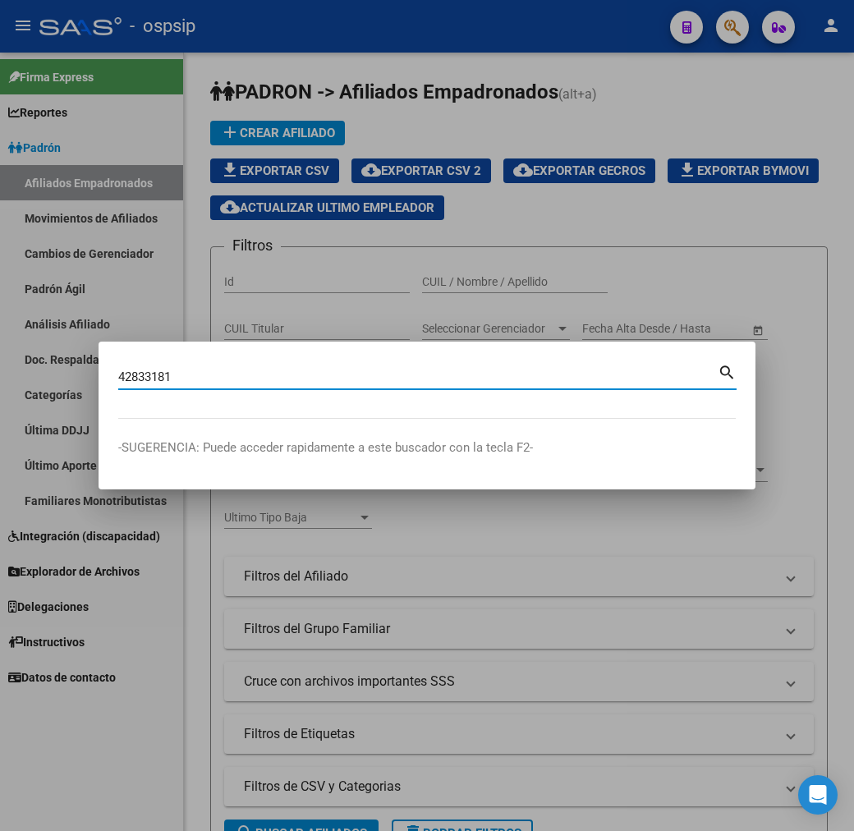
type input "42833181"
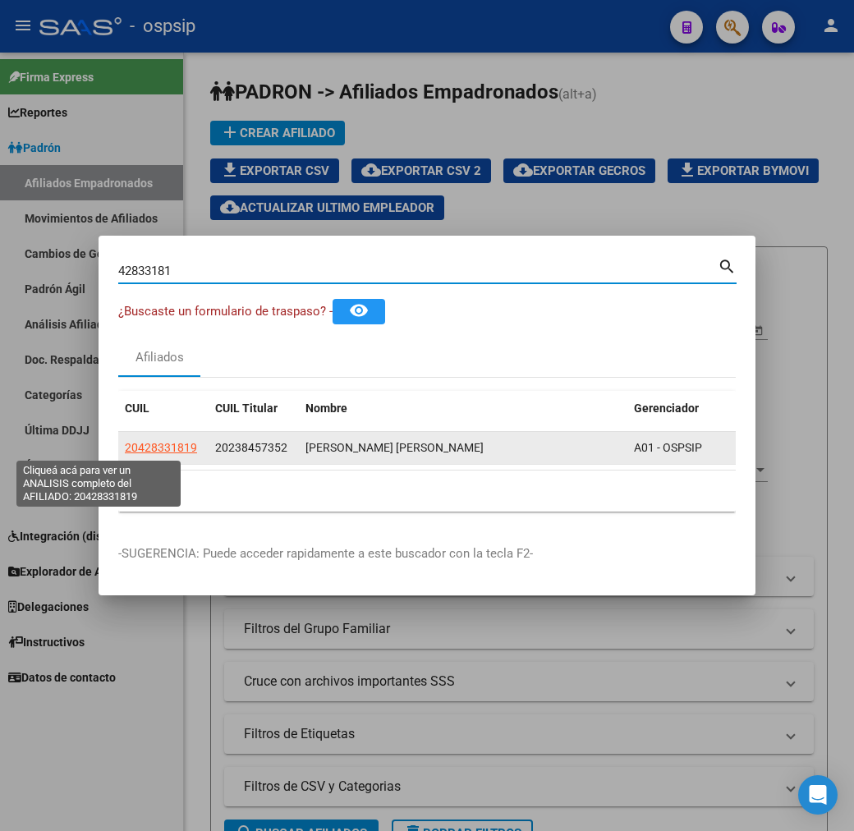
click at [125, 441] on span "20428331819" at bounding box center [161, 447] width 72 height 13
type textarea "20428331819"
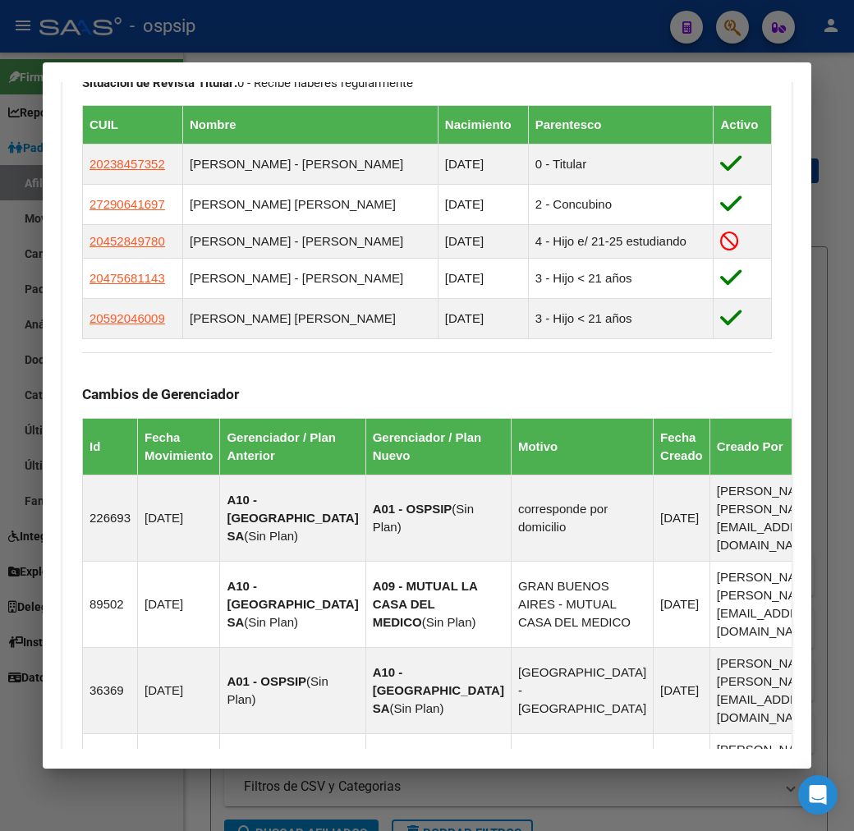
scroll to position [1458, 0]
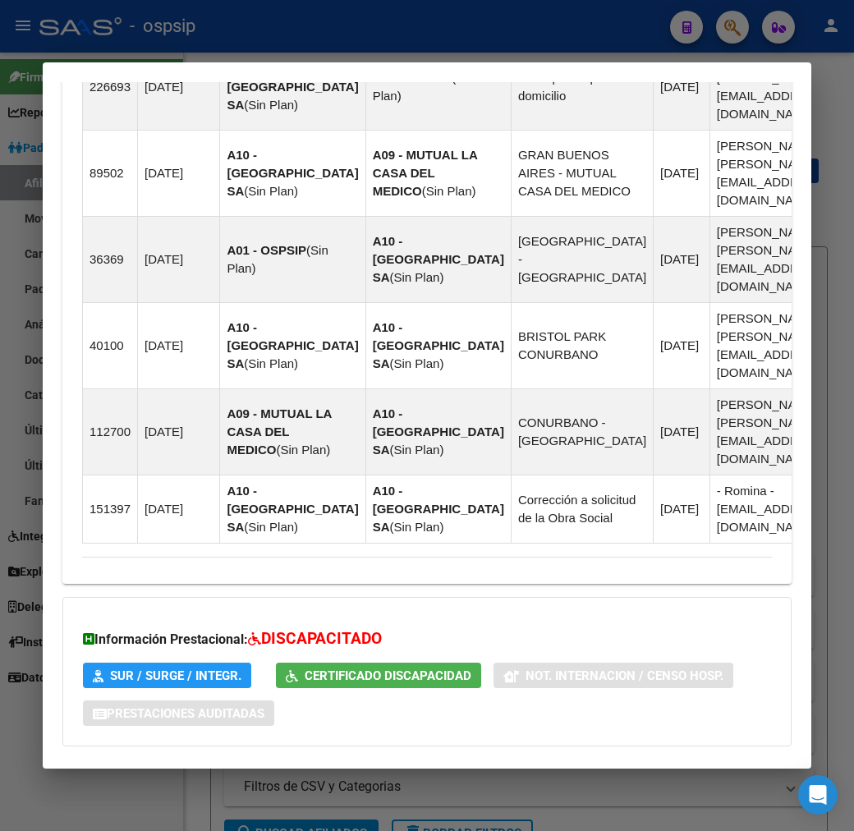
click at [529, 828] on mat-panel-title "Aportes y Contribuciones del Titular: 20238457352" at bounding box center [417, 838] width 670 height 20
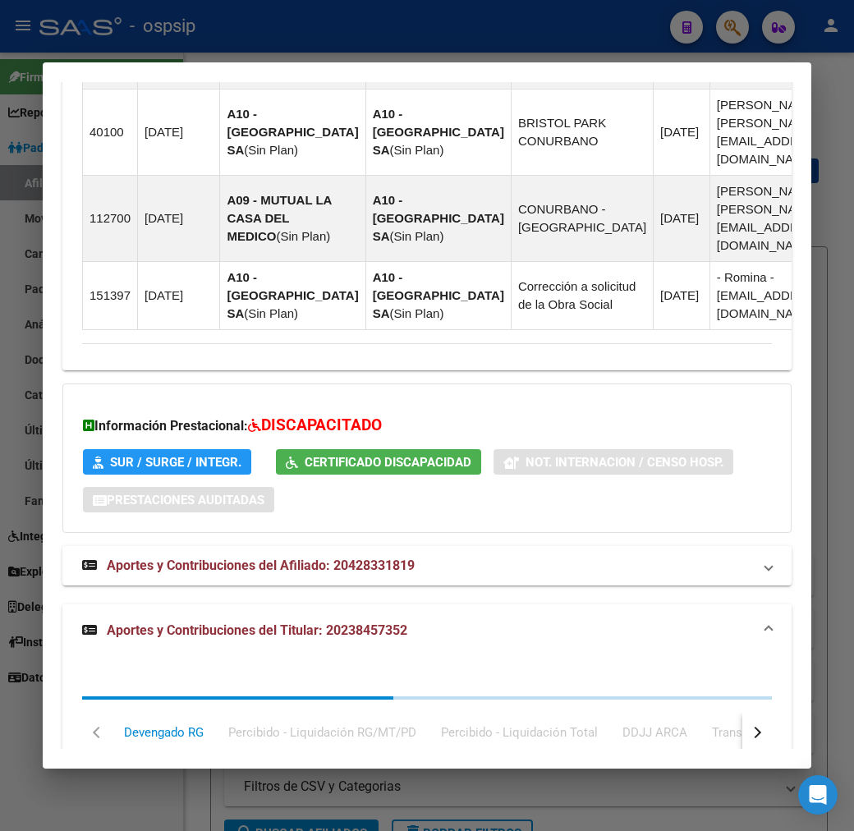
scroll to position [1904, 0]
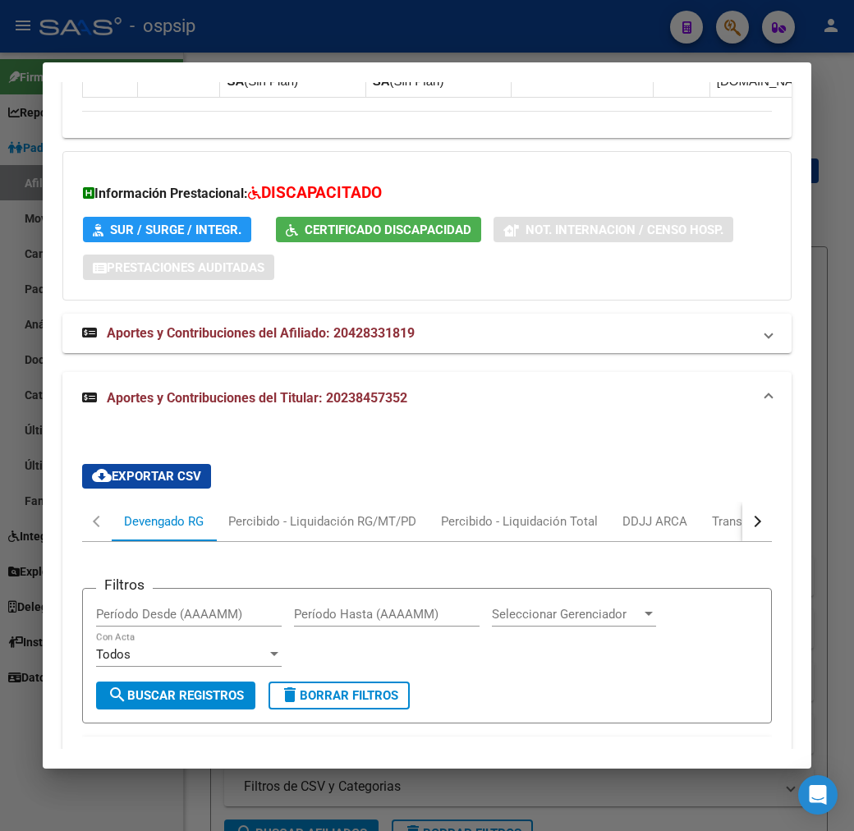
click at [772, 502] on button "button" at bounding box center [758, 521] width 30 height 39
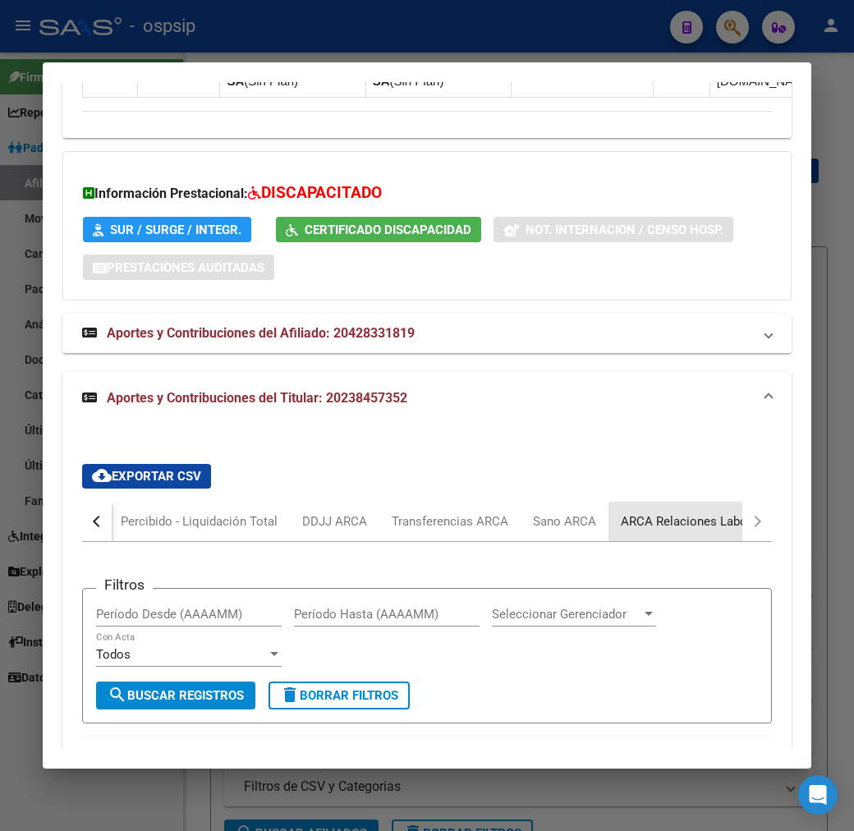
click at [701, 502] on div "ARCA Relaciones Laborales" at bounding box center [698, 521] width 178 height 39
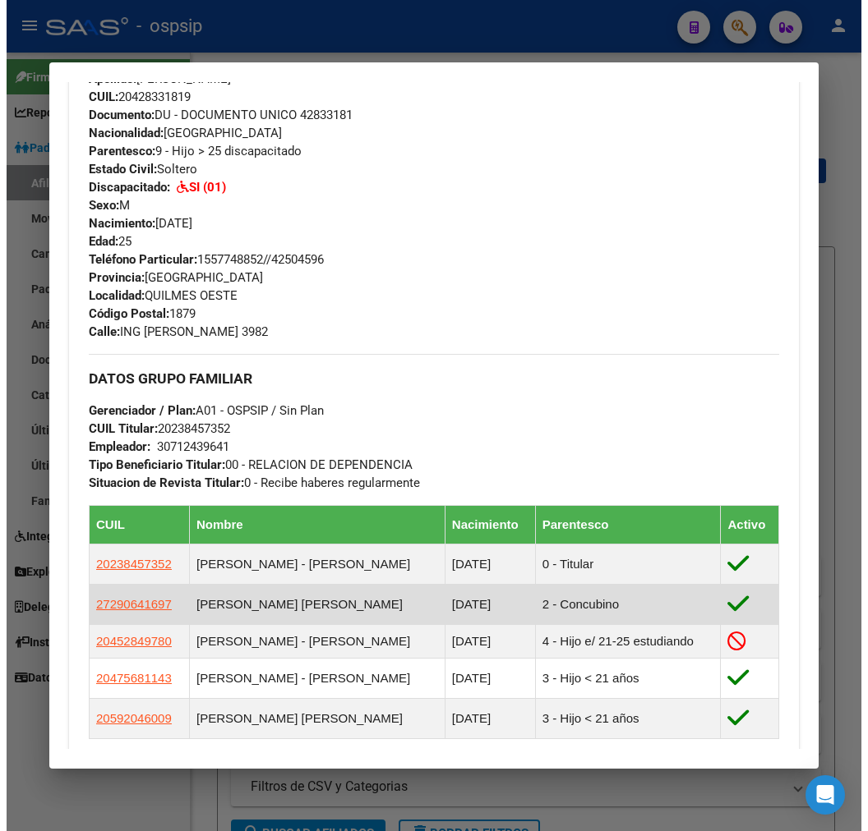
scroll to position [170, 0]
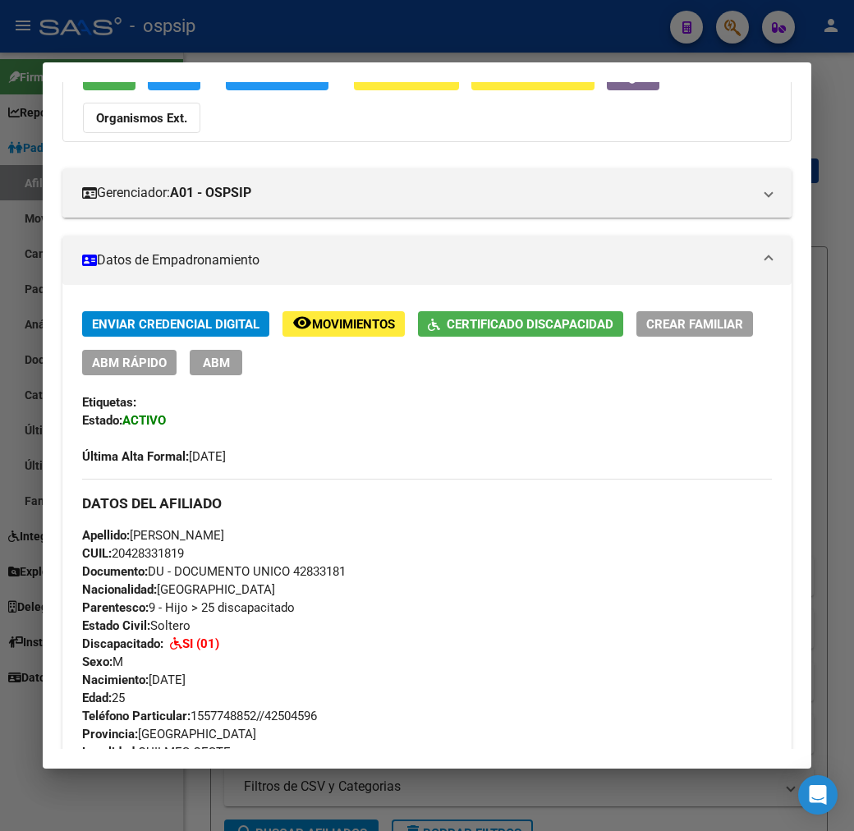
click at [203, 356] on span "ABM" at bounding box center [216, 363] width 27 height 15
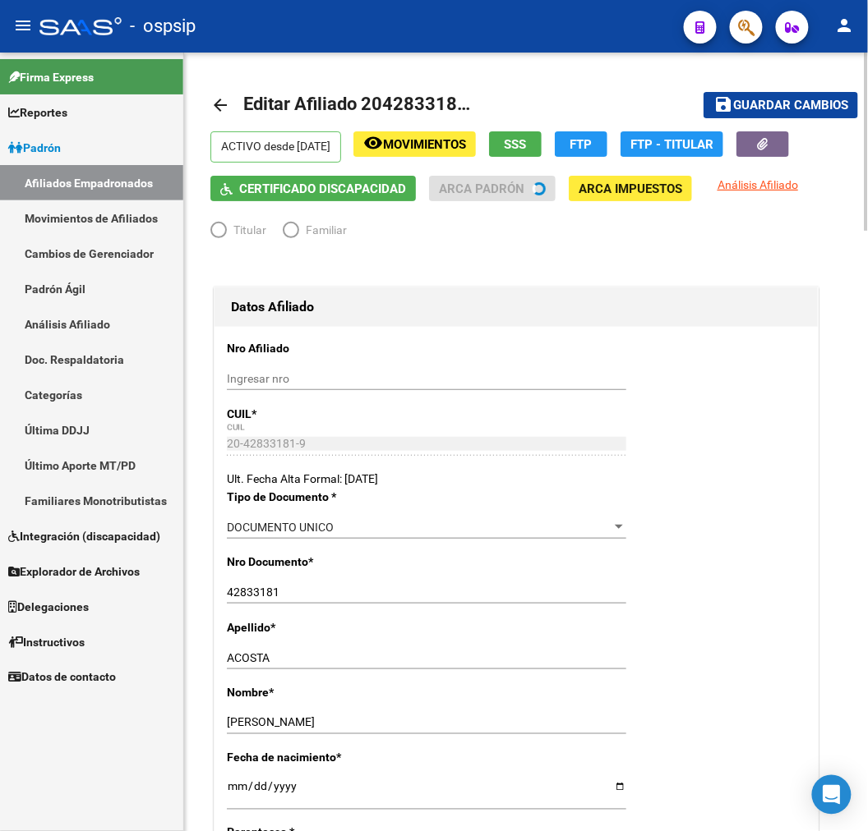
radio input "true"
type input "30-71243964-1"
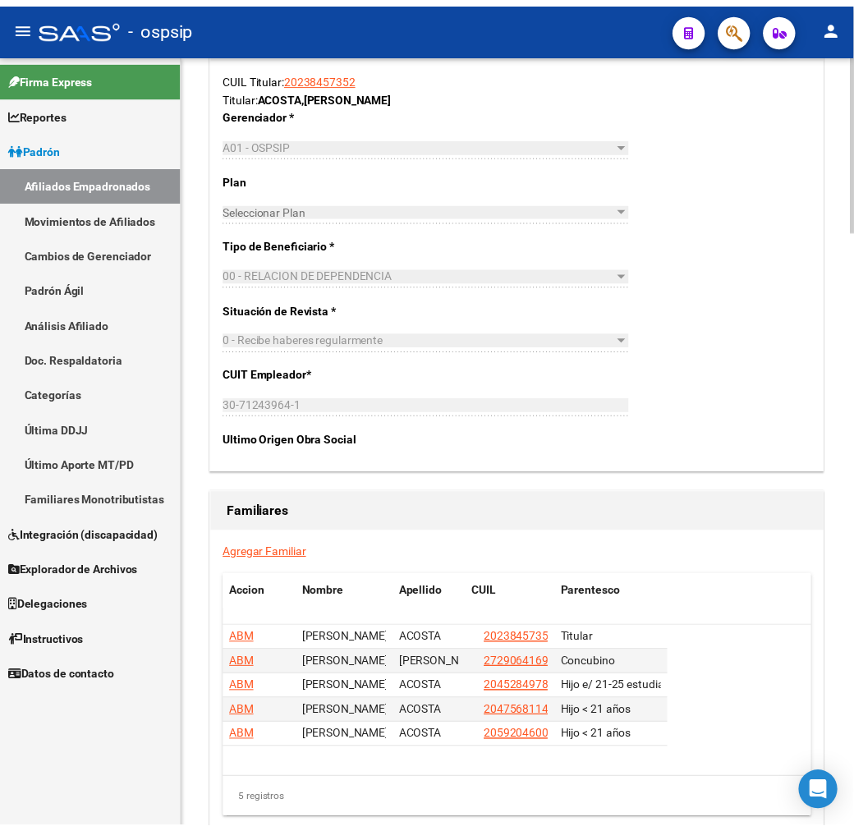
scroll to position [2556, 0]
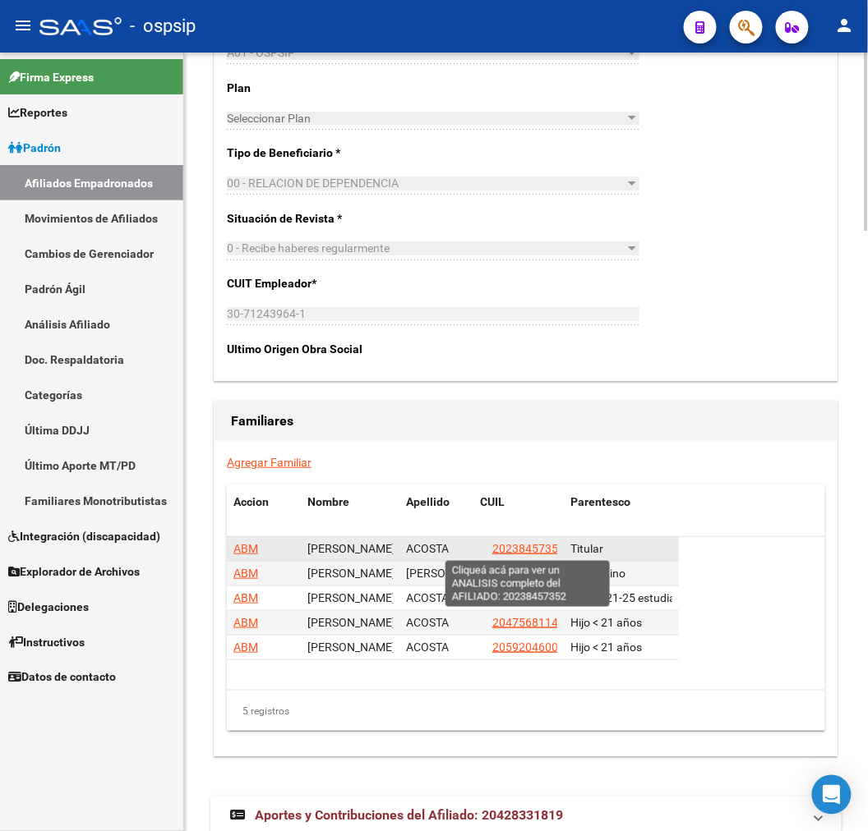
click at [518, 553] on span "20238457352" at bounding box center [528, 548] width 72 height 13
type textarea "20238457352"
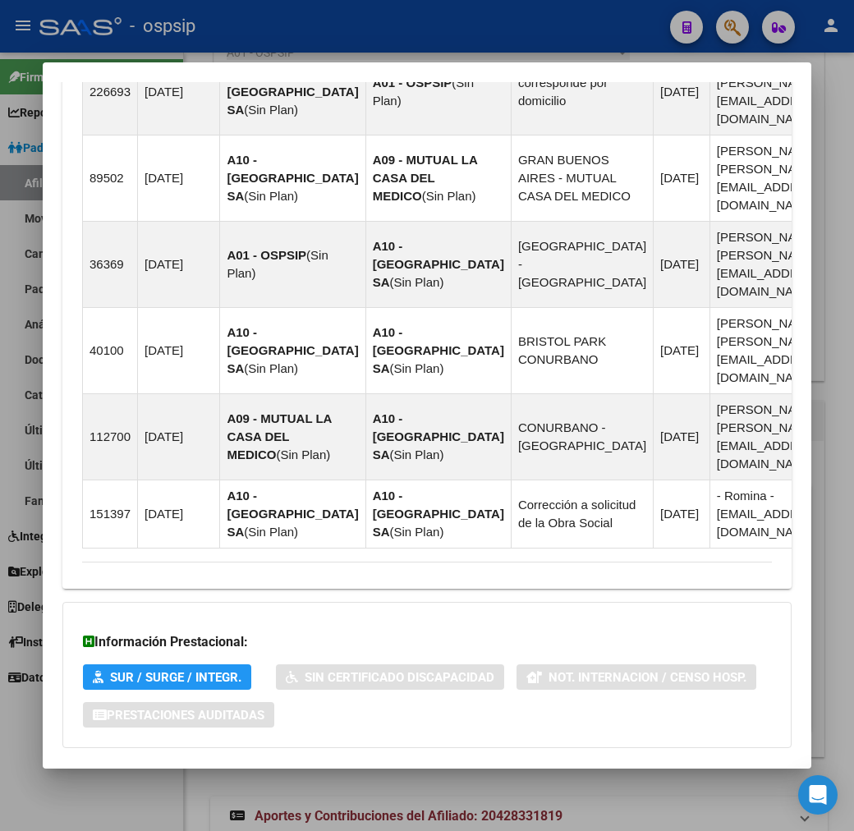
click at [579, 771] on mat-panel-title "Aportes y Contribuciones del Afiliado: 20238457352" at bounding box center [417, 781] width 670 height 20
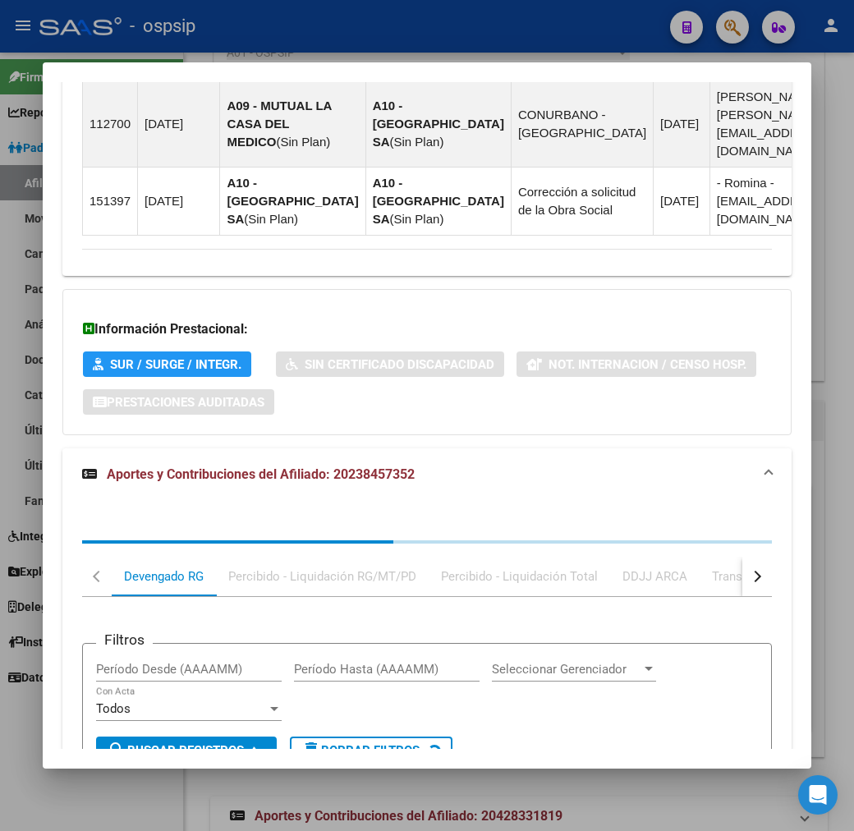
scroll to position [1844, 0]
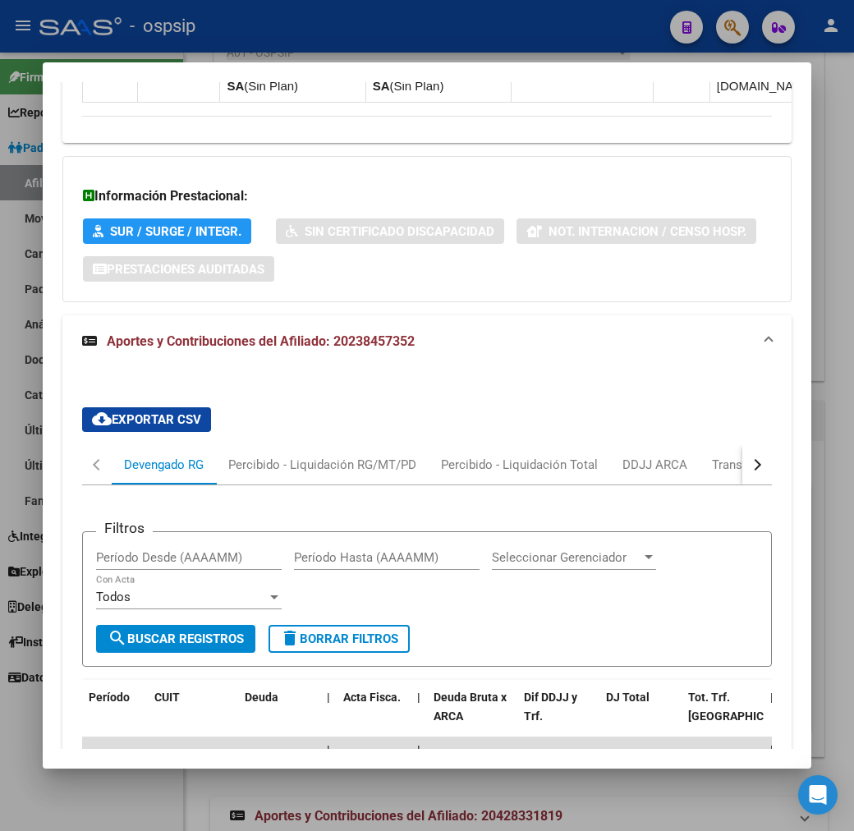
click at [772, 445] on button "button" at bounding box center [758, 464] width 30 height 39
click at [728, 445] on div "ARCA Relaciones Laborales" at bounding box center [698, 464] width 178 height 39
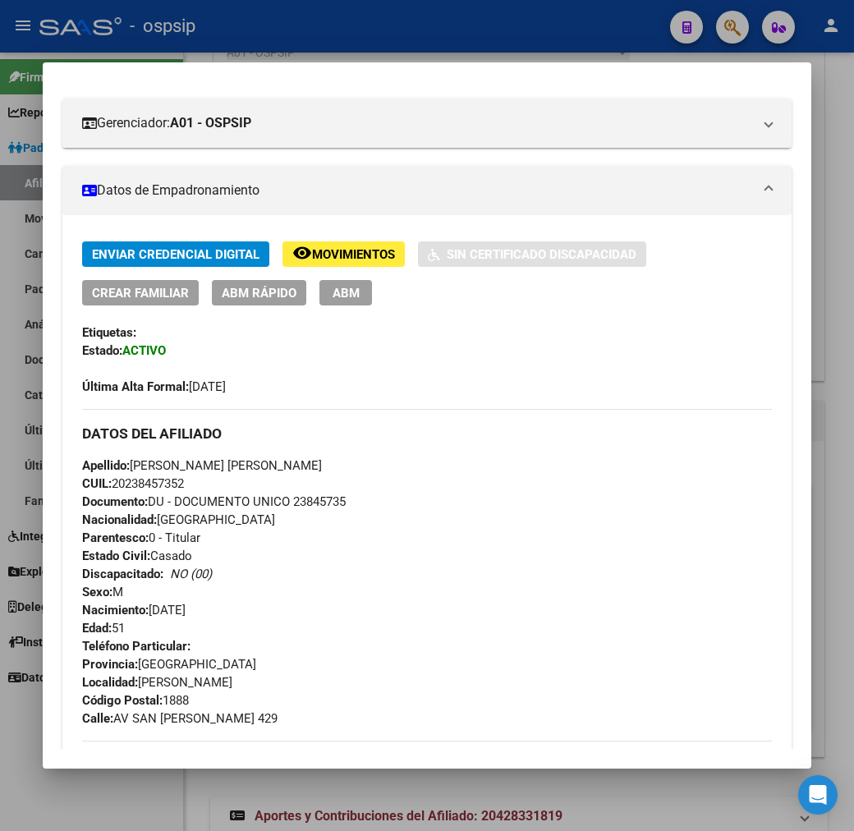
scroll to position [200, 0]
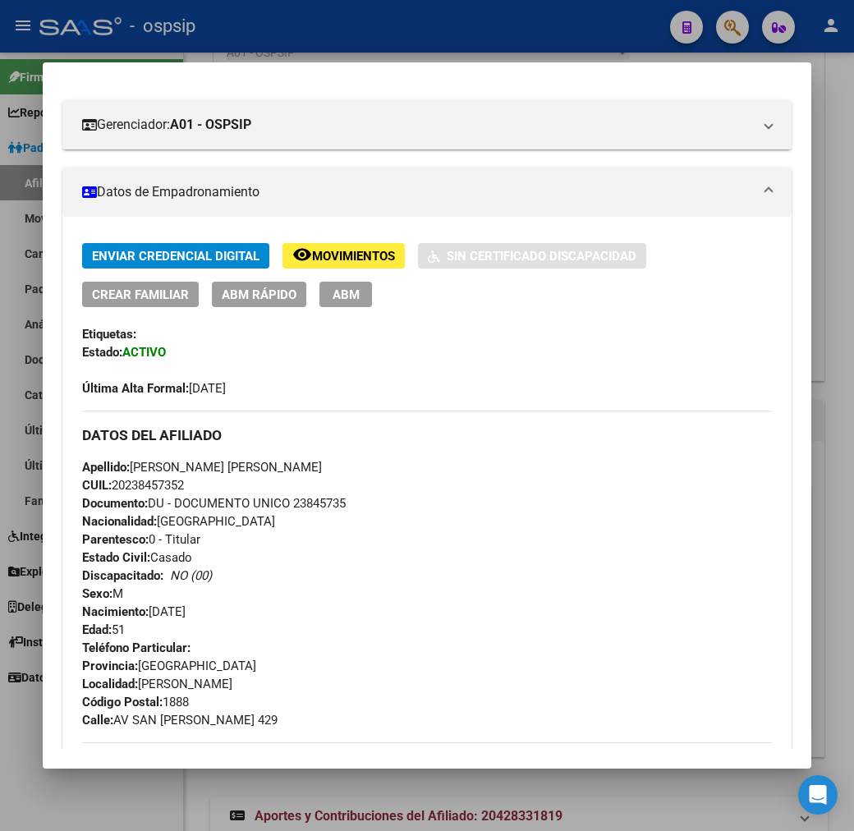
click at [333, 301] on span "ABM" at bounding box center [346, 295] width 27 height 15
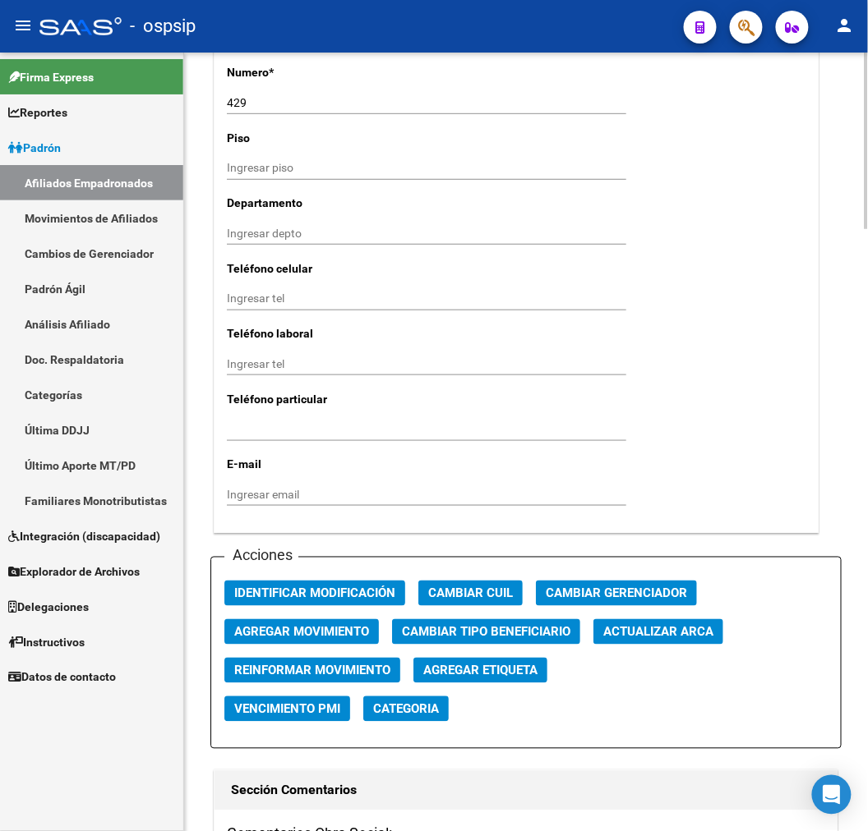
scroll to position [1825, 0]
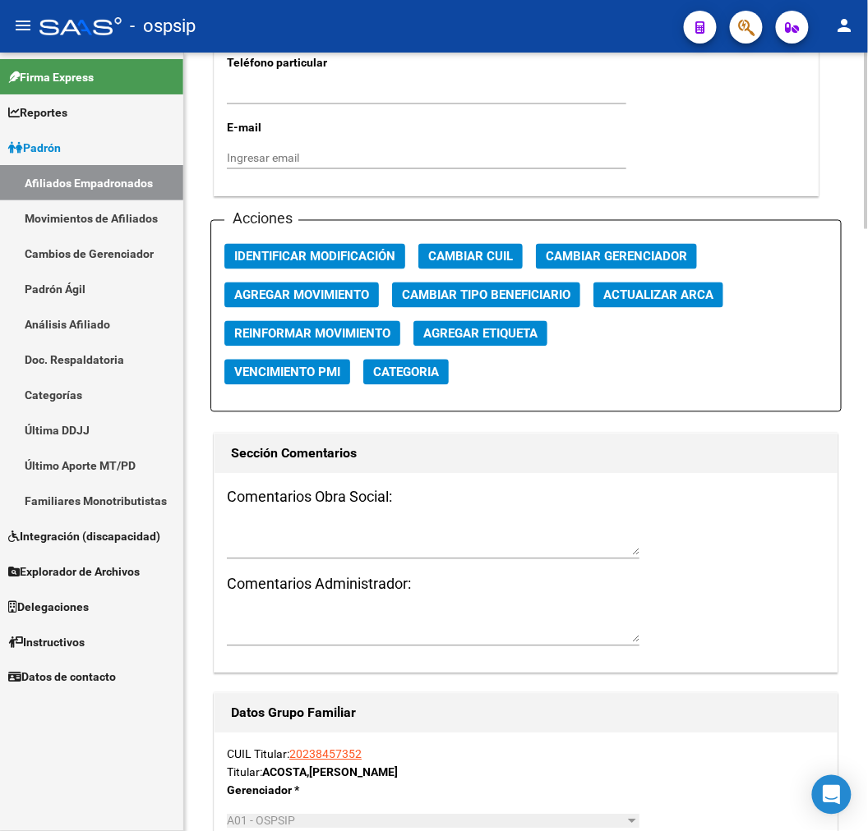
click at [274, 300] on span "Agregar Movimiento" at bounding box center [301, 295] width 135 height 15
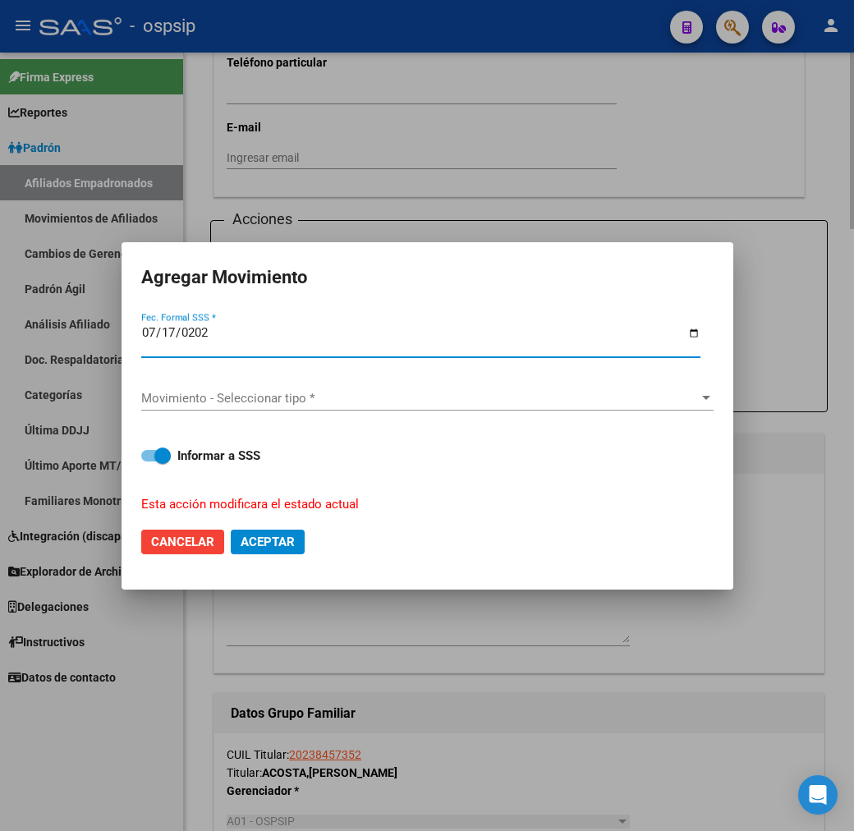
type input "2025-07-17"
click at [313, 398] on span "Movimiento - Seleccionar tipo *" at bounding box center [420, 398] width 558 height 15
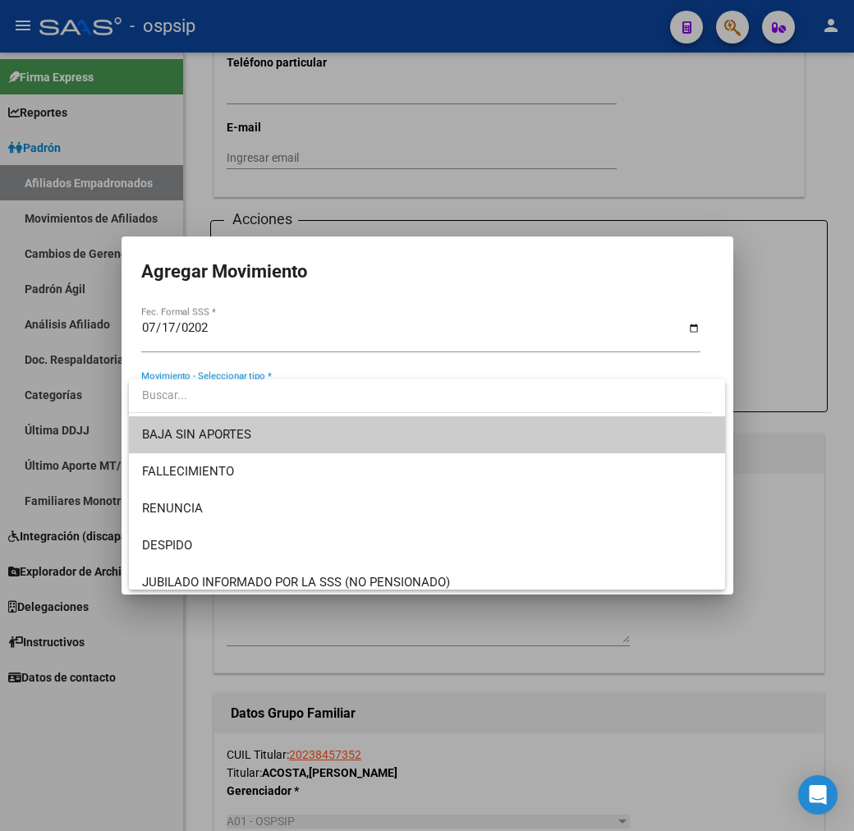
click at [379, 715] on div at bounding box center [427, 415] width 854 height 831
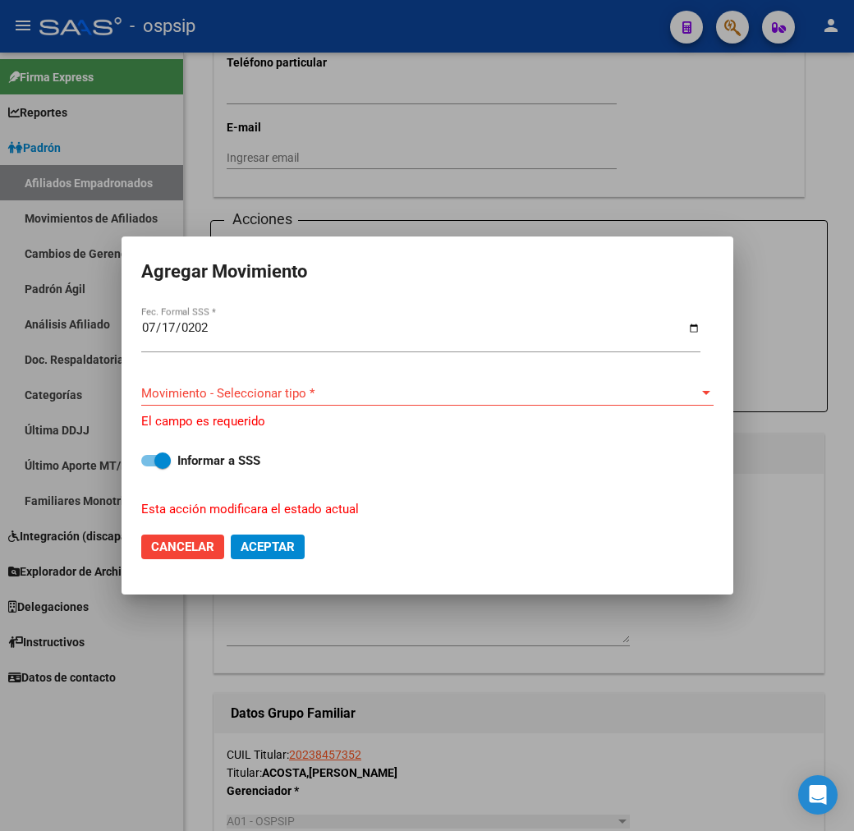
click at [503, 672] on div at bounding box center [427, 415] width 854 height 831
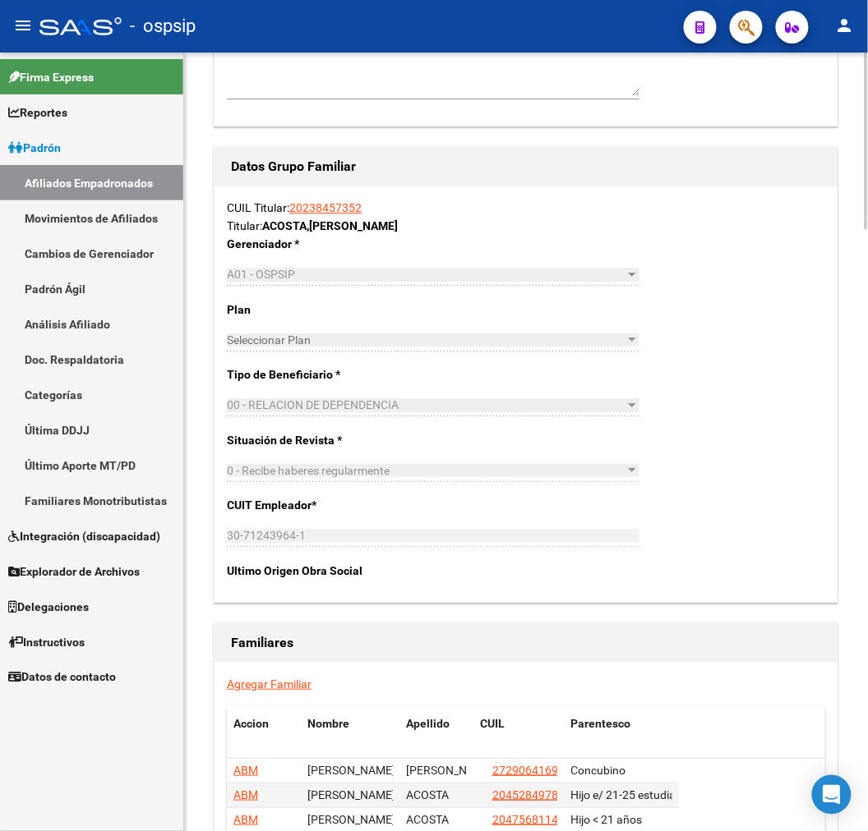
scroll to position [2658, 0]
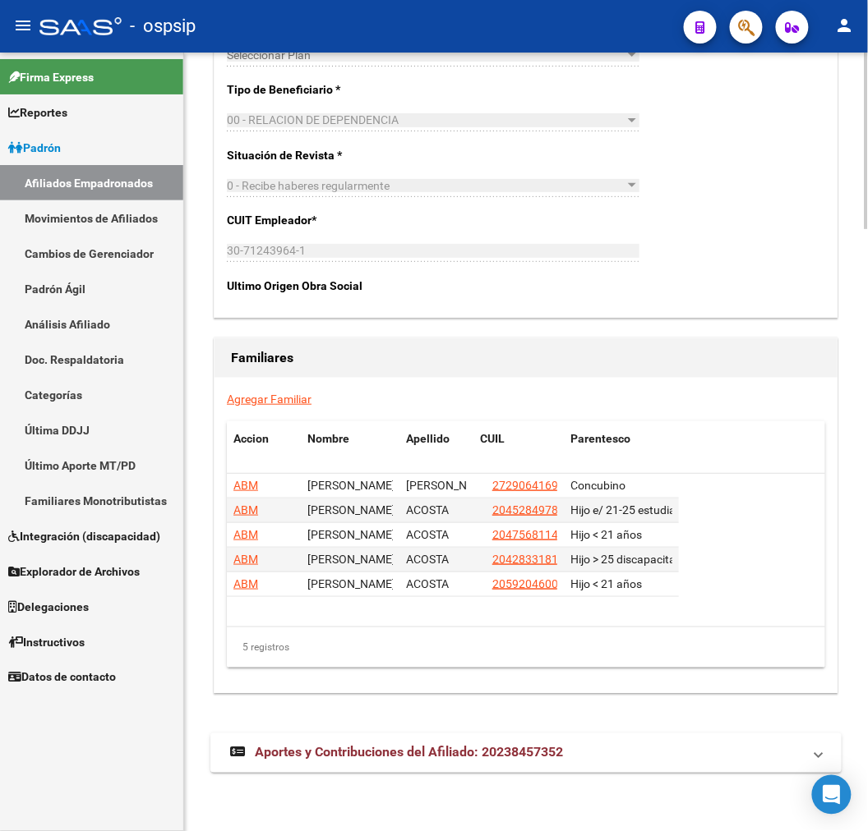
click at [504, 770] on mat-expansion-panel-header "Aportes y Contribuciones del Afiliado: 20238457352" at bounding box center [525, 753] width 631 height 39
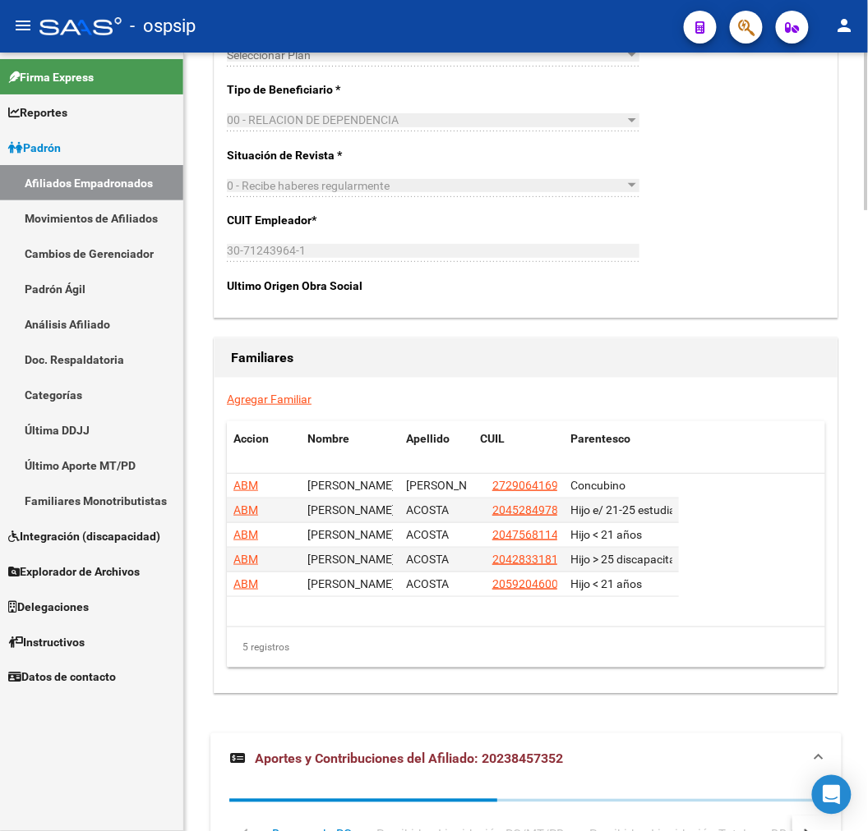
scroll to position [3064, 0]
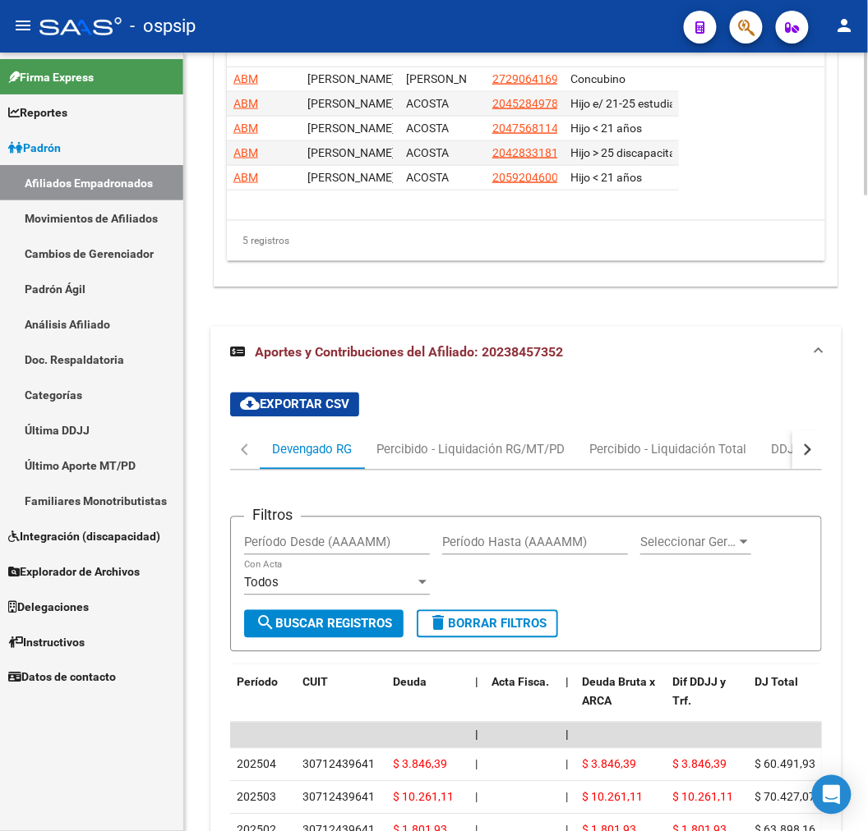
click at [802, 448] on div "button" at bounding box center [805, 450] width 12 height 12
click at [733, 453] on div "ARCA Relaciones Laborales" at bounding box center [710, 450] width 154 height 18
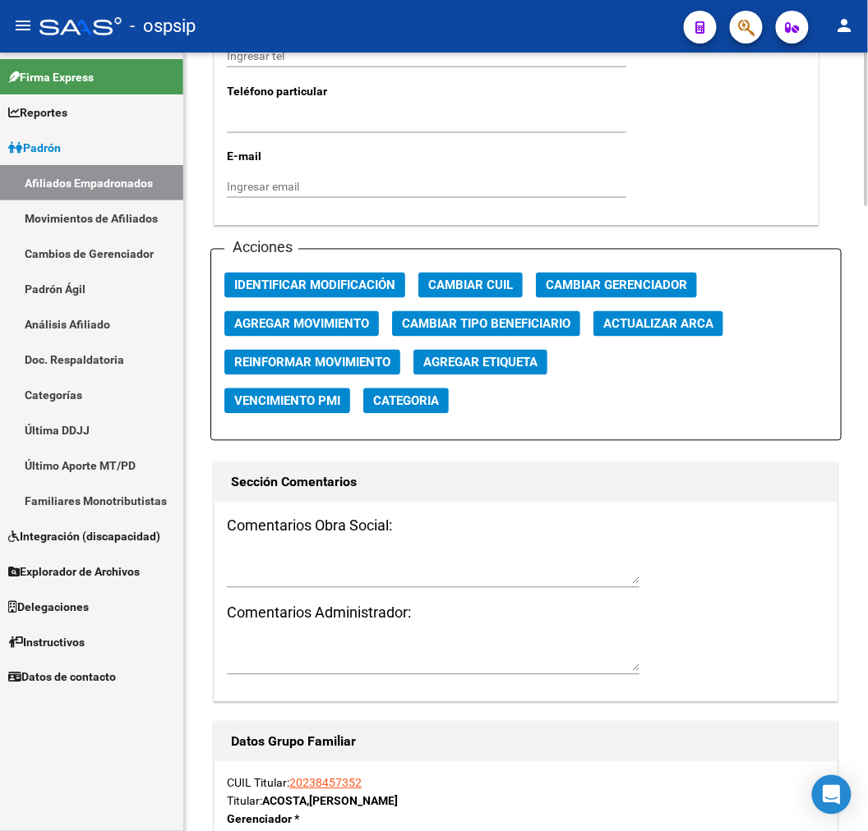
scroll to position [1917, 0]
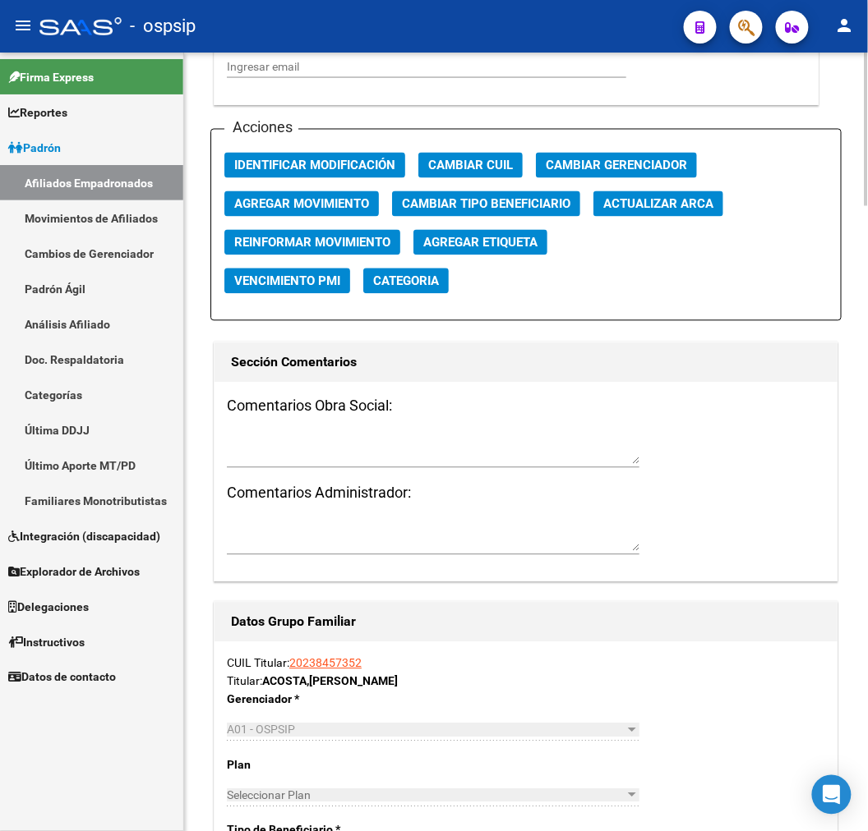
click at [352, 214] on button "Agregar Movimiento" at bounding box center [301, 203] width 154 height 25
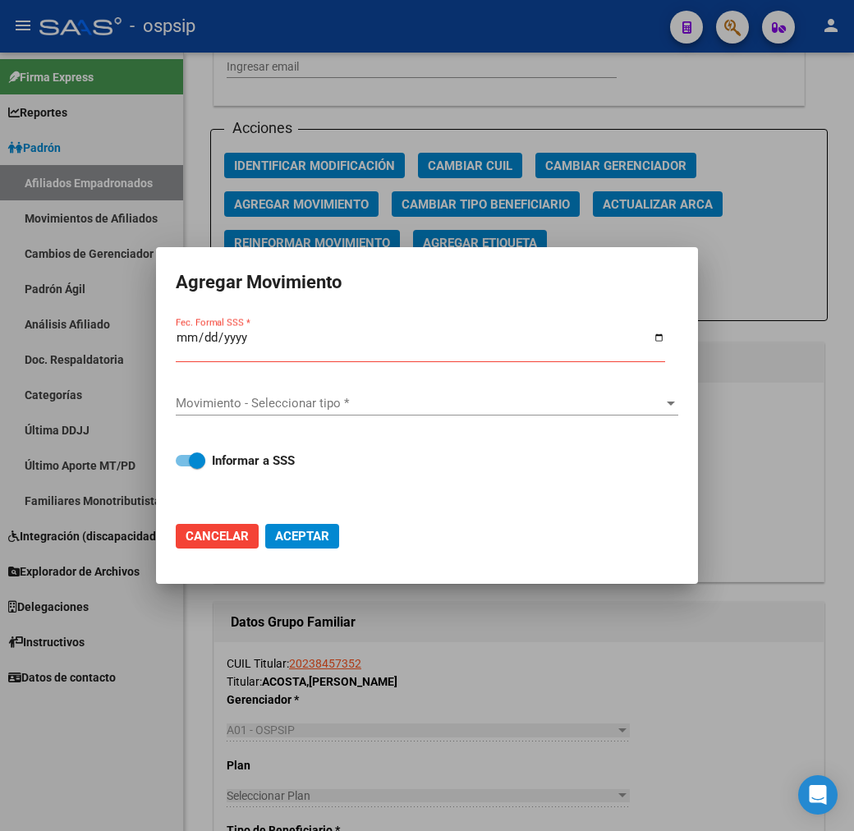
click at [513, 729] on div at bounding box center [427, 415] width 854 height 831
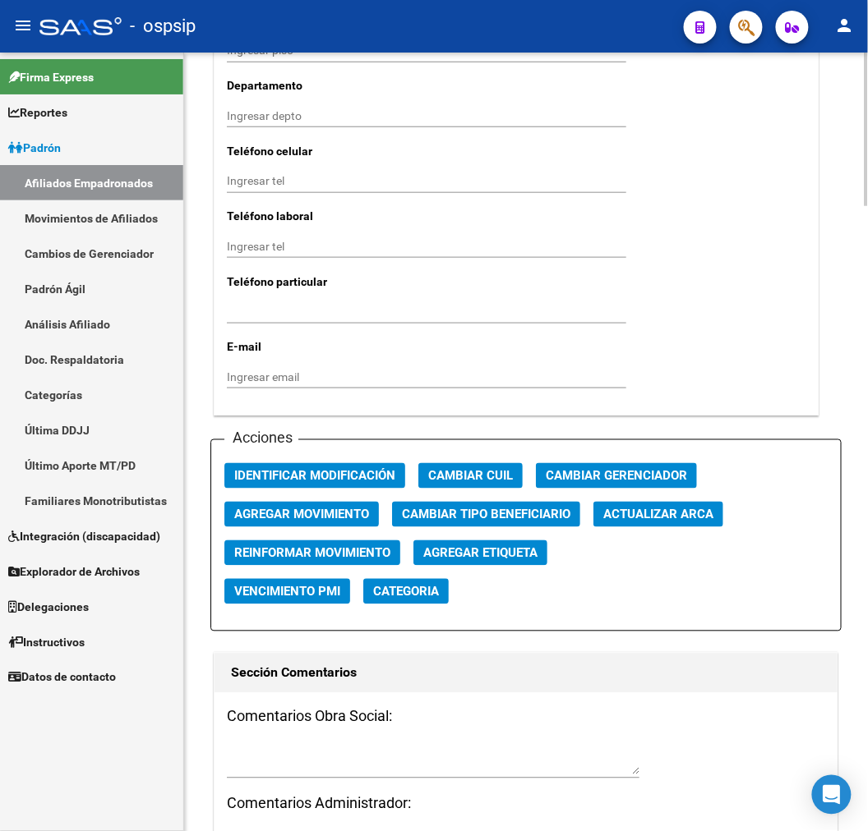
scroll to position [1825, 0]
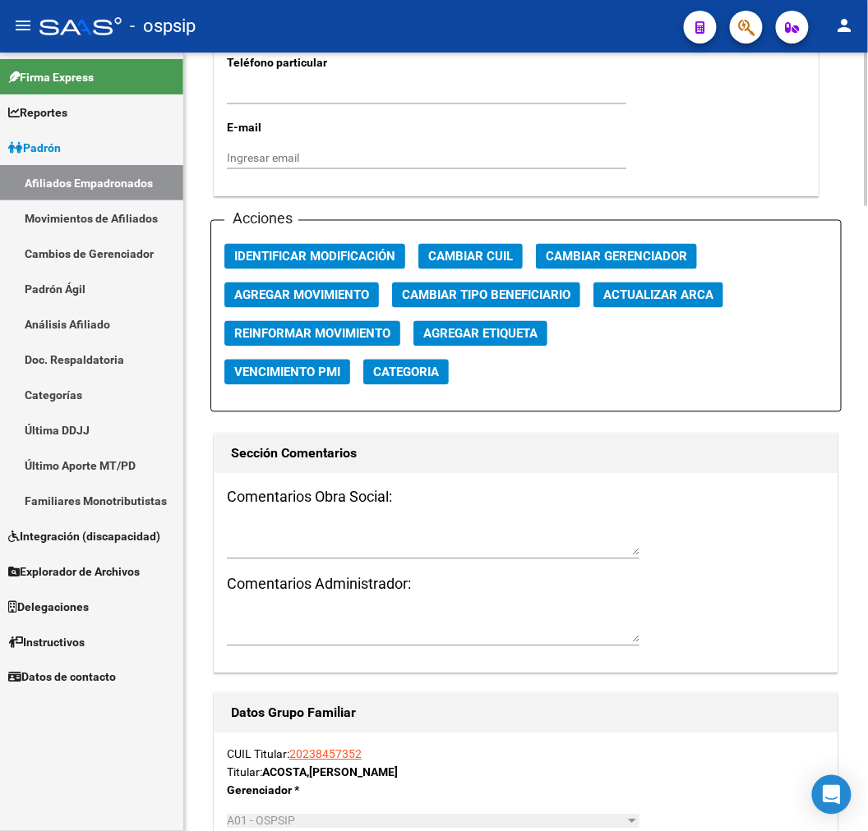
click at [331, 297] on span "Agregar Movimiento" at bounding box center [301, 295] width 135 height 15
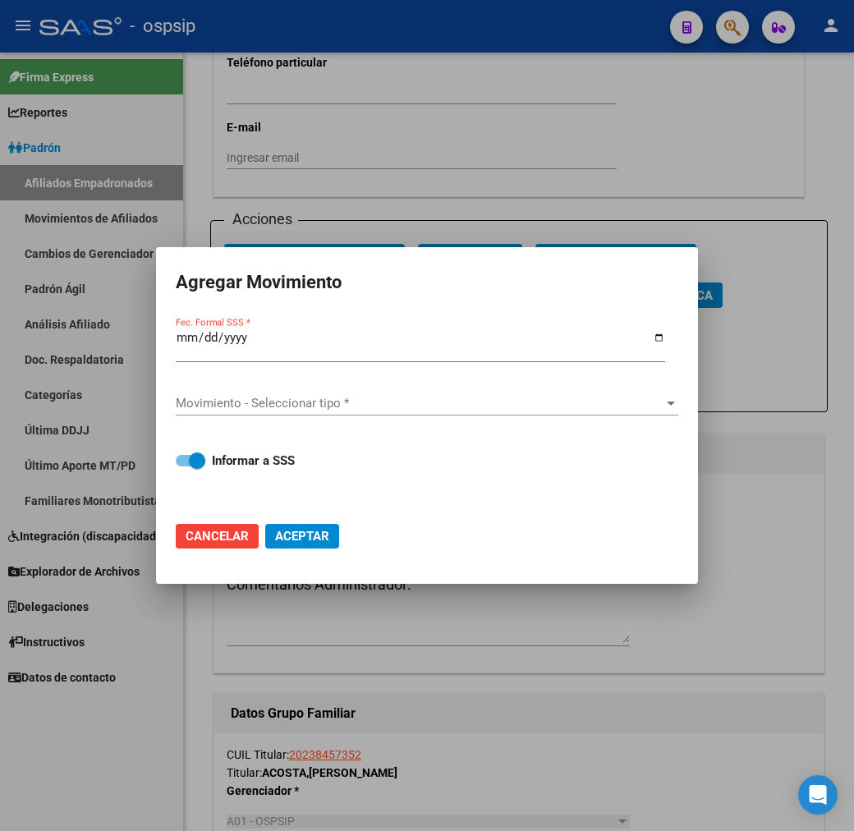
click at [583, 739] on div at bounding box center [427, 415] width 854 height 831
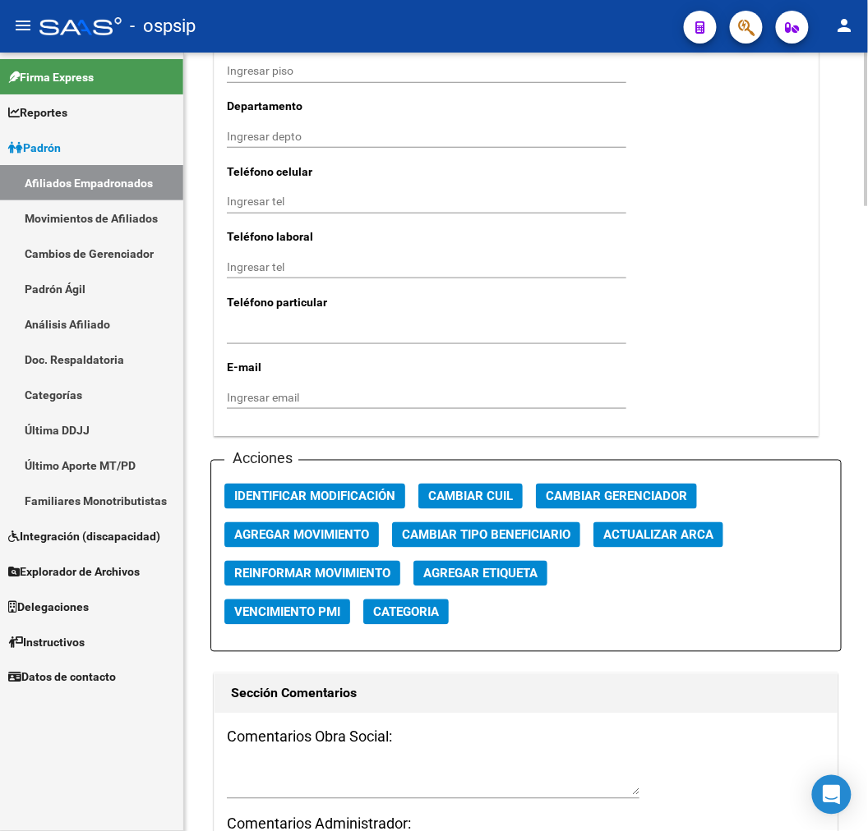
scroll to position [1701, 0]
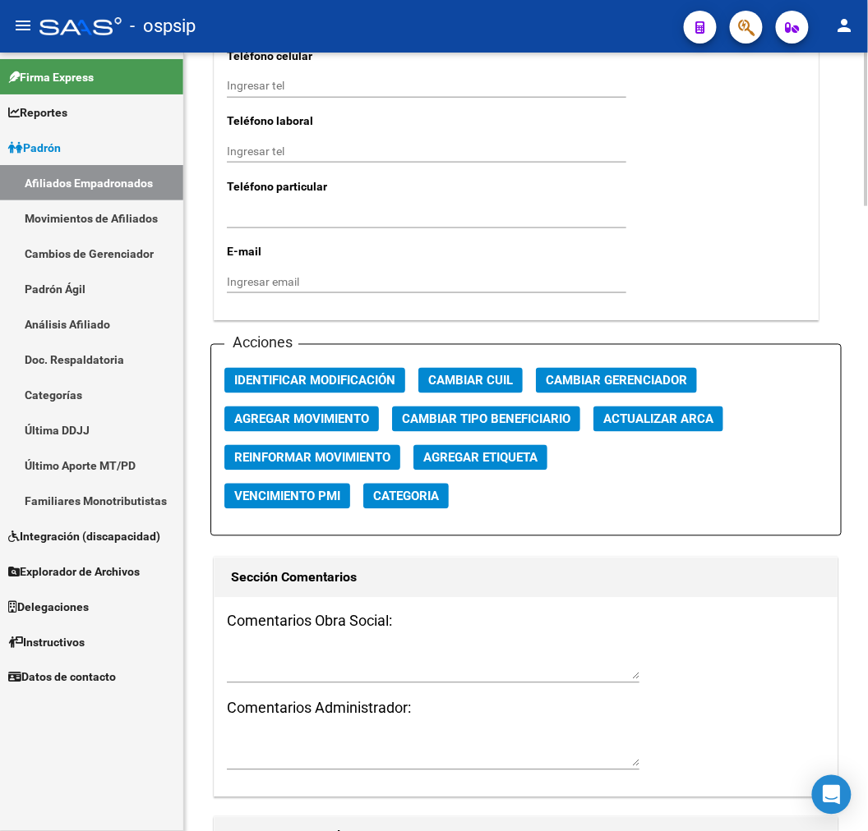
click at [282, 422] on span "Agregar Movimiento" at bounding box center [301, 419] width 135 height 15
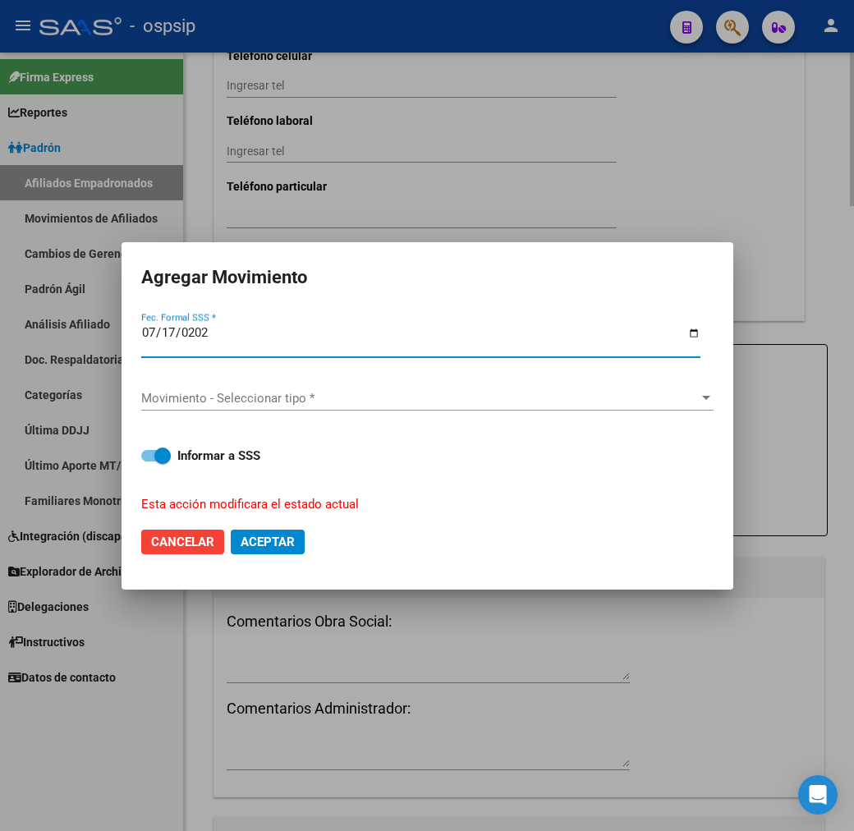
type input "2025-07-17"
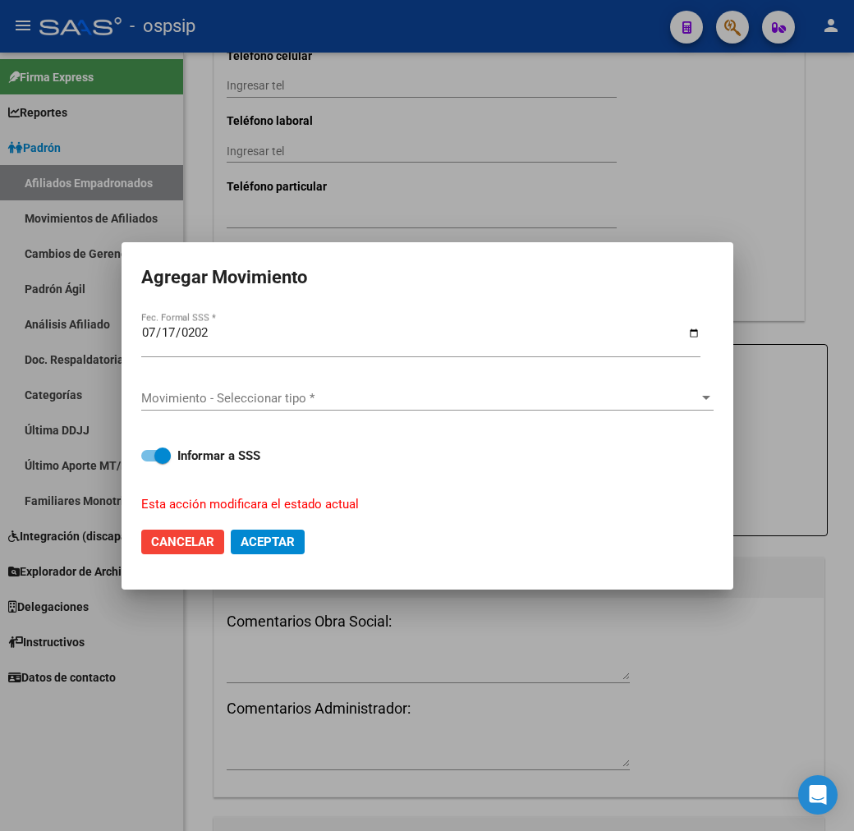
click at [285, 409] on div "Movimiento - Seleccionar tipo * Movimiento - Seleccionar tipo *" at bounding box center [427, 398] width 573 height 25
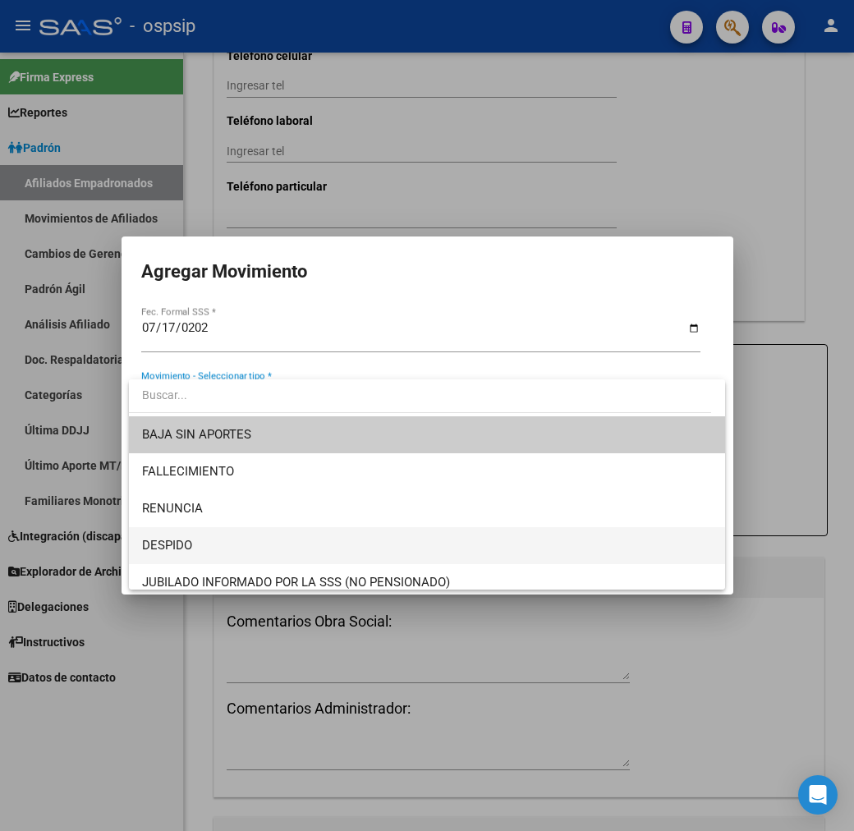
click at [293, 538] on span "DESPIDO" at bounding box center [427, 545] width 570 height 37
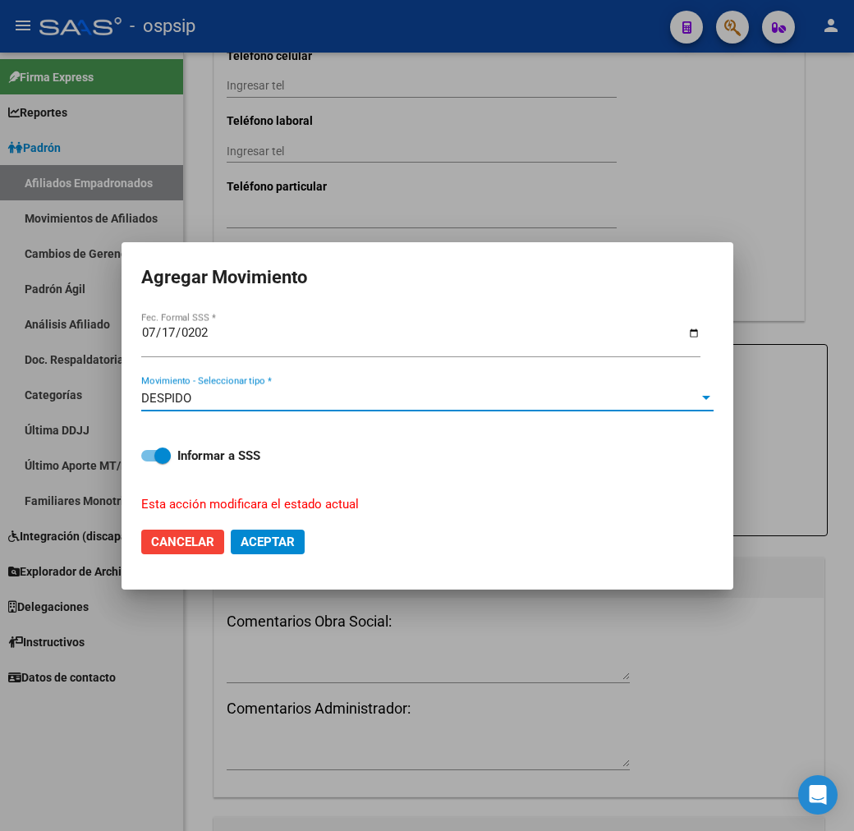
click at [285, 551] on button "Aceptar" at bounding box center [268, 542] width 74 height 25
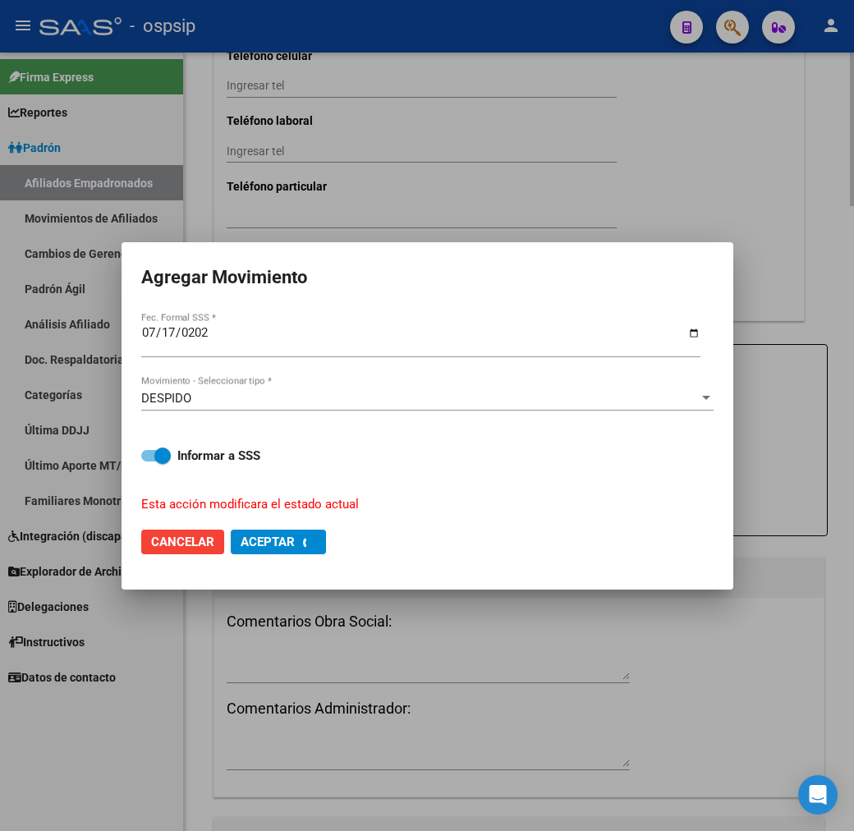
checkbox input "false"
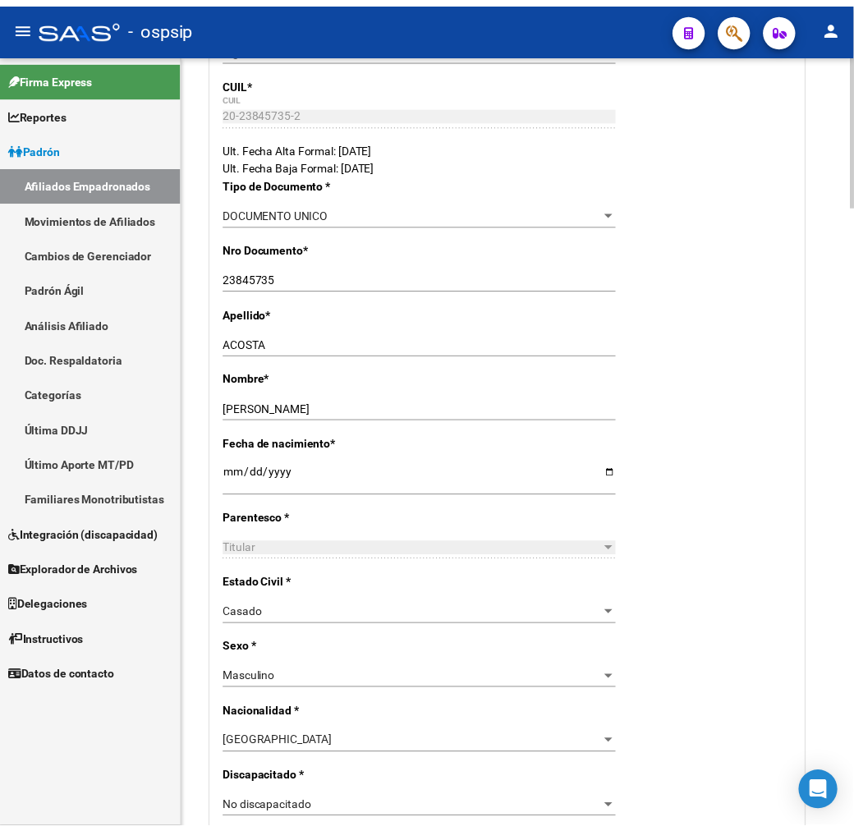
scroll to position [0, 0]
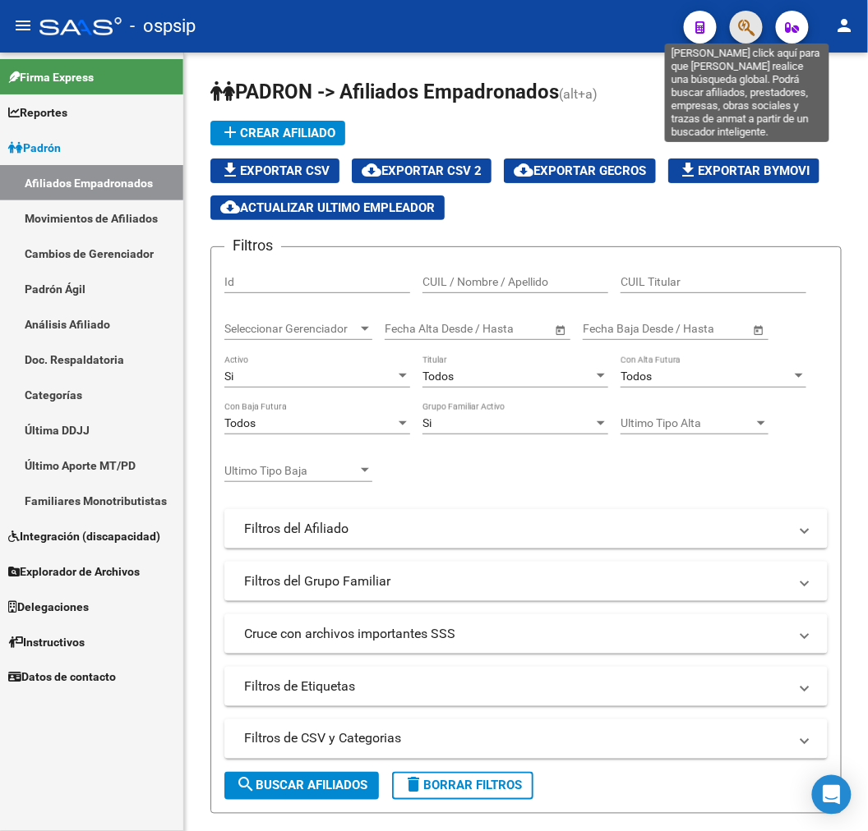
click at [753, 22] on icon "button" at bounding box center [746, 27] width 16 height 19
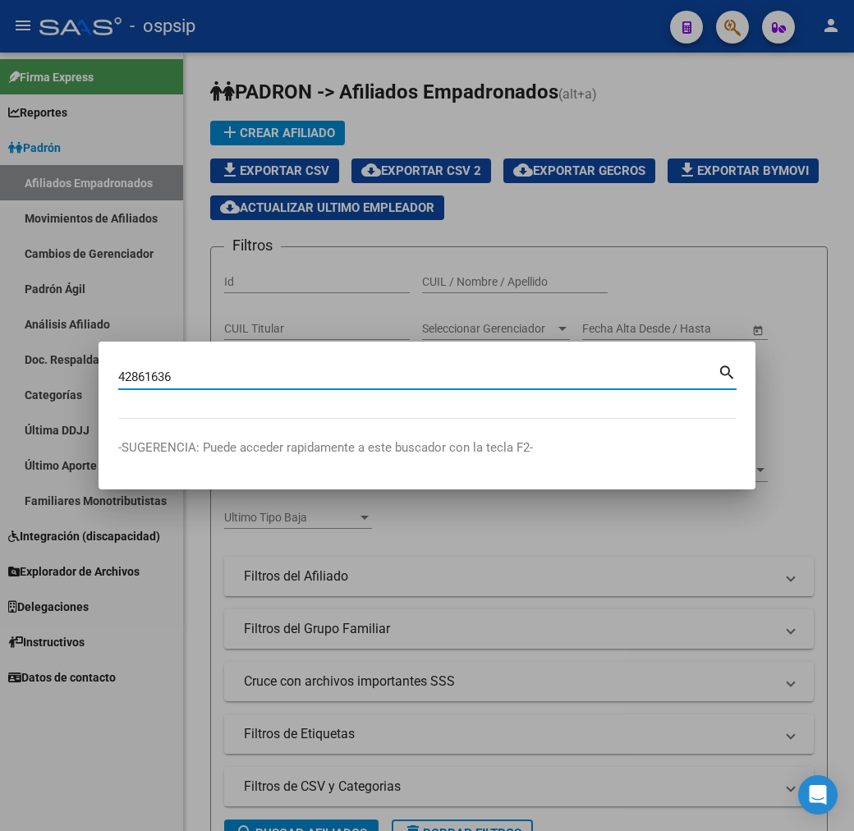
type input "42861636"
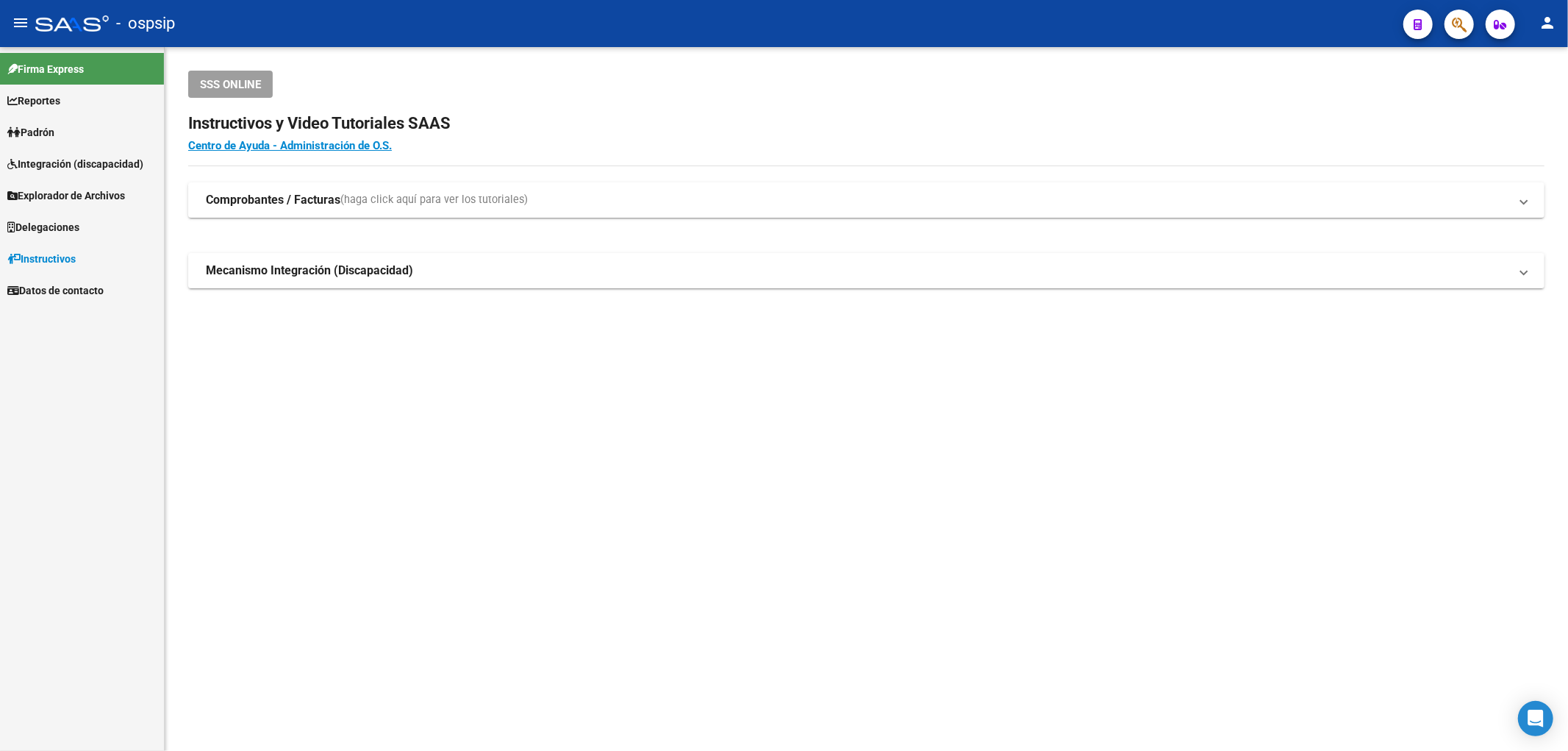
click at [99, 92] on link "Reportes" at bounding box center [81, 99] width 164 height 31
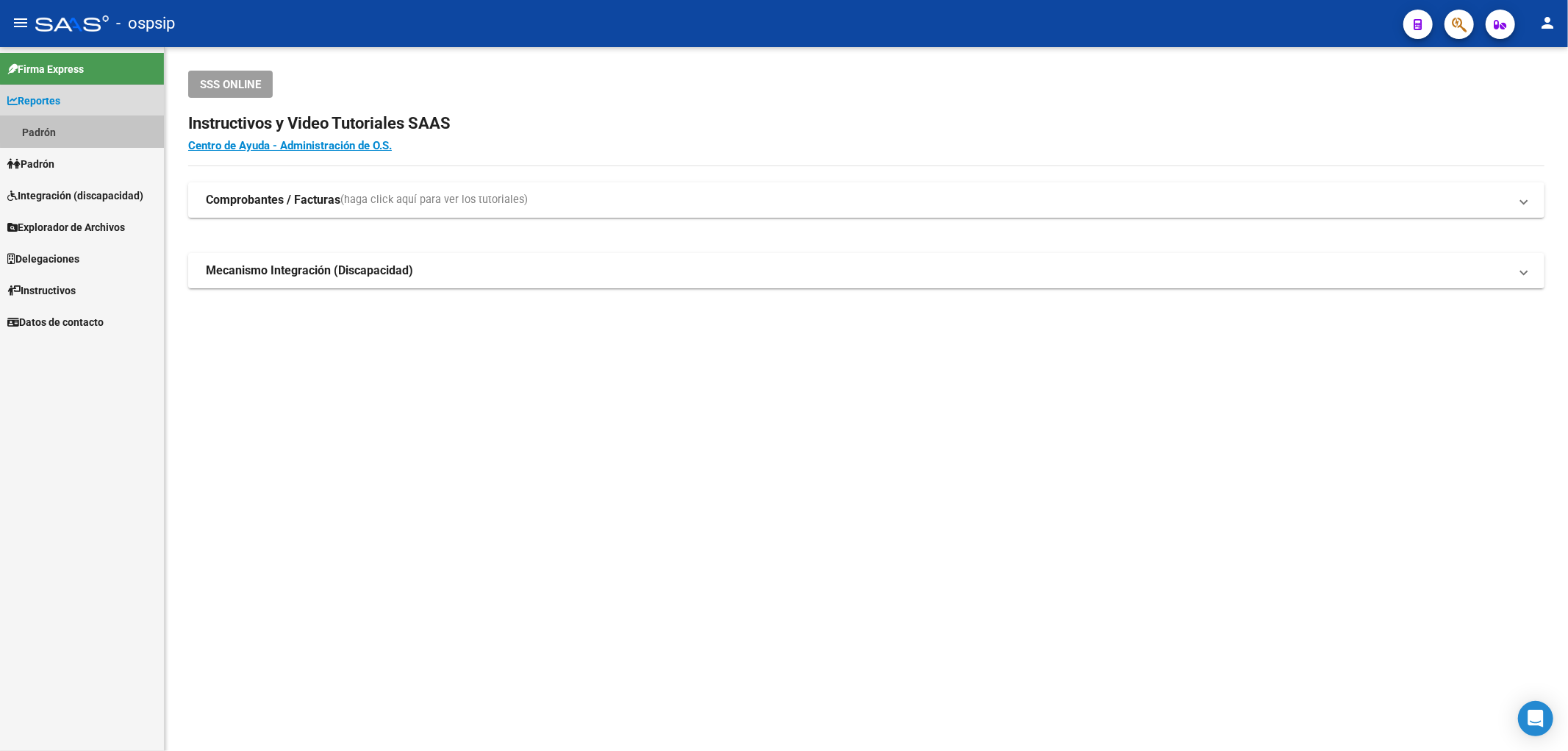
click at [98, 127] on link "Padrón" at bounding box center [81, 132] width 164 height 31
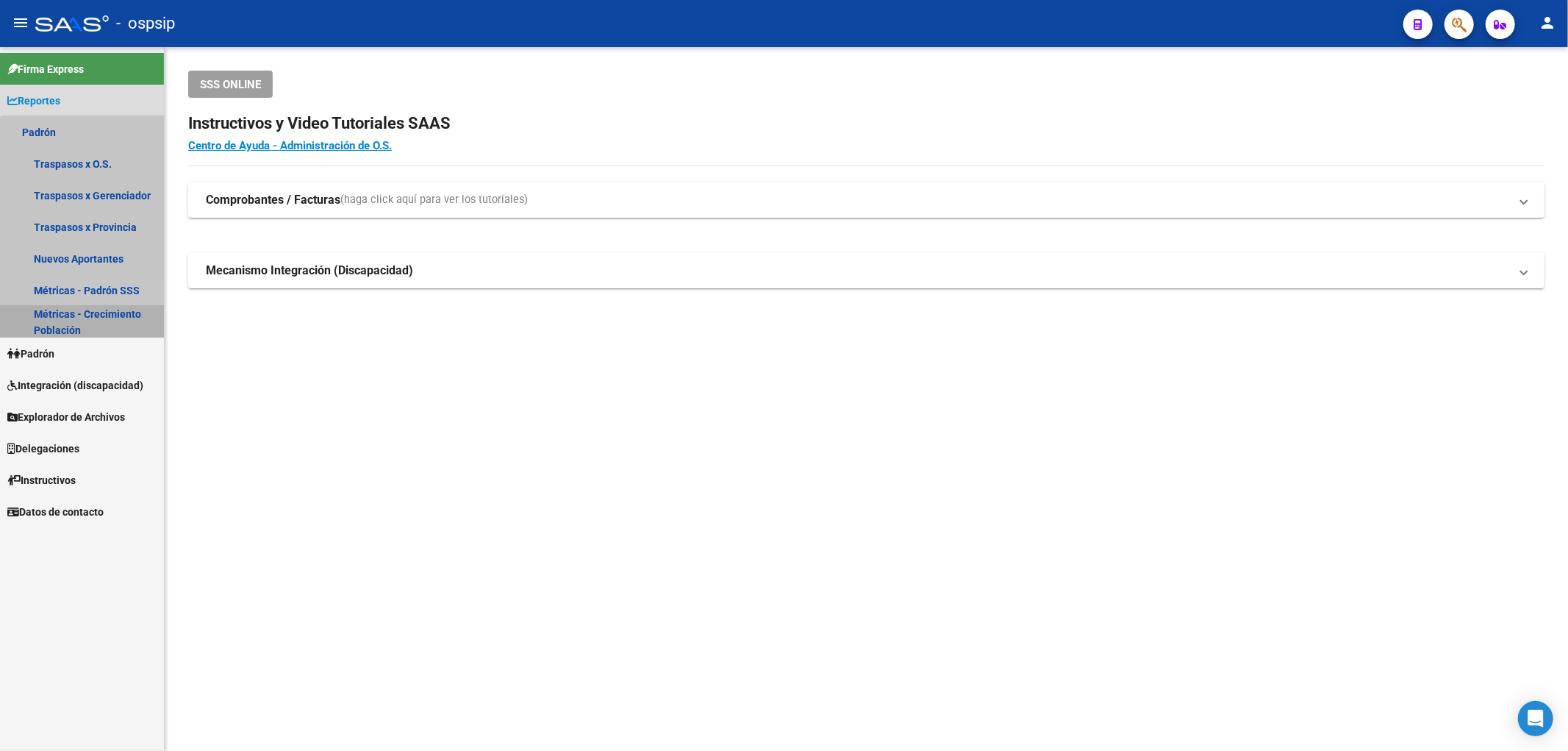
click at [104, 316] on link "Métricas - Crecimiento Población" at bounding box center [81, 321] width 164 height 31
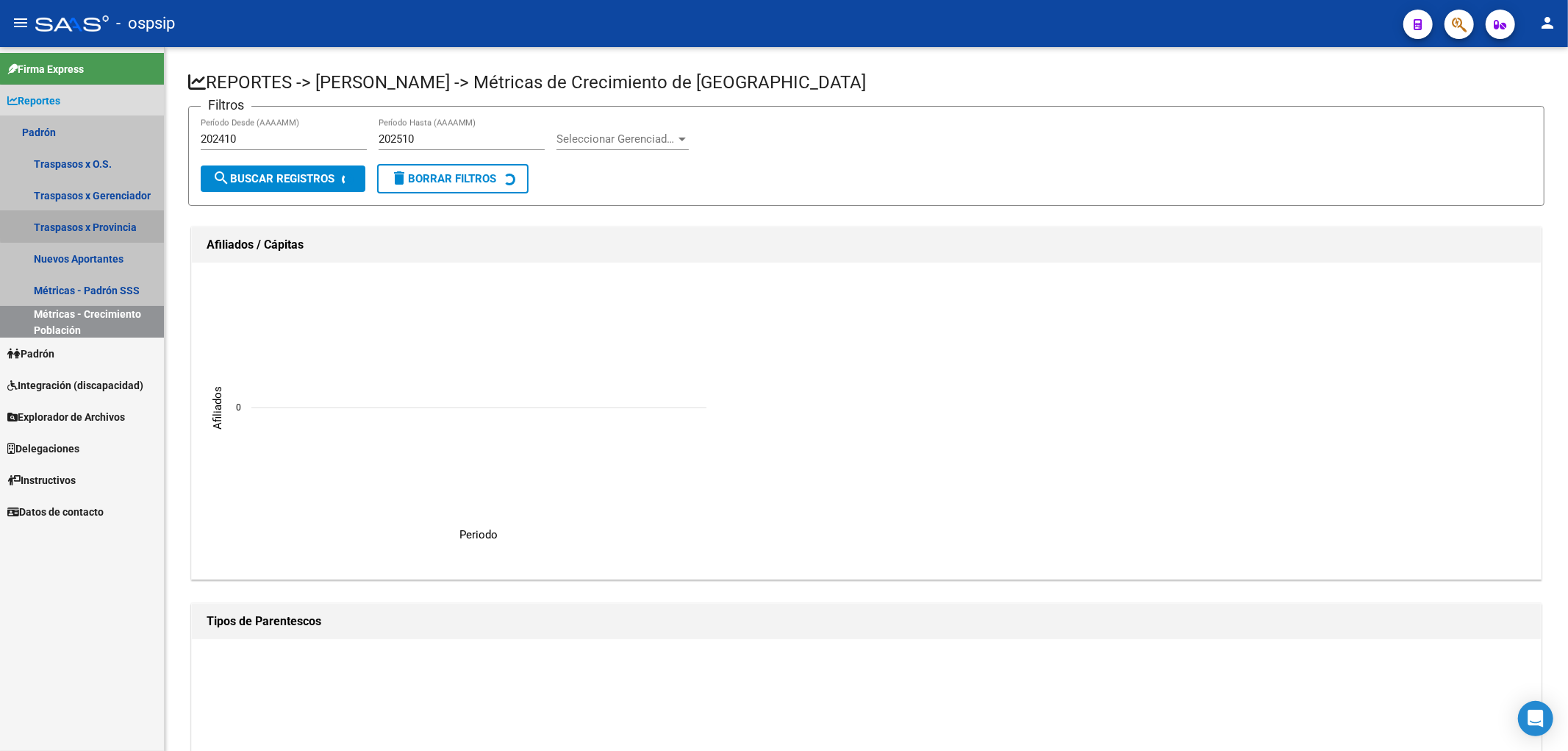
click at [89, 217] on link "Traspasos x Provincia" at bounding box center [81, 226] width 164 height 31
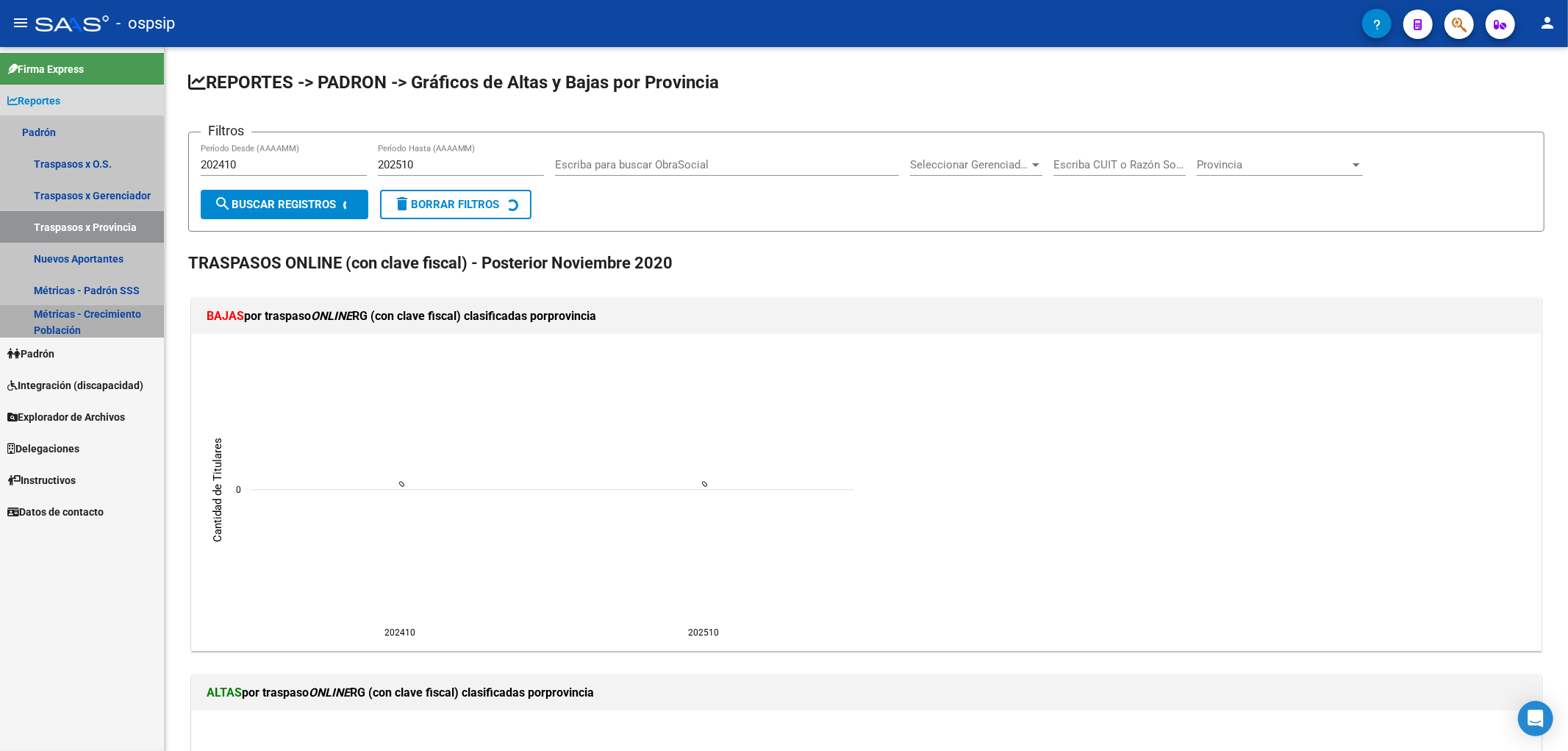
click at [81, 311] on link "Métricas - Crecimiento Población" at bounding box center [81, 321] width 164 height 31
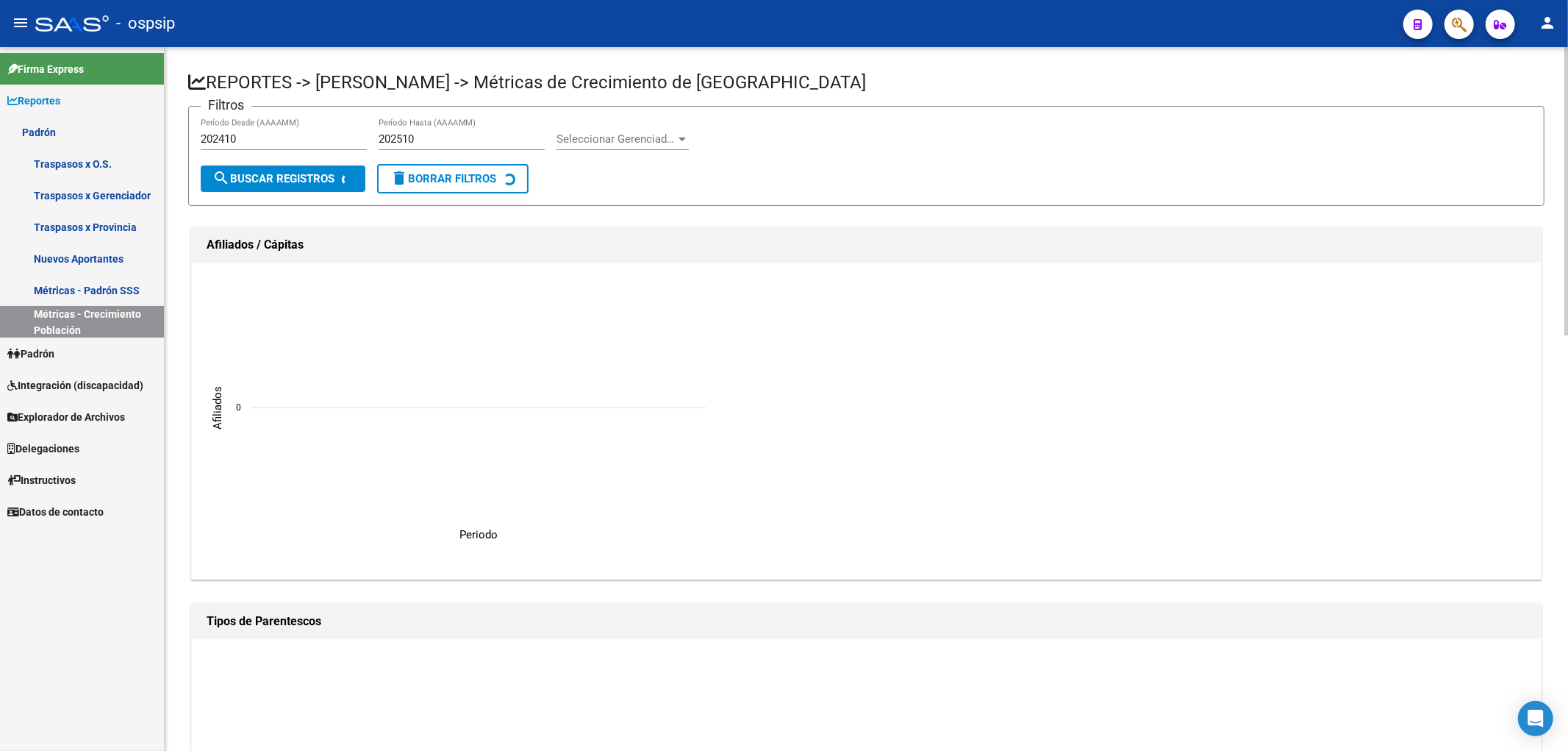
click at [447, 150] on div "202510 Período Hasta (AAAAMM)" at bounding box center [462, 133] width 166 height 31
click at [276, 130] on div "202410 Período Desde (AAAAMM)" at bounding box center [284, 133] width 166 height 31
type input "202507"
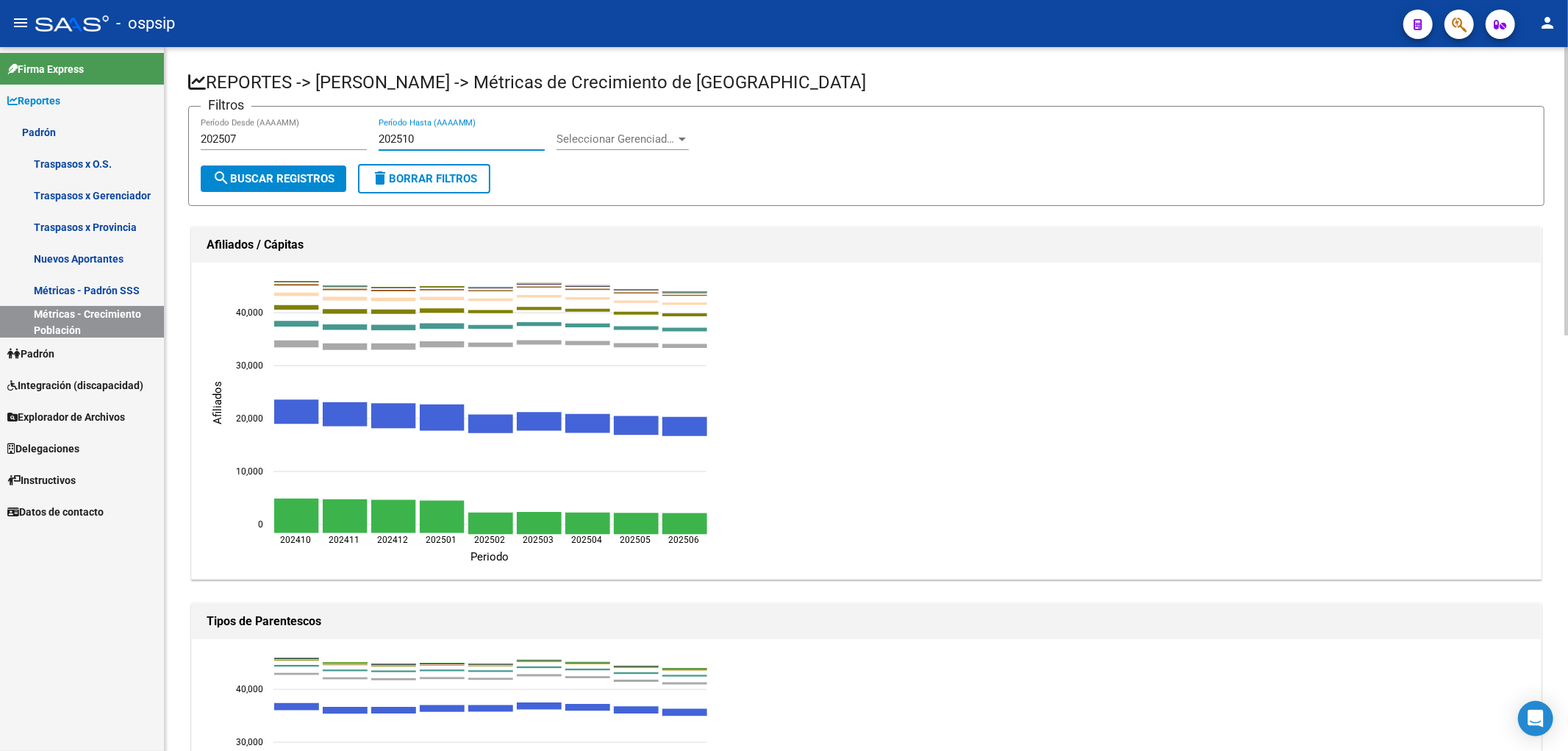
click at [461, 141] on input "202510" at bounding box center [462, 139] width 166 height 13
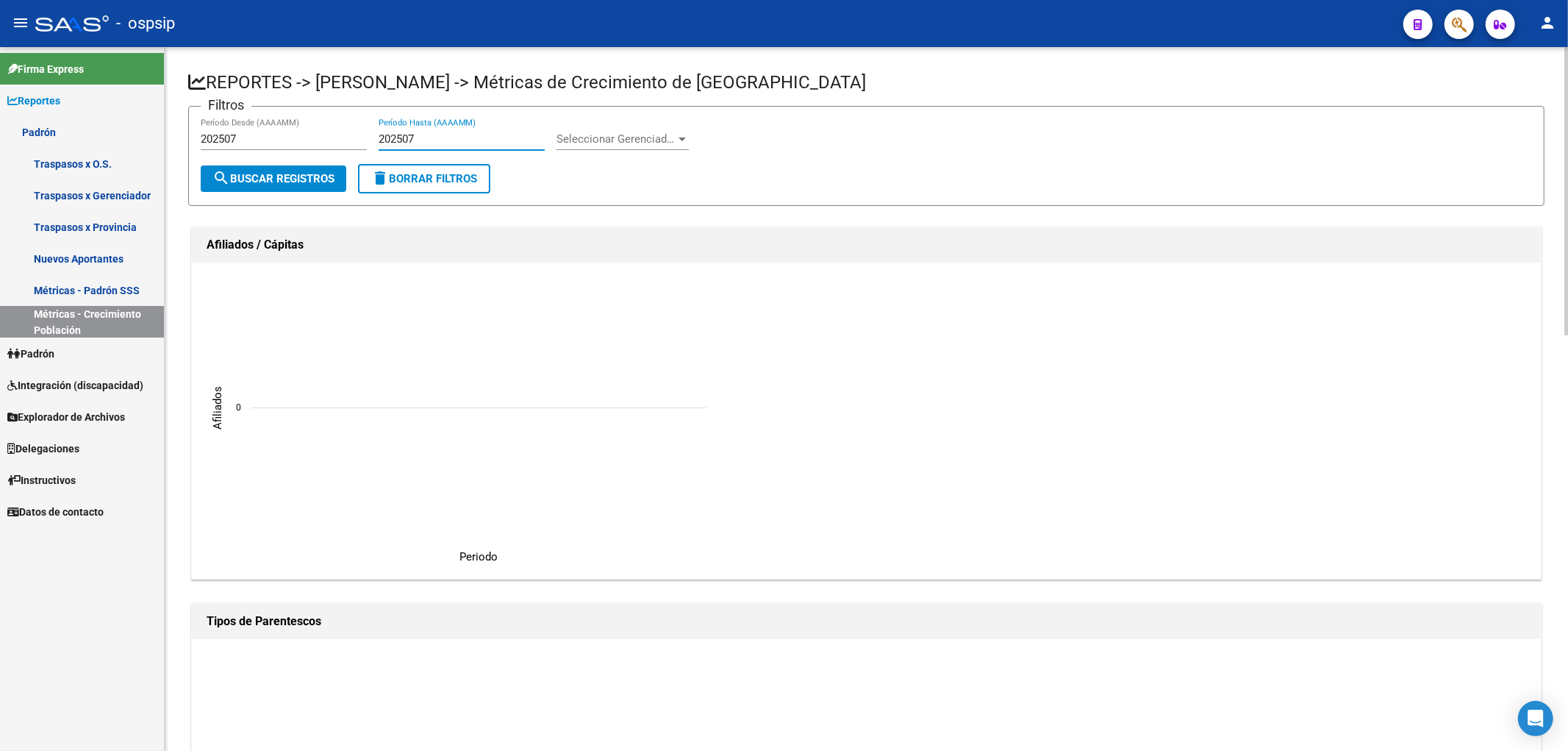
type input "202507"
click at [321, 173] on span "search Buscar Registros" at bounding box center [273, 178] width 122 height 13
click at [89, 131] on link "Padrón" at bounding box center [81, 132] width 164 height 31
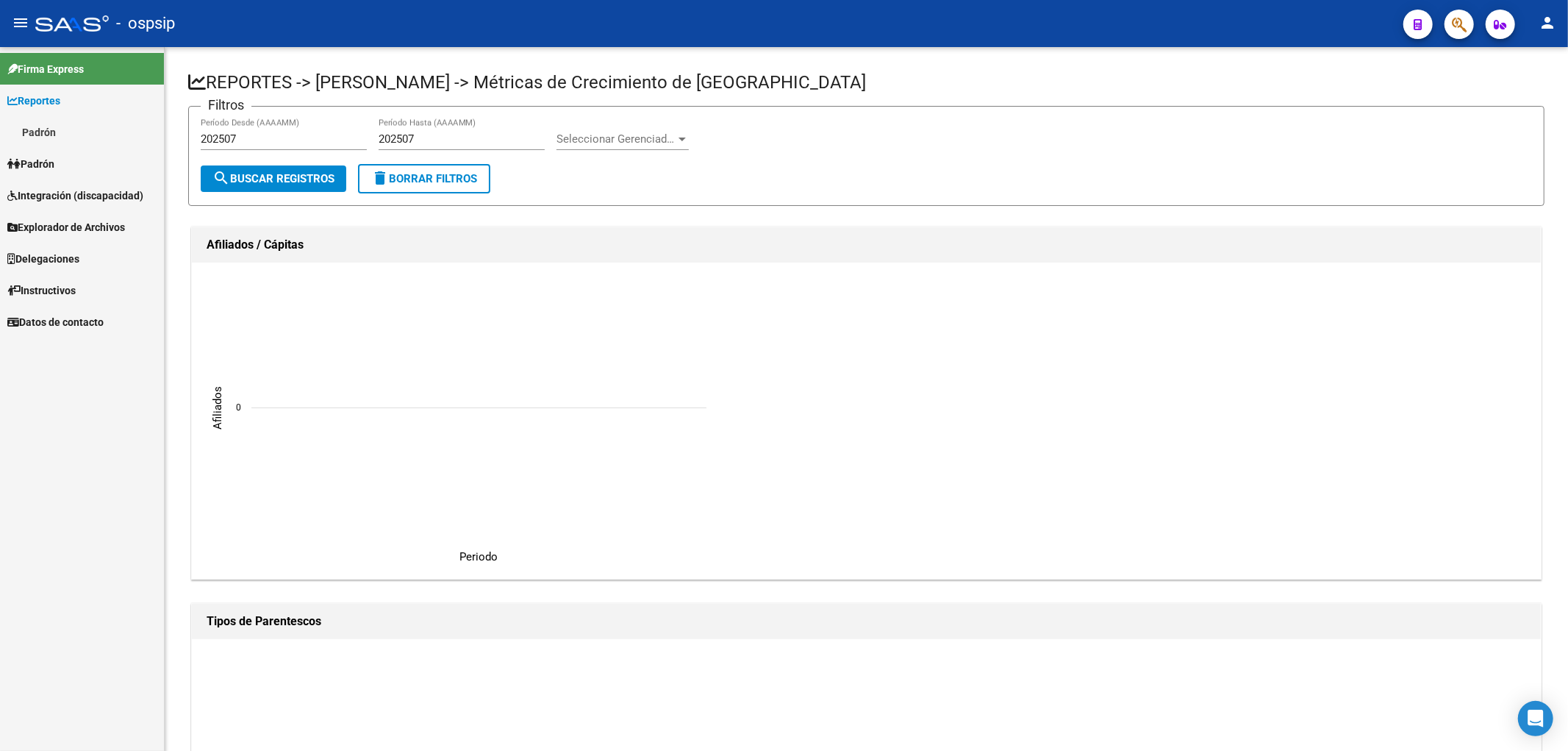
click at [93, 113] on link "Reportes" at bounding box center [81, 99] width 164 height 31
click at [106, 98] on link "Reportes" at bounding box center [81, 99] width 164 height 31
click at [104, 128] on link "Padrón" at bounding box center [81, 132] width 164 height 31
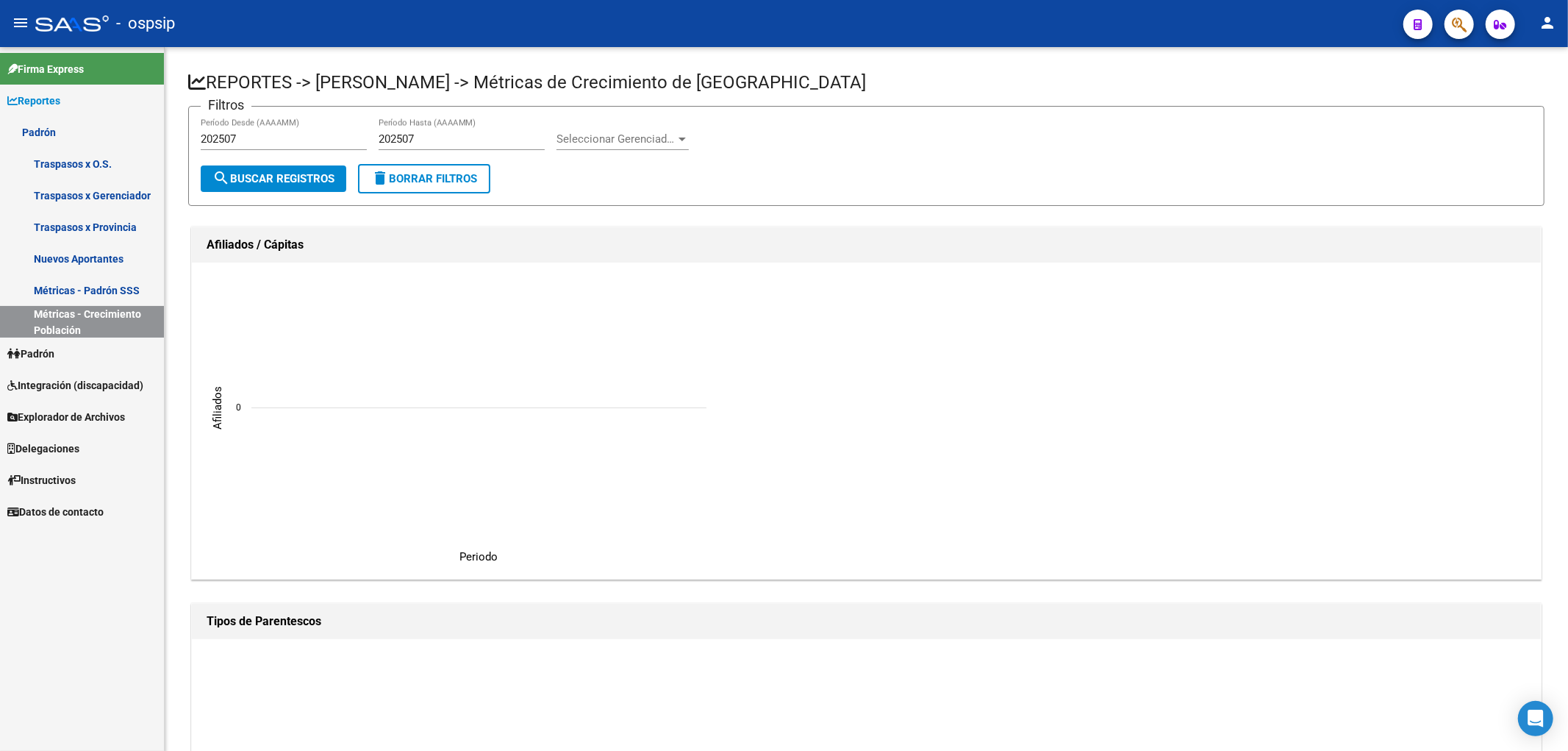
click at [108, 287] on link "Métricas - Padrón SSS" at bounding box center [81, 289] width 164 height 31
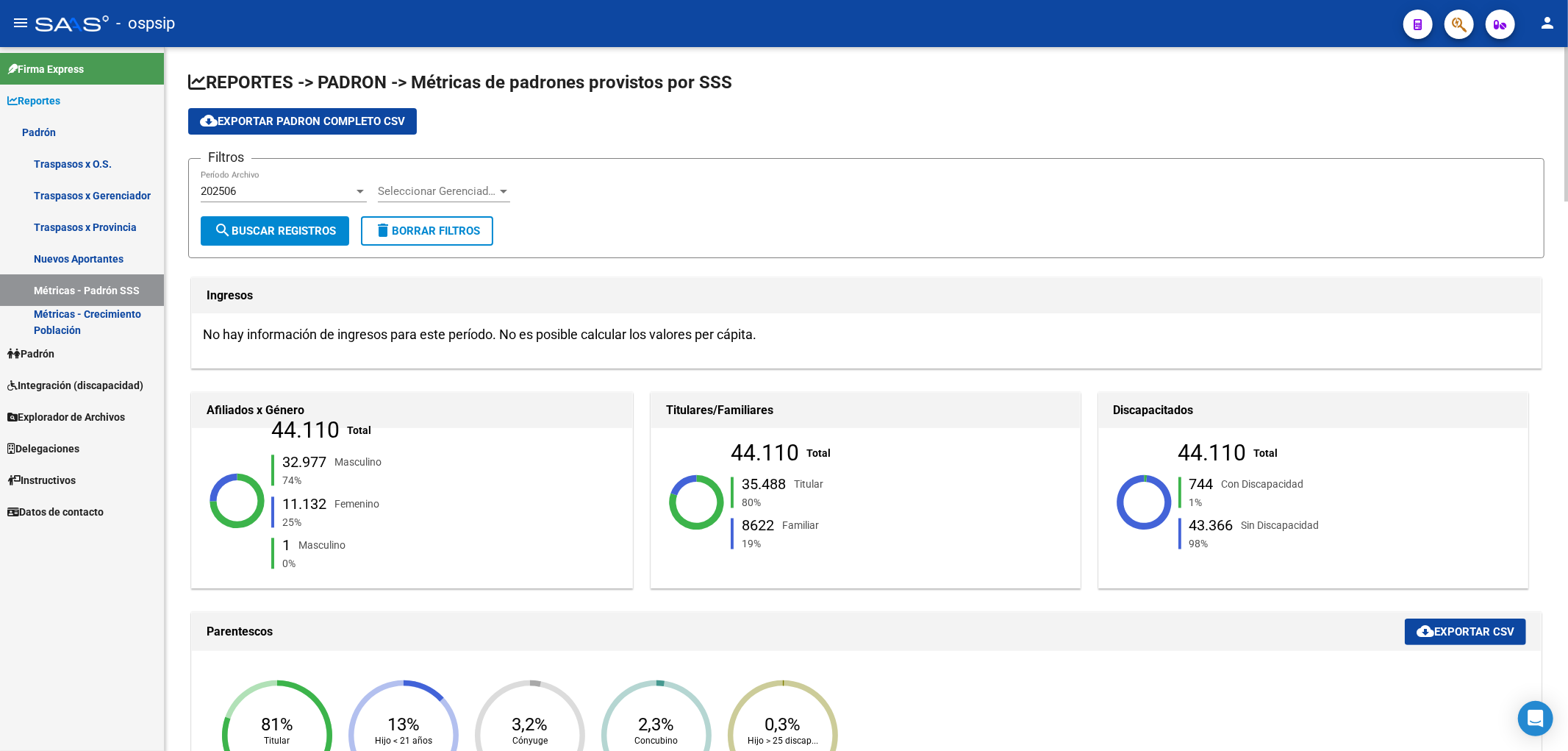
click at [311, 192] on div "202506" at bounding box center [277, 191] width 153 height 13
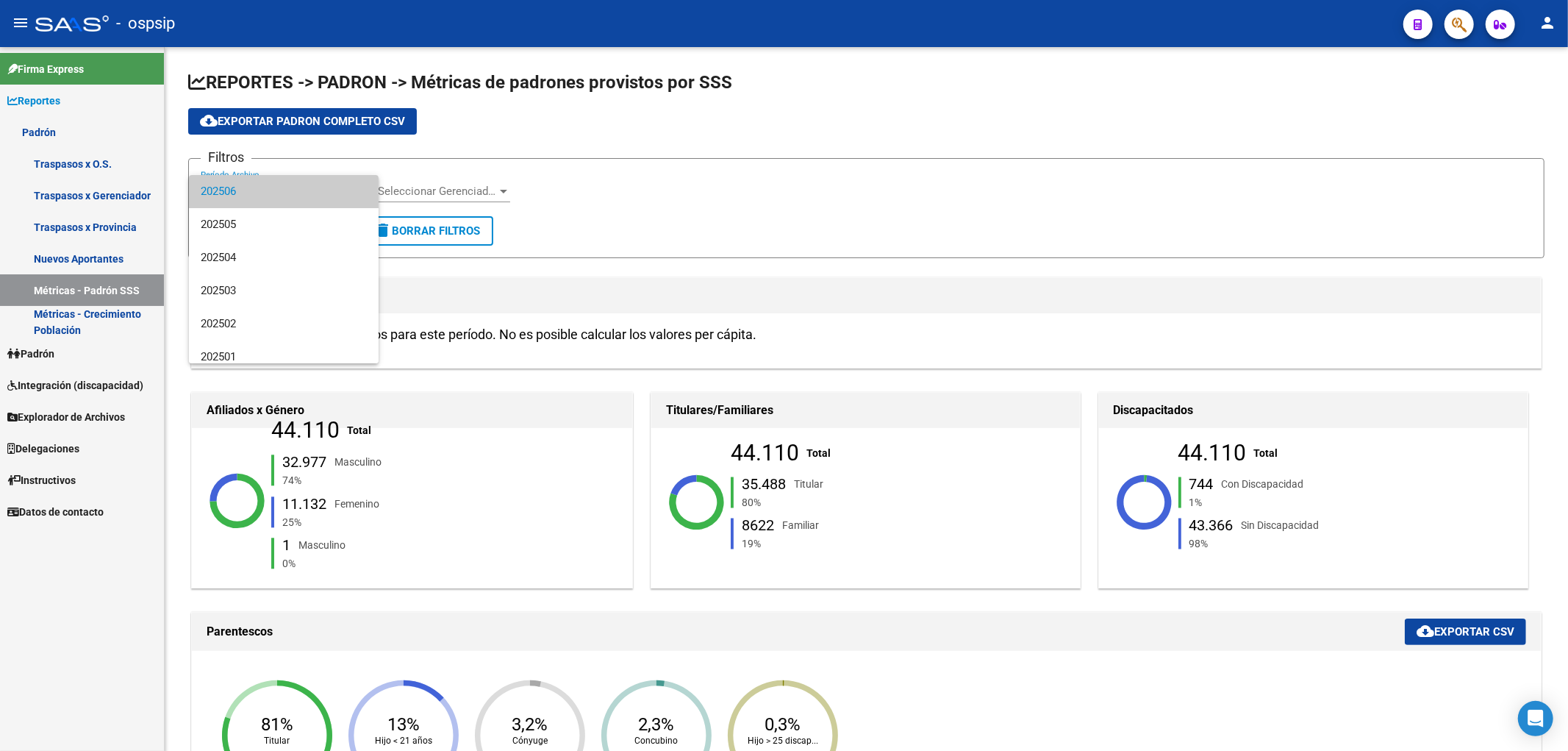
click at [669, 213] on div at bounding box center [784, 375] width 1568 height 751
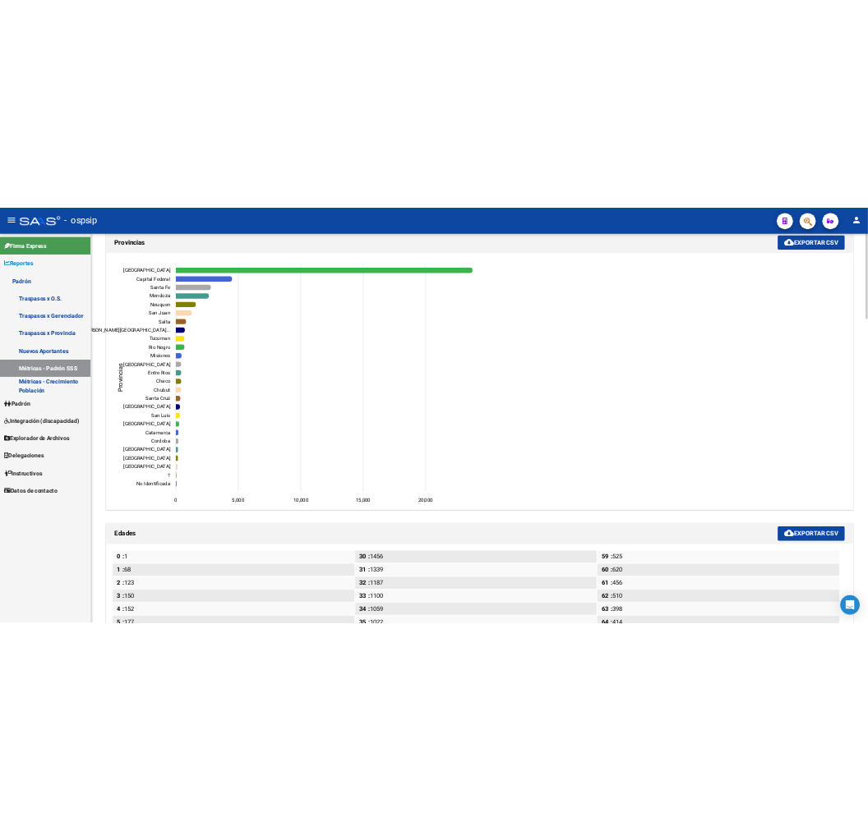
scroll to position [1460, 0]
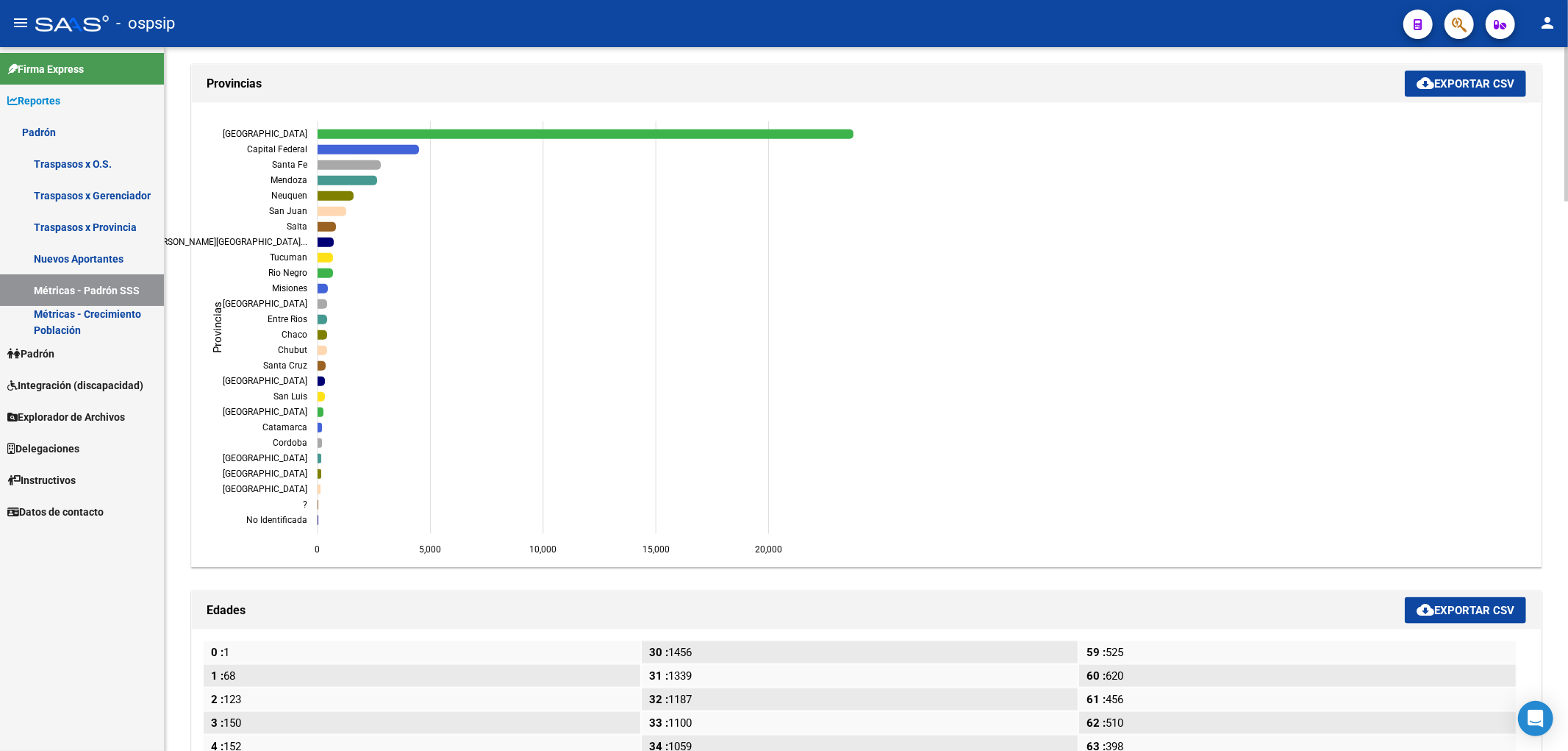
click at [776, 97] on button "cloud_download Exportar CSV" at bounding box center [1466, 84] width 122 height 27
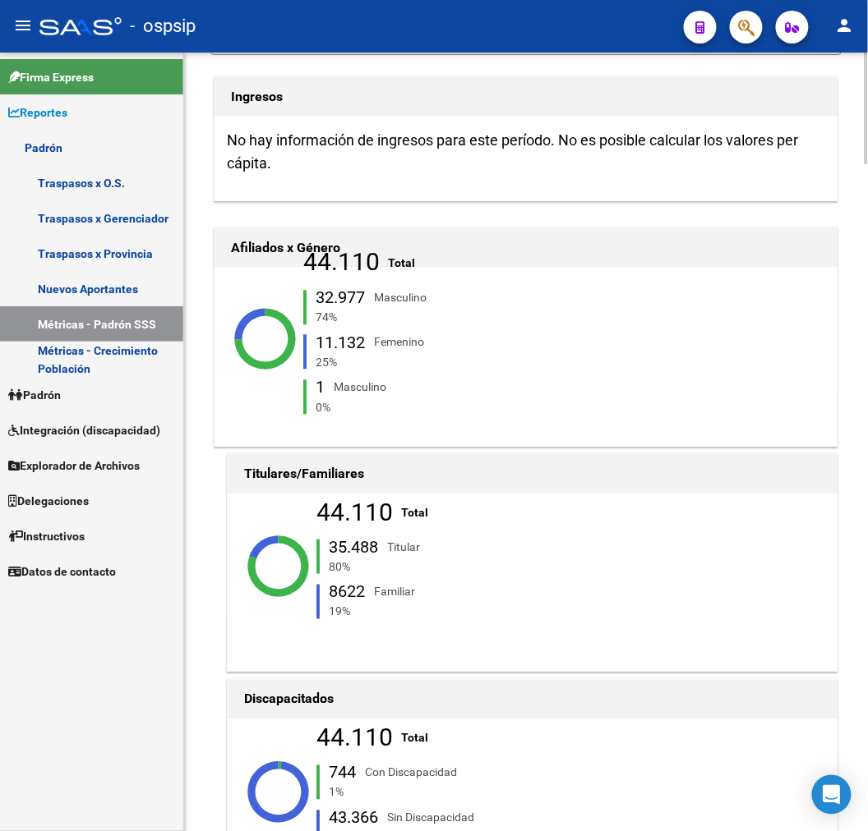
scroll to position [0, 0]
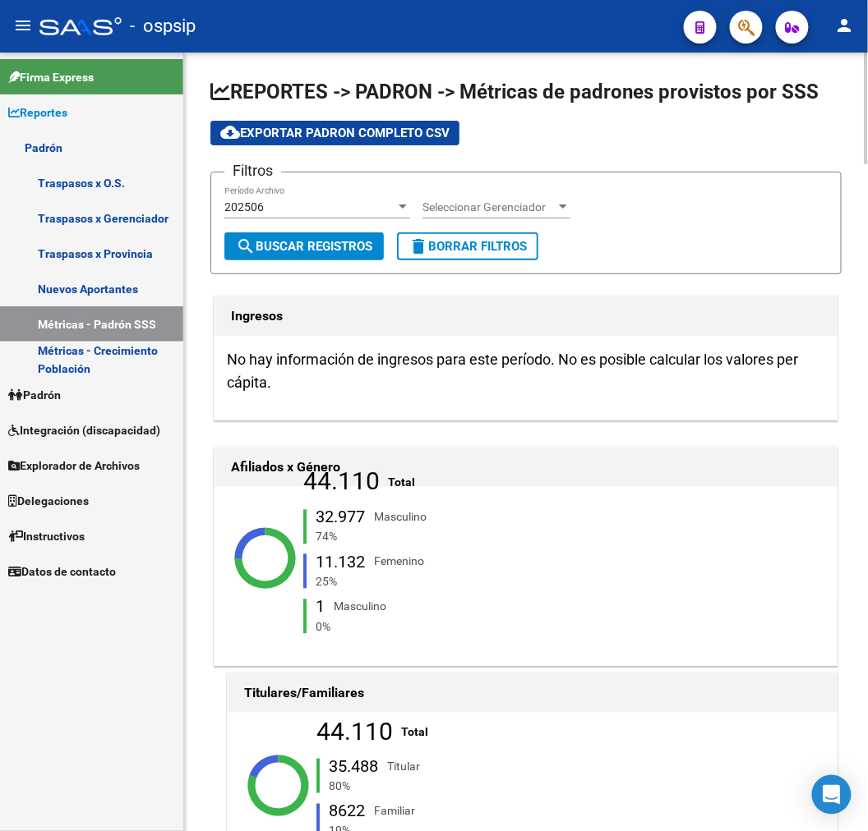
click at [317, 198] on div "202506 Período Archivo" at bounding box center [317, 202] width 186 height 33
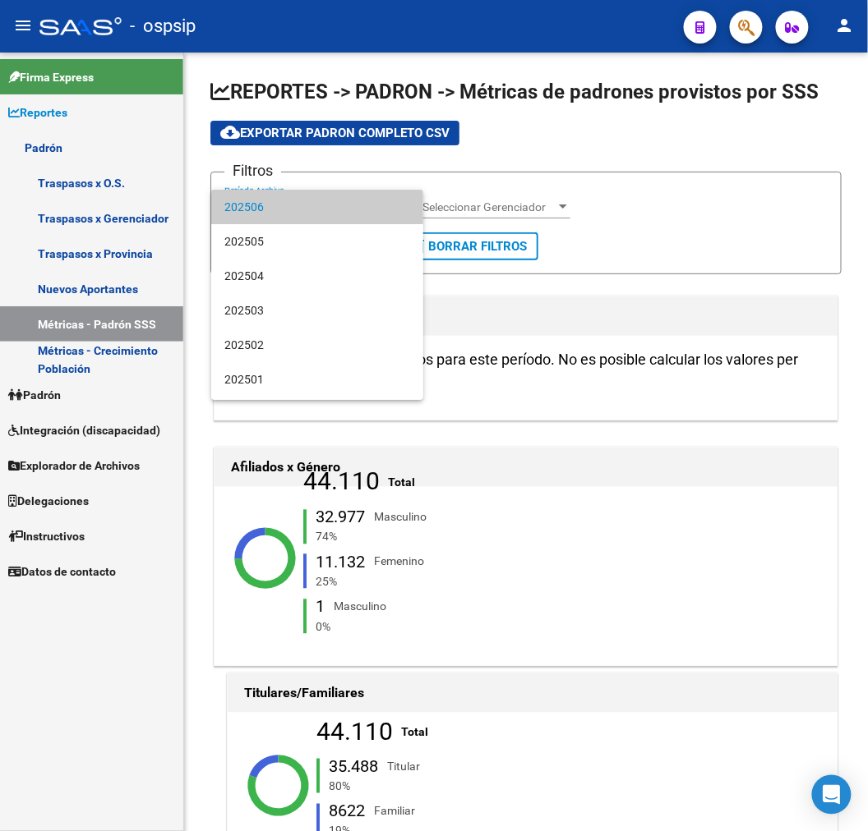
click at [136, 360] on div at bounding box center [434, 415] width 868 height 831
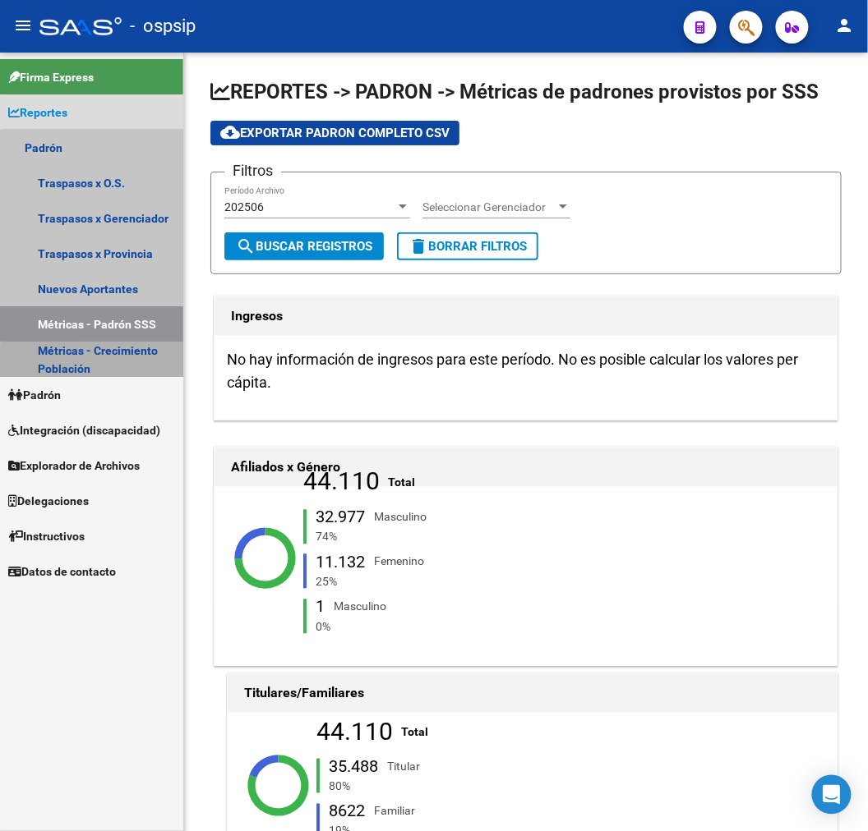
click at [136, 360] on link "Métricas - Crecimiento Población" at bounding box center [91, 359] width 183 height 35
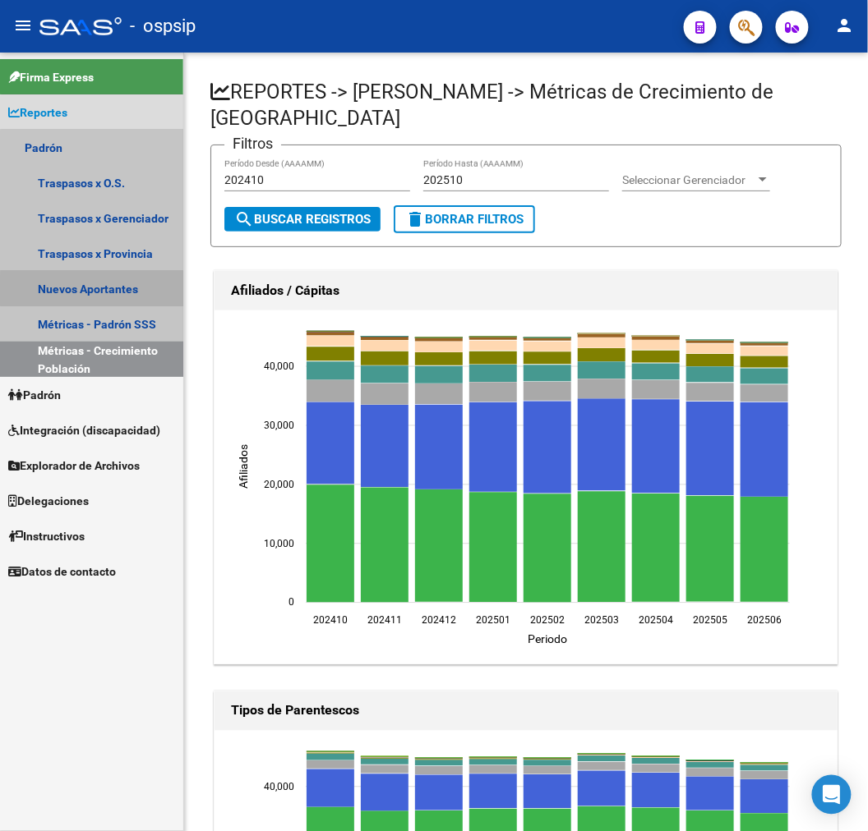
click at [142, 290] on link "Nuevos Aportantes" at bounding box center [91, 288] width 183 height 35
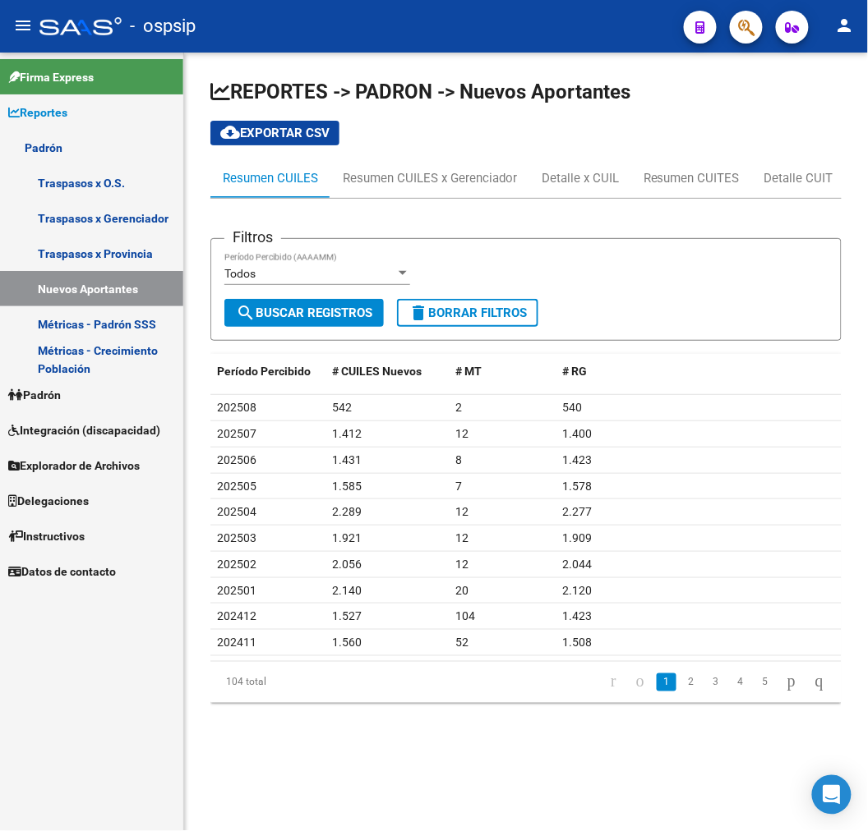
click at [148, 320] on link "Métricas - Padrón SSS" at bounding box center [91, 323] width 183 height 35
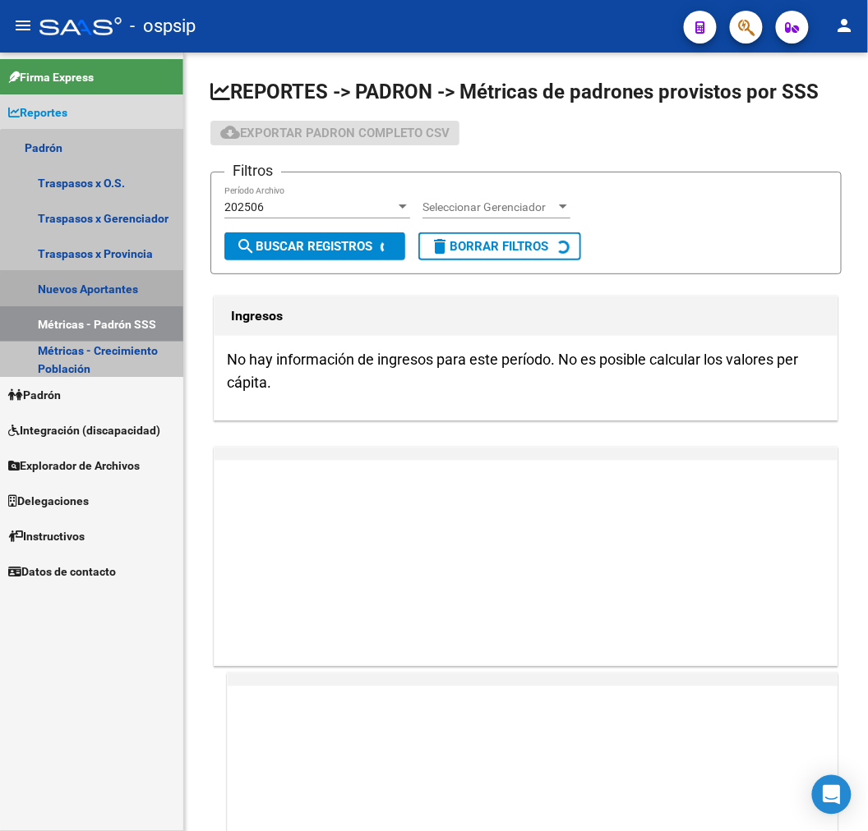
click at [150, 297] on link "Nuevos Aportantes" at bounding box center [91, 288] width 183 height 35
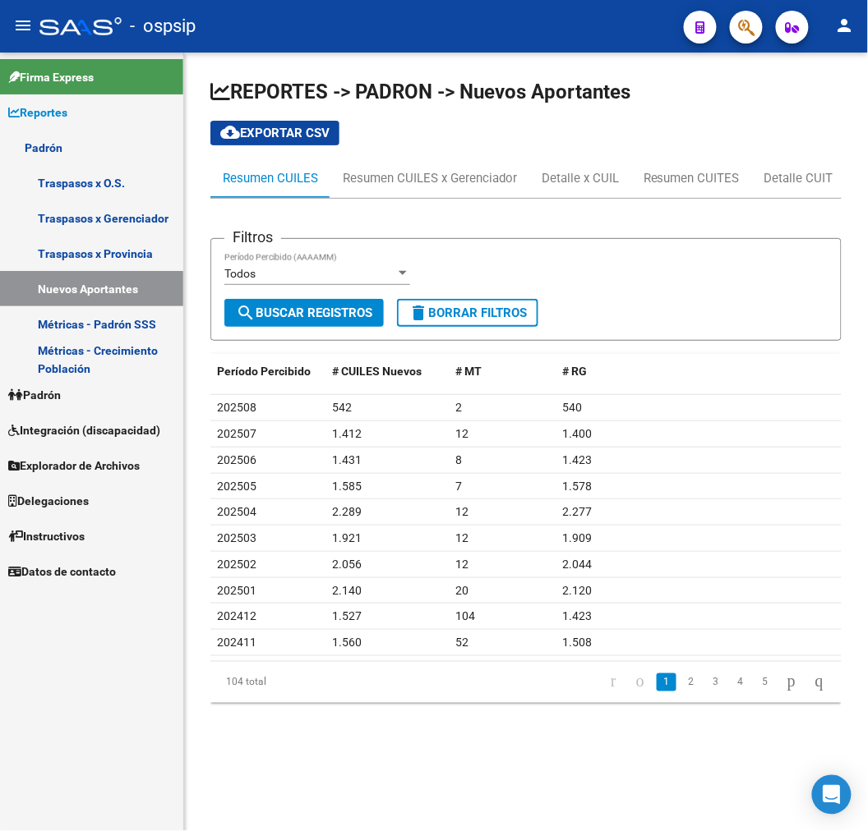
click at [163, 331] on link "Métricas - Padrón SSS" at bounding box center [91, 323] width 183 height 35
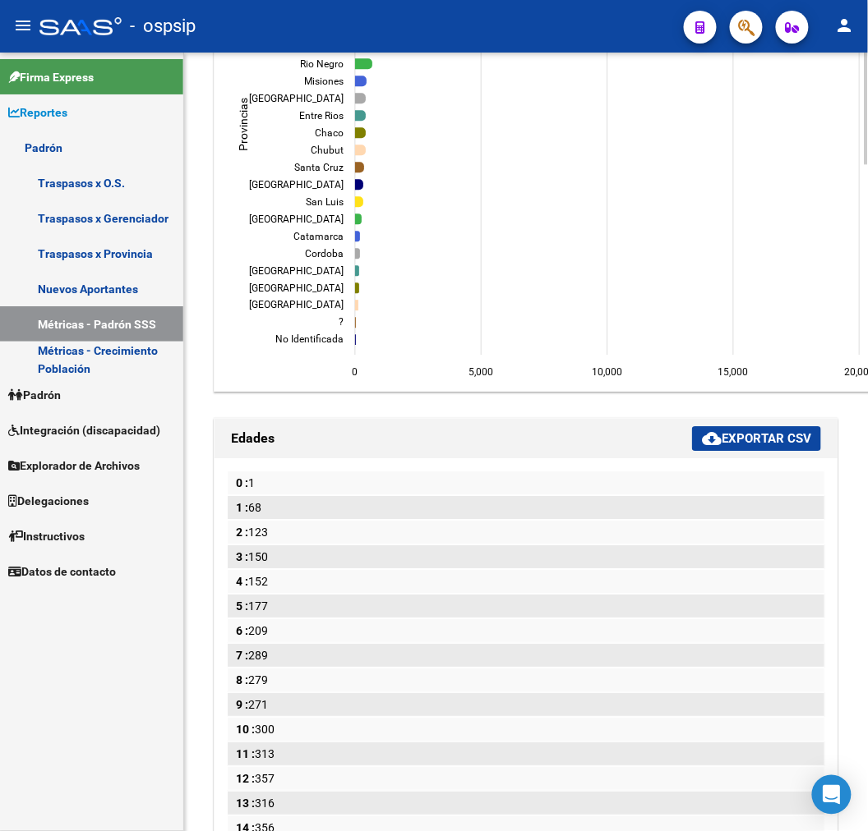
scroll to position [1825, 0]
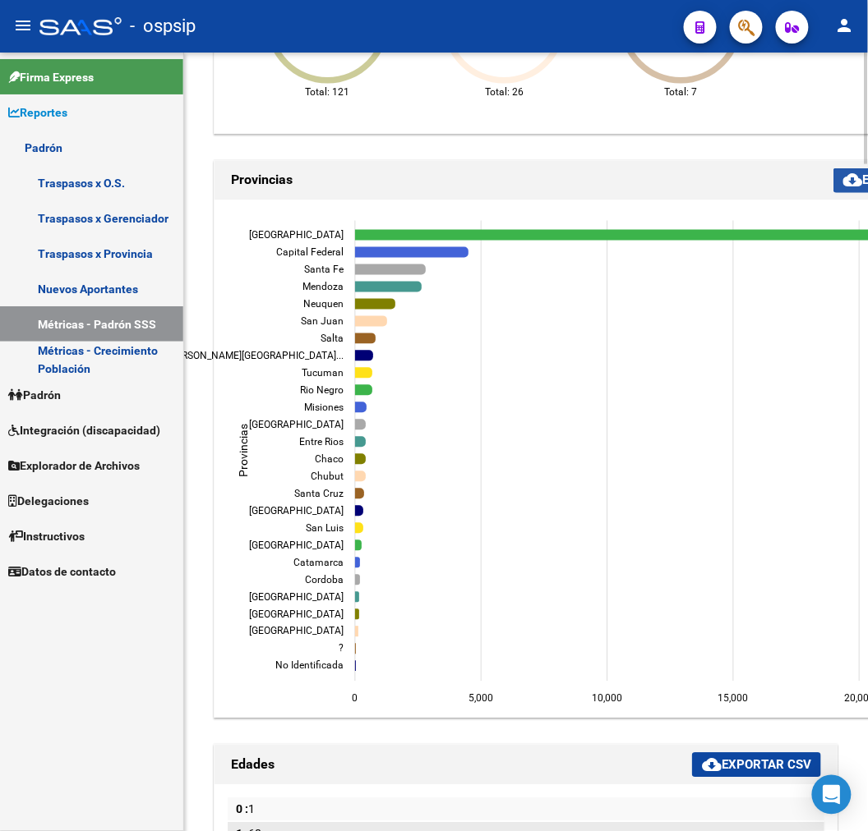
click at [843, 179] on mat-icon "cloud_download" at bounding box center [853, 181] width 20 height 20
